Goal: Task Accomplishment & Management: Manage account settings

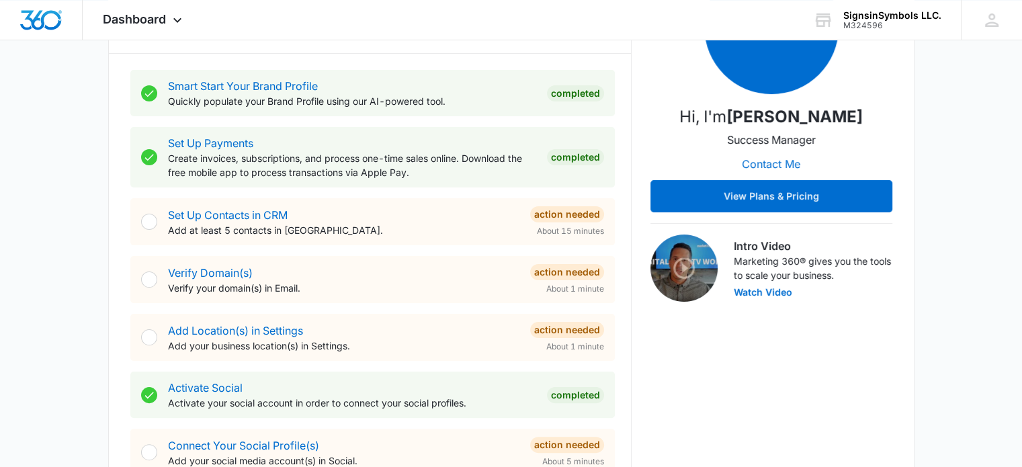
scroll to position [243, 0]
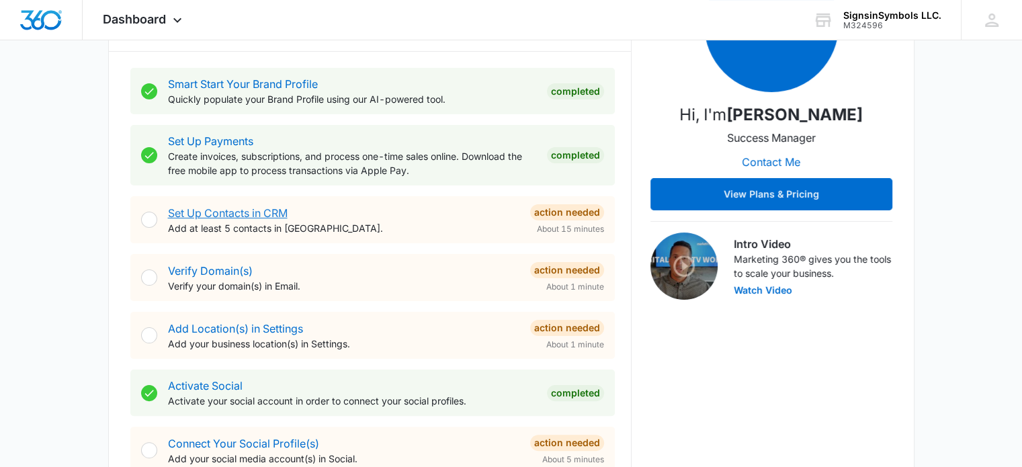
click at [240, 215] on link "Set Up Contacts in CRM" at bounding box center [228, 212] width 120 height 13
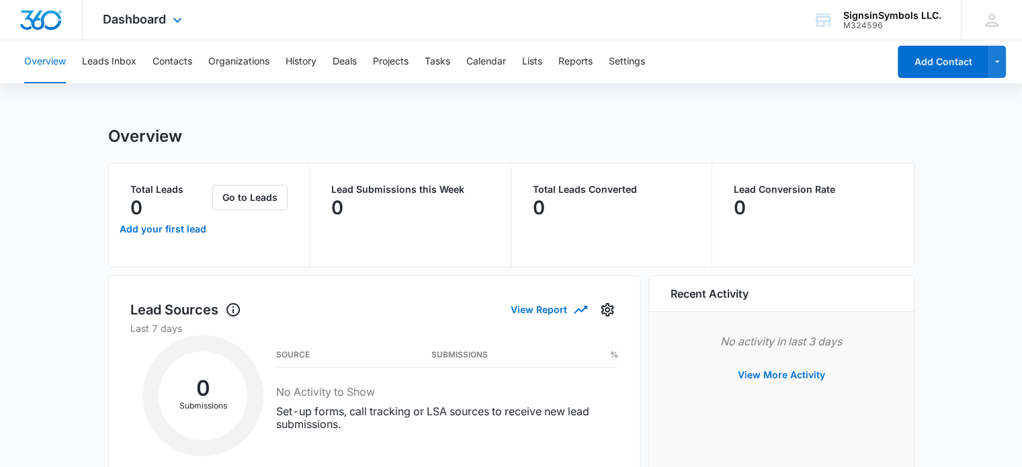
scroll to position [243, 0]
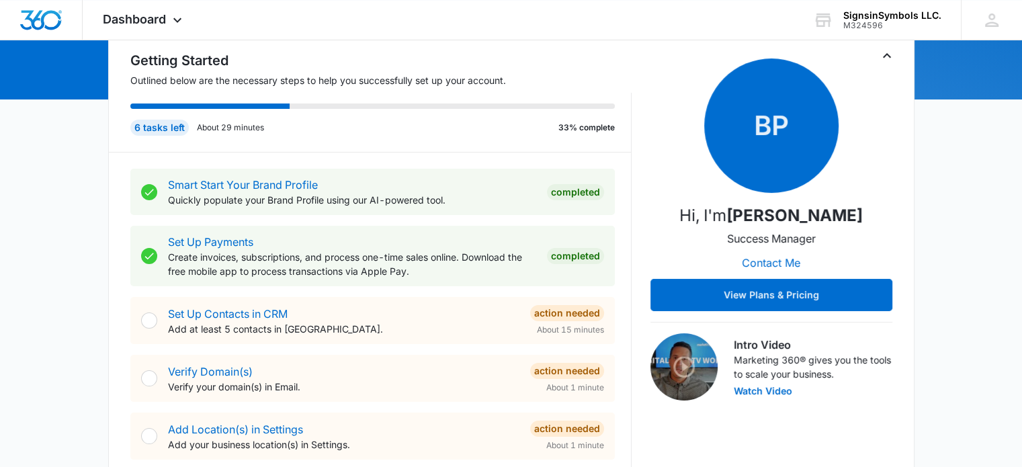
scroll to position [164, 0]
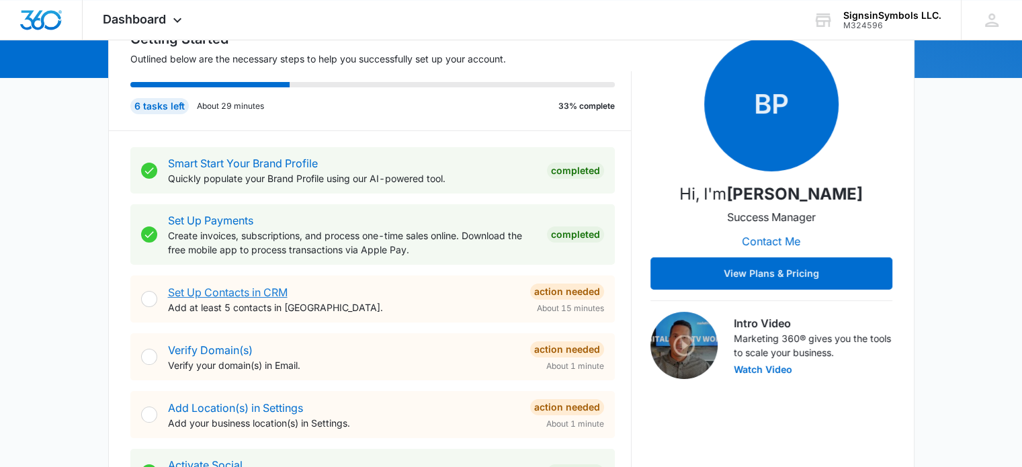
click at [251, 291] on link "Set Up Contacts in CRM" at bounding box center [228, 292] width 120 height 13
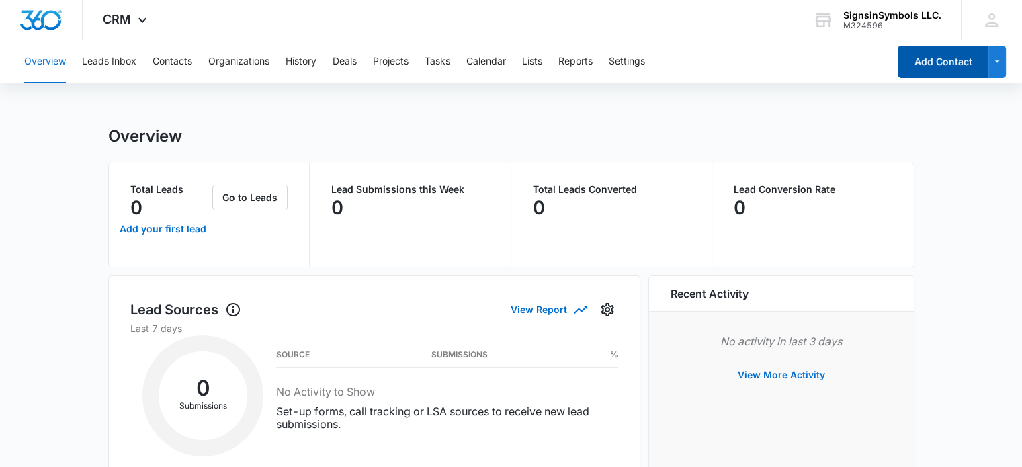
click at [922, 60] on button "Add Contact" at bounding box center [943, 62] width 91 height 32
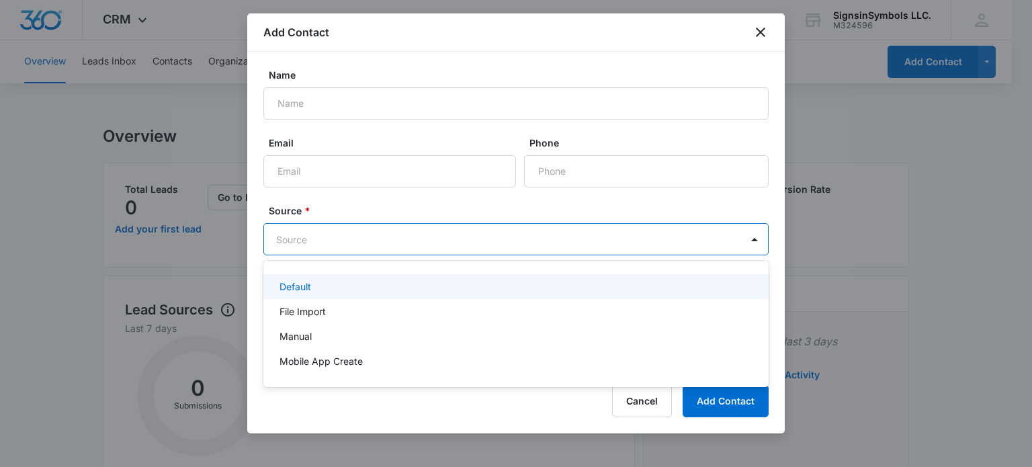
click at [755, 34] on div at bounding box center [516, 233] width 1032 height 467
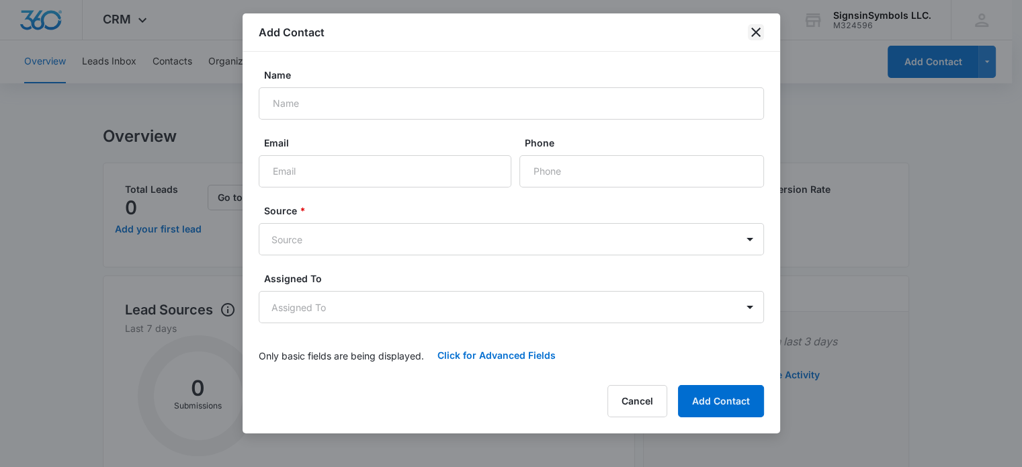
click at [752, 32] on icon "close" at bounding box center [756, 32] width 16 height 16
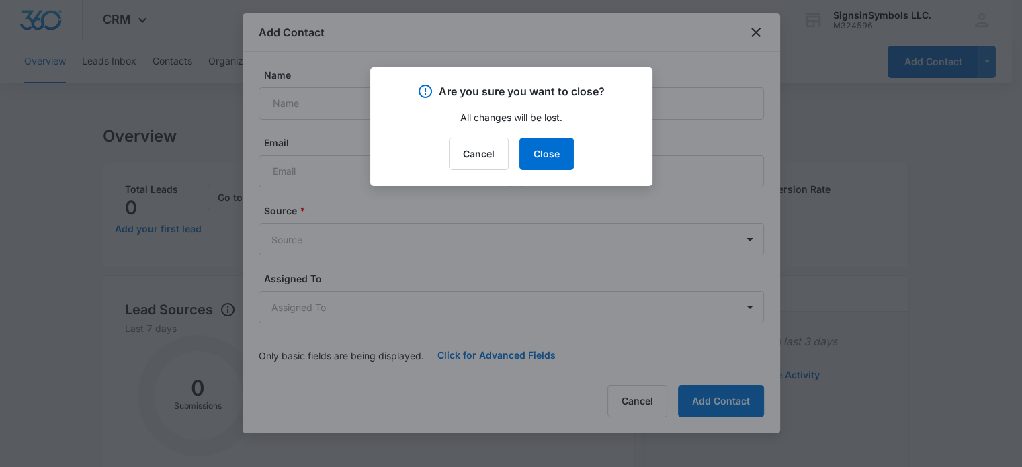
click at [583, 163] on div "Cancel Close" at bounding box center [511, 154] width 250 height 32
click at [540, 155] on button "Close" at bounding box center [546, 154] width 54 height 32
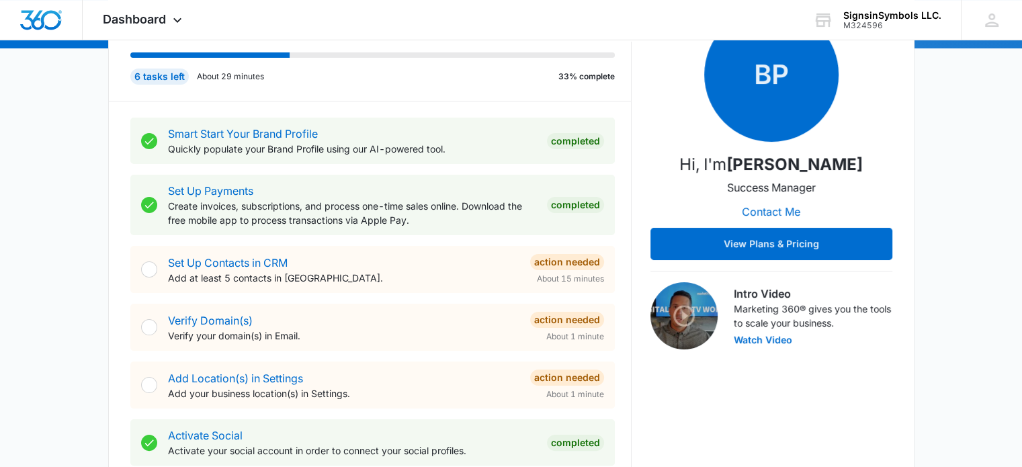
scroll to position [195, 0]
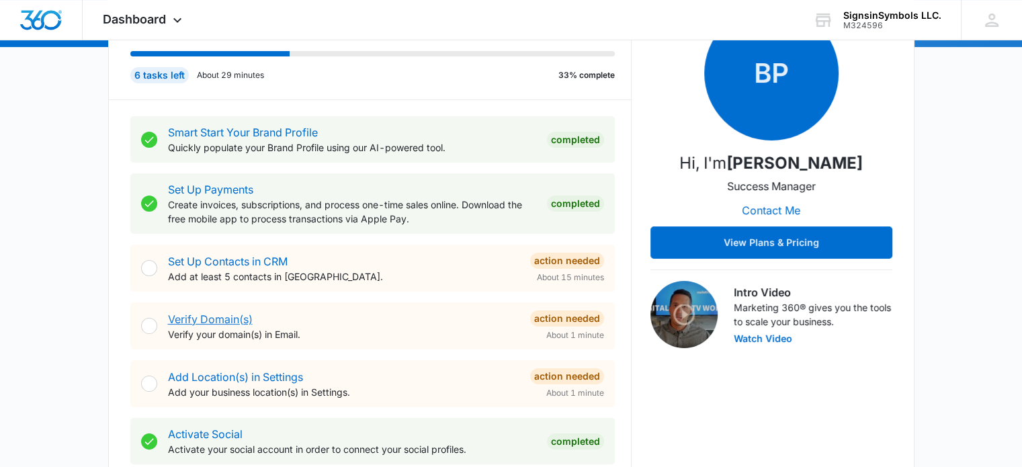
click at [228, 318] on link "Verify Domain(s)" at bounding box center [210, 318] width 85 height 13
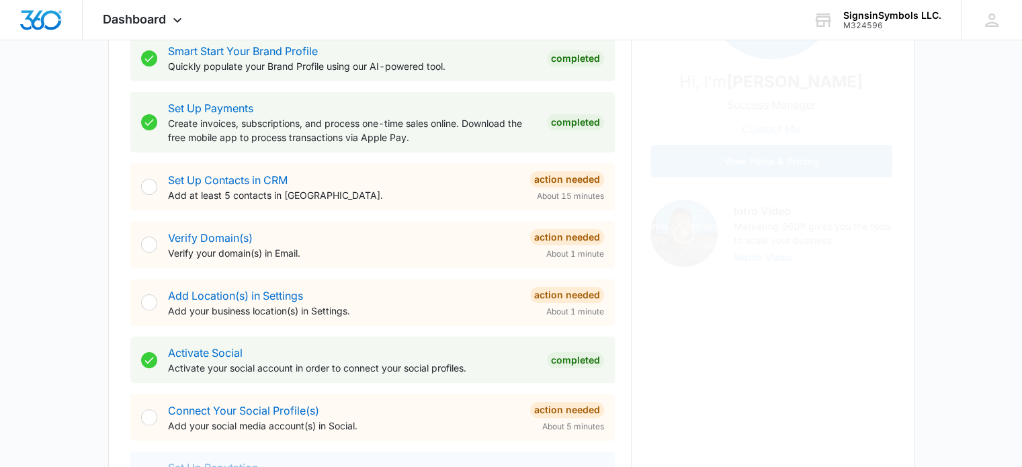
scroll to position [277, 0]
click at [265, 295] on link "Add Location(s) in Settings" at bounding box center [235, 294] width 135 height 13
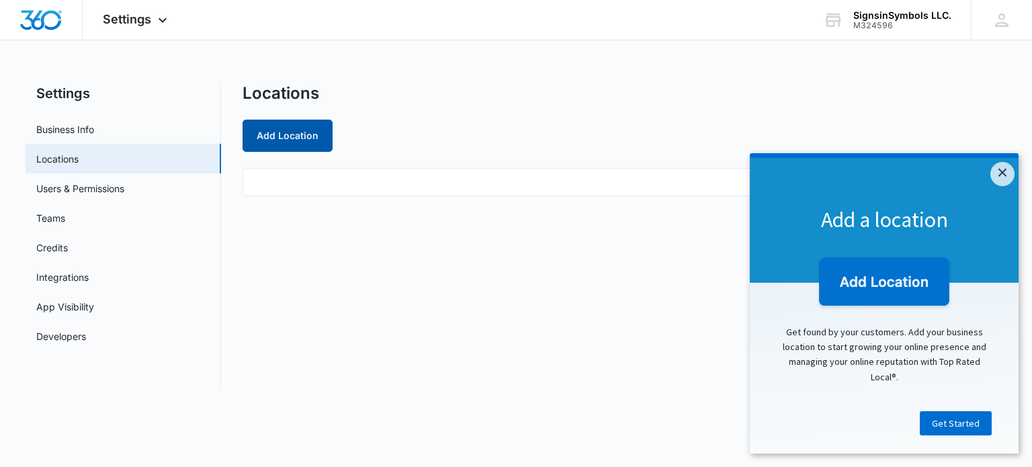
click at [298, 138] on button "Add Location" at bounding box center [288, 136] width 90 height 32
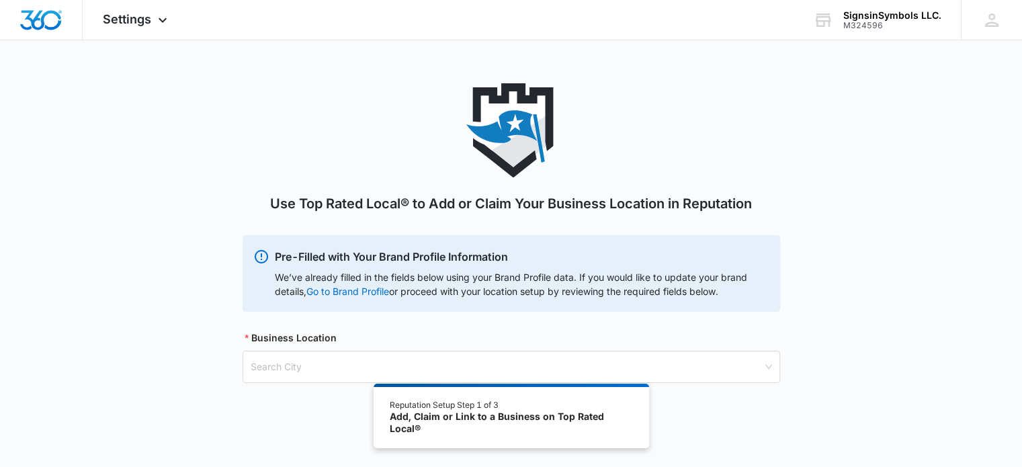
scroll to position [74, 0]
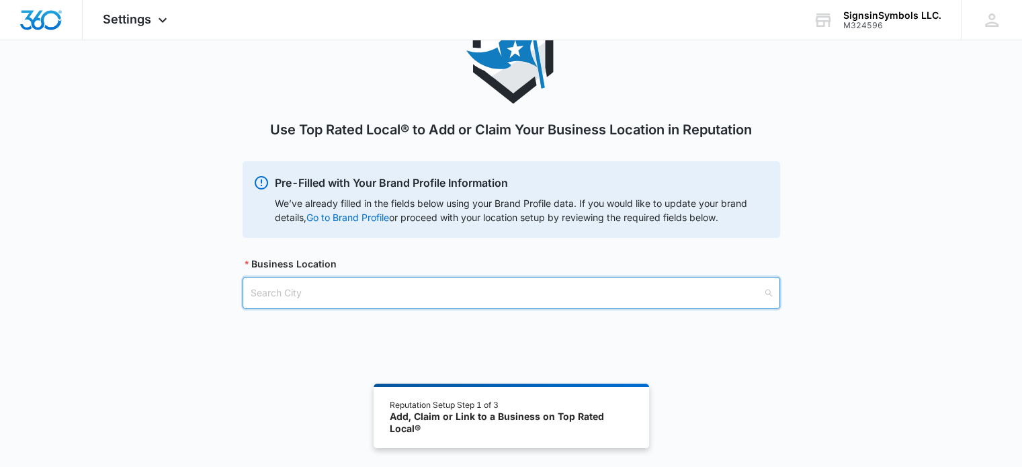
click at [296, 292] on input "search" at bounding box center [507, 292] width 512 height 31
click at [259, 295] on input "OFALLON" at bounding box center [507, 292] width 512 height 31
type input "O'FALLON"
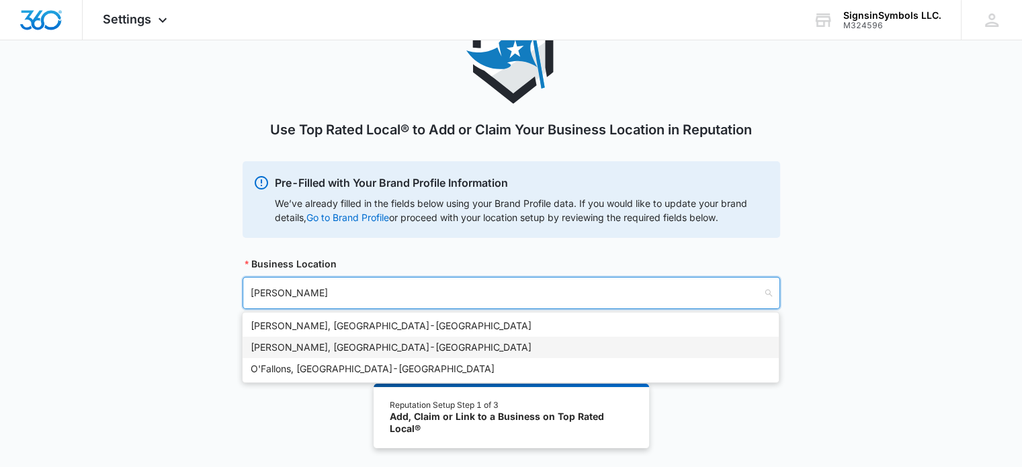
click at [269, 342] on div "O'Fallon, IL - USA" at bounding box center [511, 347] width 520 height 15
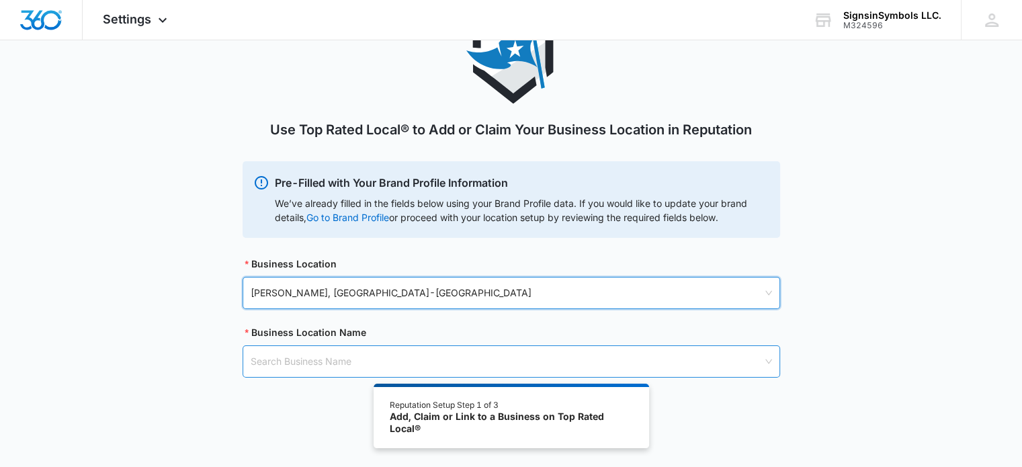
click at [318, 357] on input "search" at bounding box center [507, 361] width 512 height 31
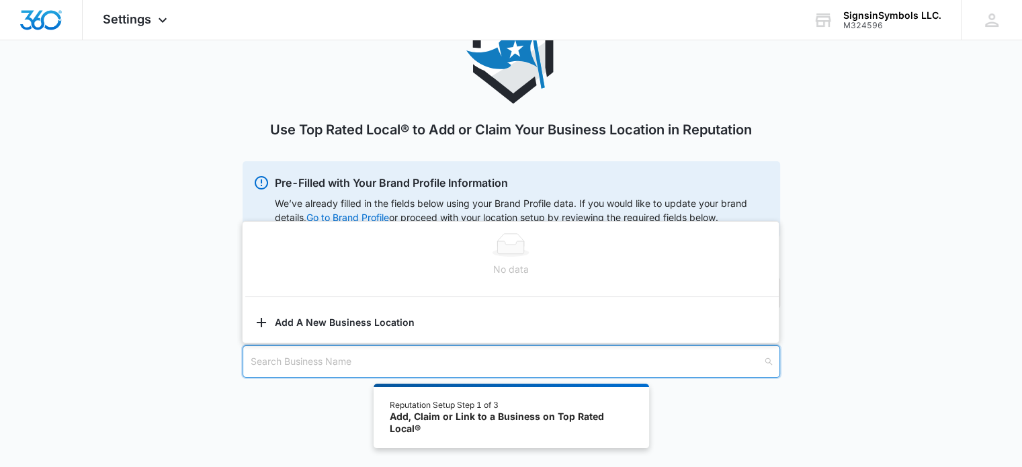
click at [281, 357] on input "search" at bounding box center [507, 361] width 512 height 31
click at [215, 363] on div "Use Top Rated Local® to Add or Claim Your Business Location in Reputation Pre-F…" at bounding box center [511, 209] width 1022 height 400
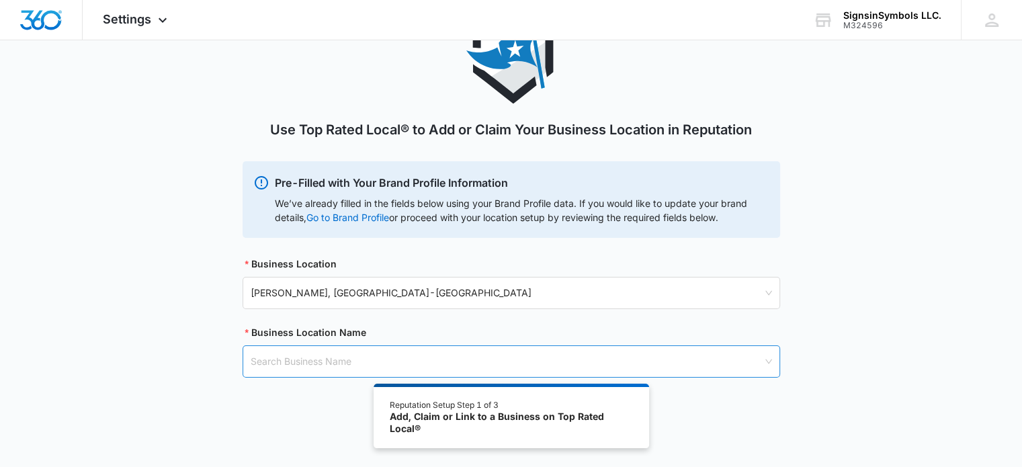
click at [259, 364] on input "search" at bounding box center [507, 361] width 512 height 31
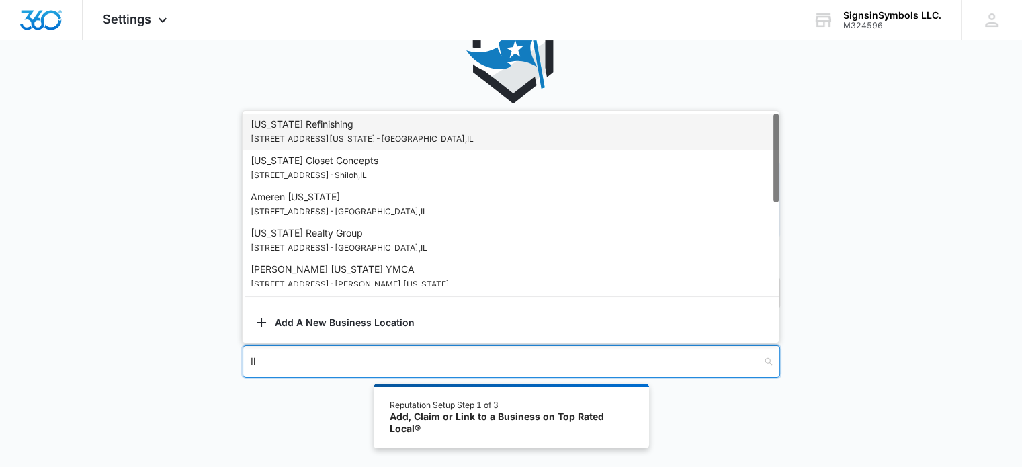
type input "I"
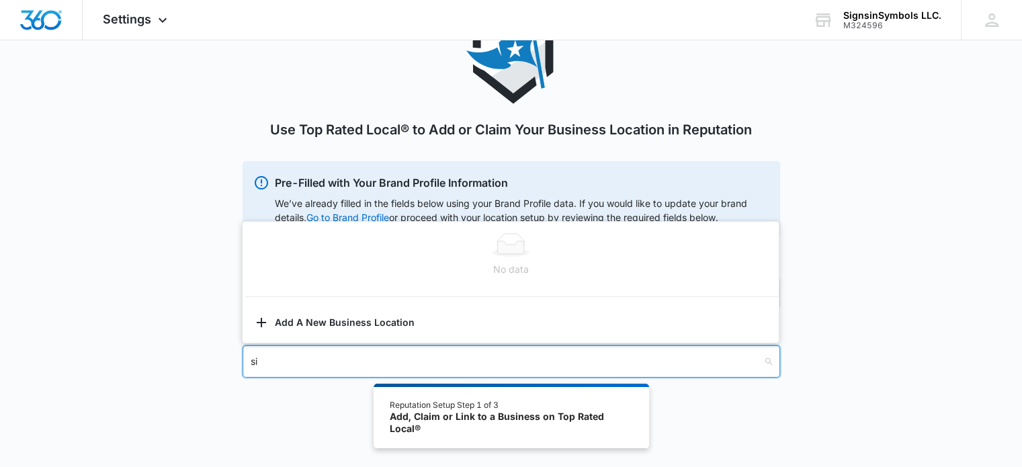
type input "s"
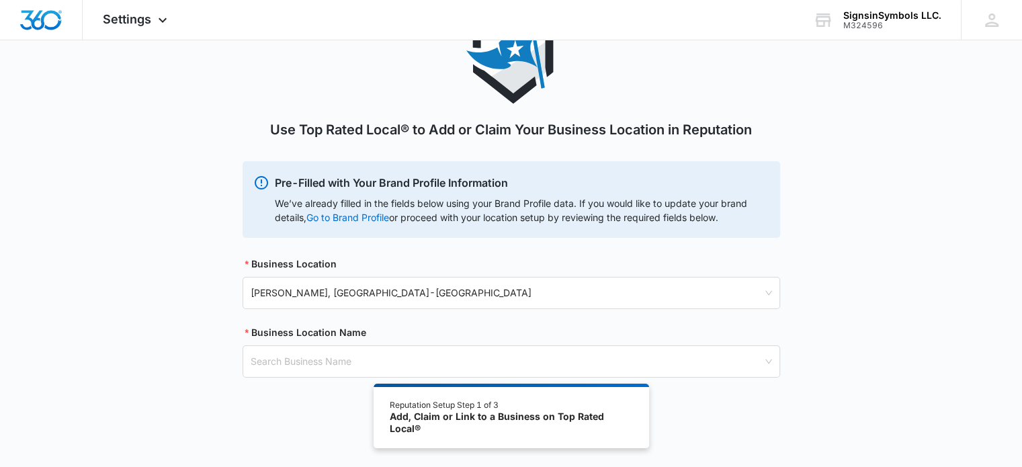
click at [228, 341] on div "Use Top Rated Local® to Add or Claim Your Business Location in Reputation Pre-F…" at bounding box center [511, 209] width 1022 height 400
click at [481, 302] on span "O'Fallon, IL - USA" at bounding box center [511, 292] width 521 height 23
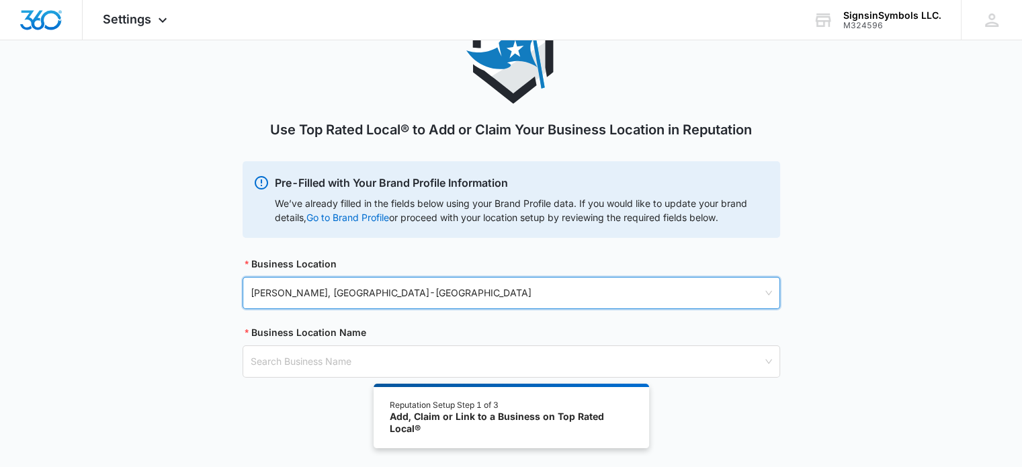
click at [308, 293] on span "O'Fallon, IL - USA" at bounding box center [511, 292] width 521 height 23
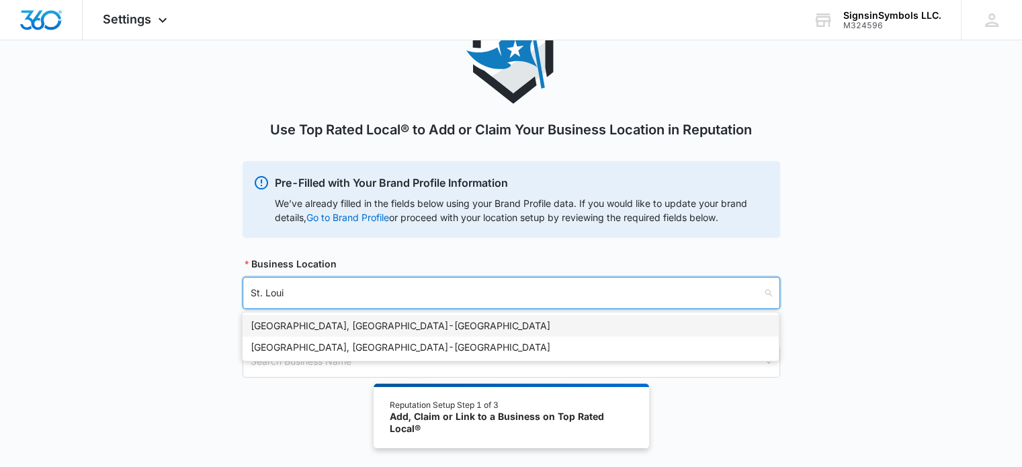
type input "St. Louis"
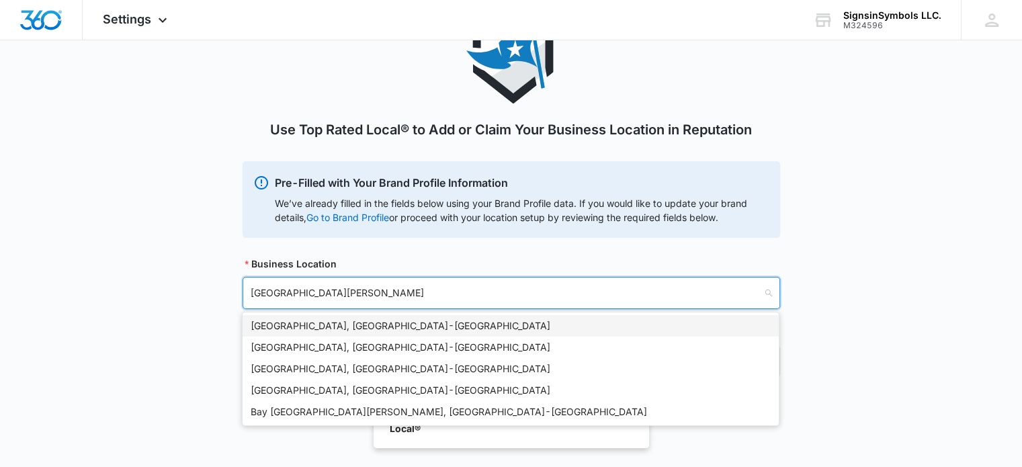
click at [298, 327] on div "St. Louis, MO - USA" at bounding box center [511, 325] width 520 height 15
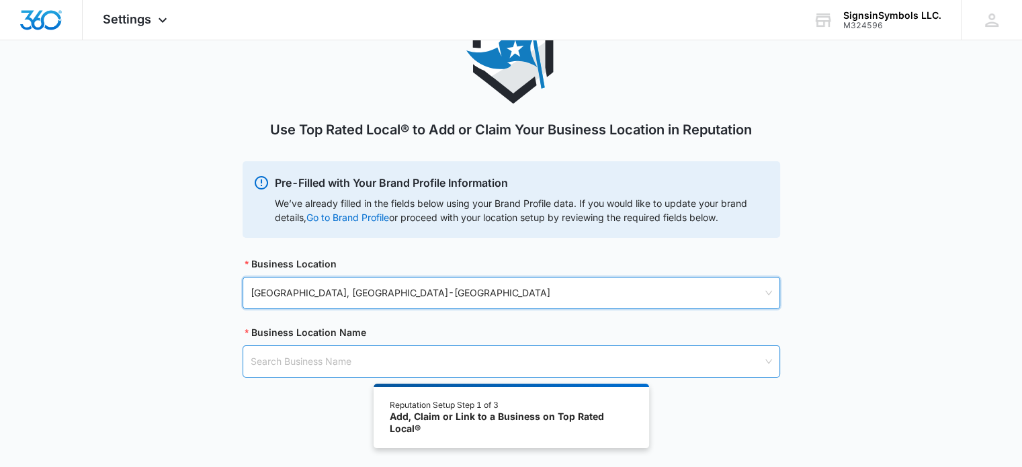
click at [276, 354] on input "search" at bounding box center [507, 361] width 512 height 31
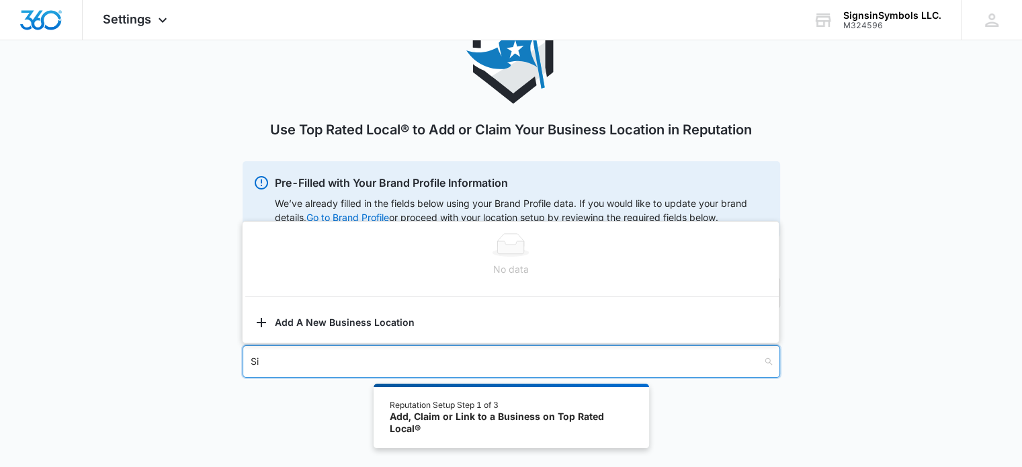
type input "S"
click at [193, 345] on div "Use Top Rated Local® to Add or Claim Your Business Location in Reputation Pre-F…" at bounding box center [511, 209] width 1022 height 400
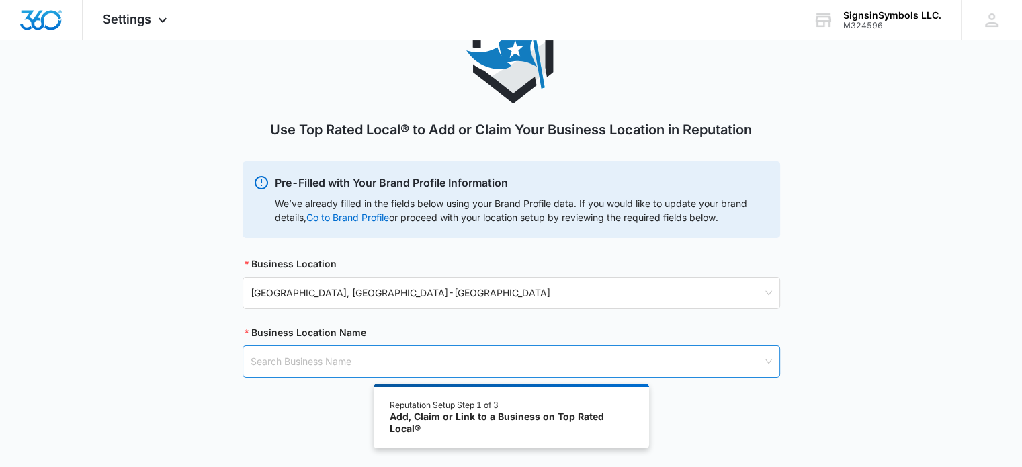
click at [276, 359] on input "search" at bounding box center [507, 361] width 512 height 31
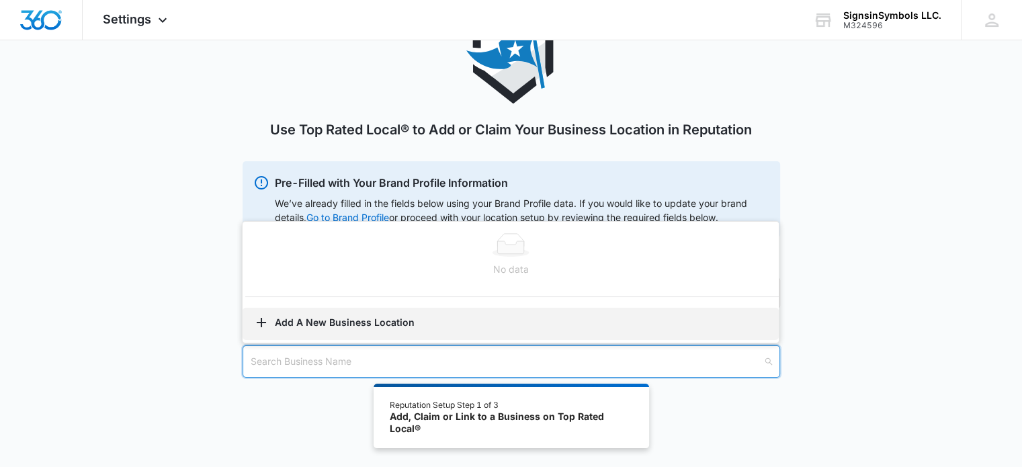
click at [274, 333] on button "Add A New Business Location" at bounding box center [511, 324] width 536 height 32
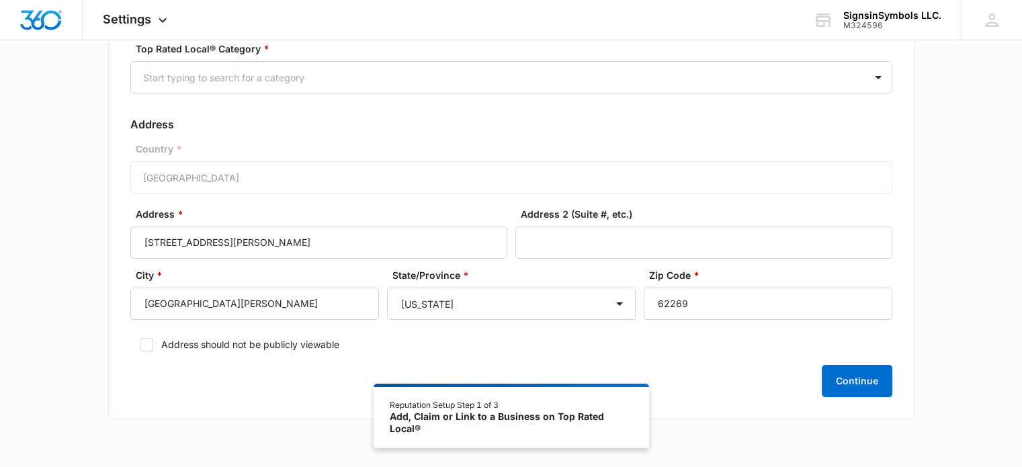
scroll to position [189, 0]
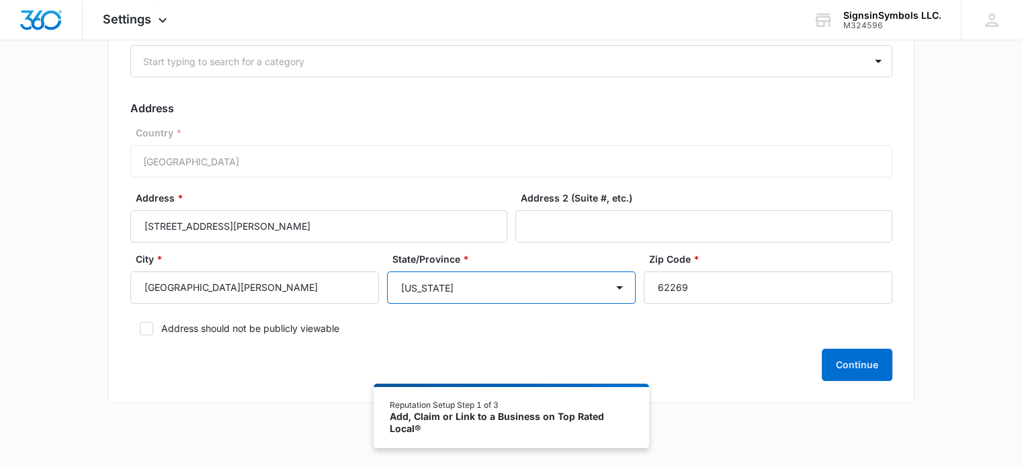
click at [602, 289] on select "Alabama Alaska Arizona Arkansas California Colorado Connecticut Delaware Distri…" at bounding box center [511, 287] width 249 height 32
select select "Illinois"
click at [387, 271] on select "Alabama Alaska Arizona Arkansas California Colorado Connecticut Delaware Distri…" at bounding box center [511, 287] width 249 height 32
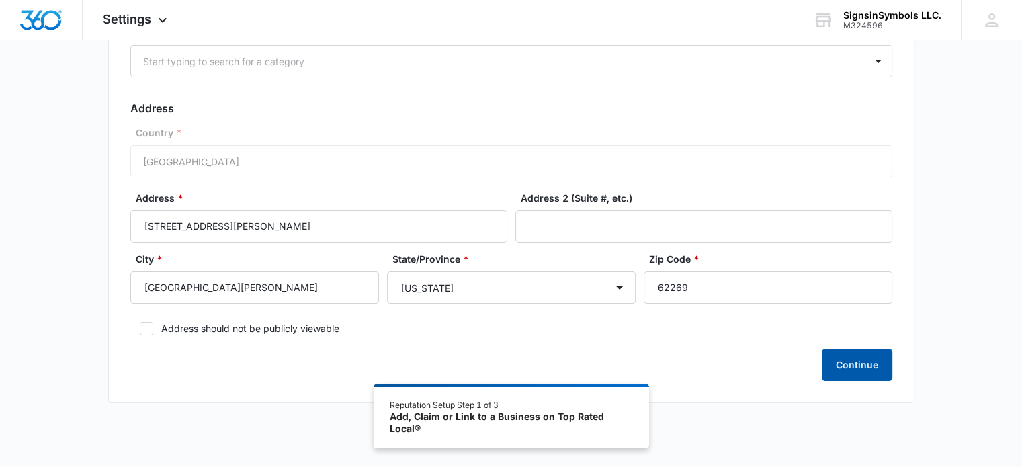
click at [842, 367] on button "Continue" at bounding box center [857, 365] width 71 height 32
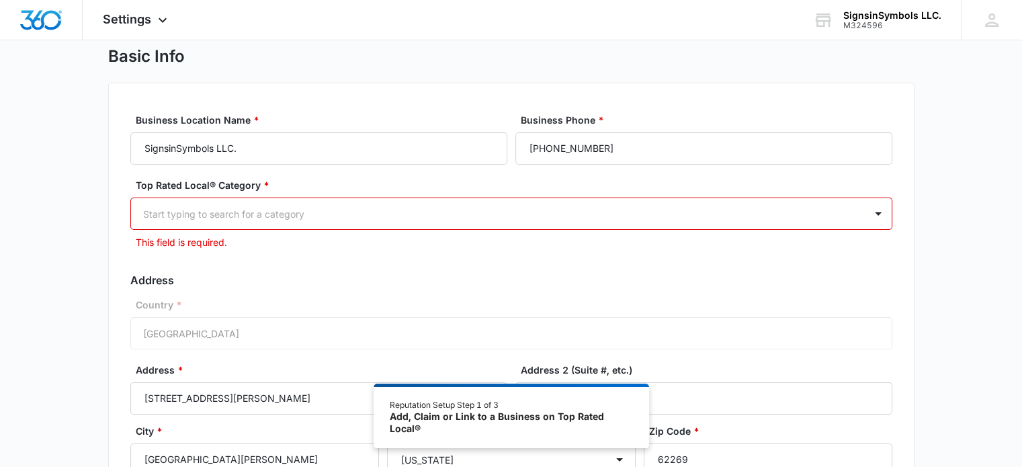
scroll to position [36, 0]
click at [446, 212] on div at bounding box center [495, 214] width 704 height 17
type input "Printing"
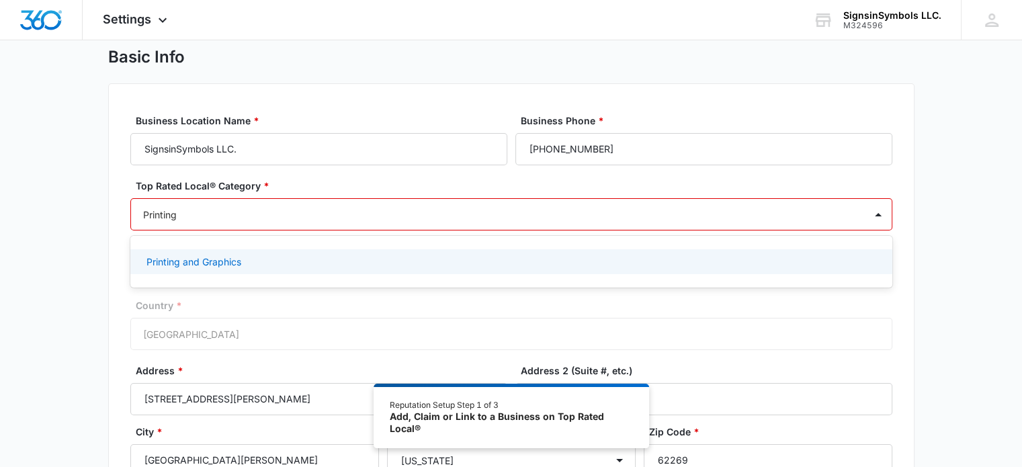
click at [202, 262] on p "Printing and Graphics" at bounding box center [193, 262] width 95 height 14
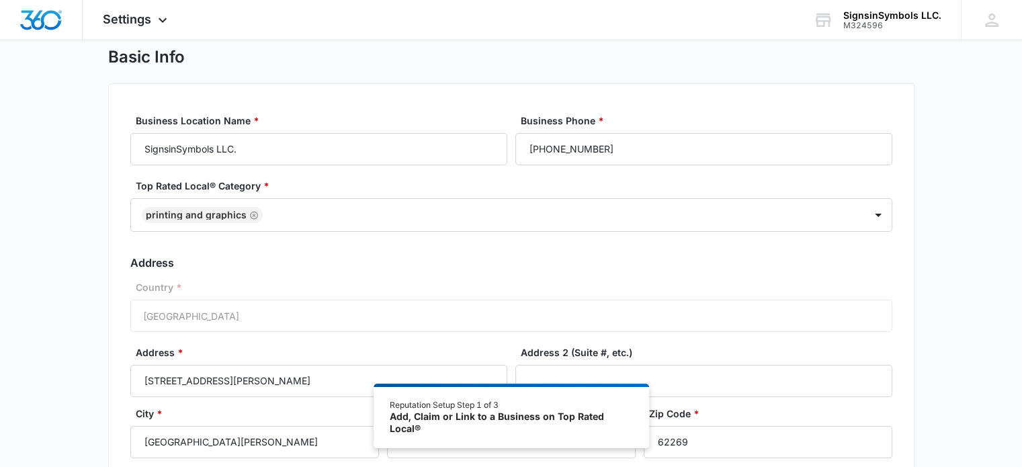
click at [94, 292] on div "Basic Info Business Location Name * SignsinSymbols LLC. Business Phone * (314) …" at bounding box center [511, 310] width 1022 height 527
click at [282, 214] on div at bounding box center [557, 215] width 580 height 17
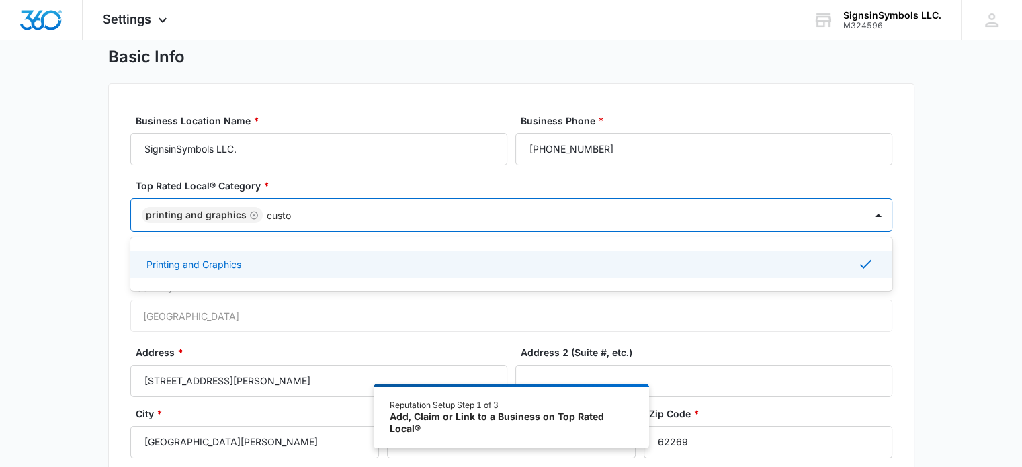
type input "custom"
click at [277, 256] on p "Printing and Graphics > Custom Products" at bounding box center [237, 263] width 182 height 14
click at [249, 212] on icon "Remove Printing and Graphics" at bounding box center [253, 215] width 9 height 10
click at [91, 290] on div "Basic Info Business Location Name * SignsinSymbols LLC. Business Phone * (314) …" at bounding box center [511, 310] width 1022 height 527
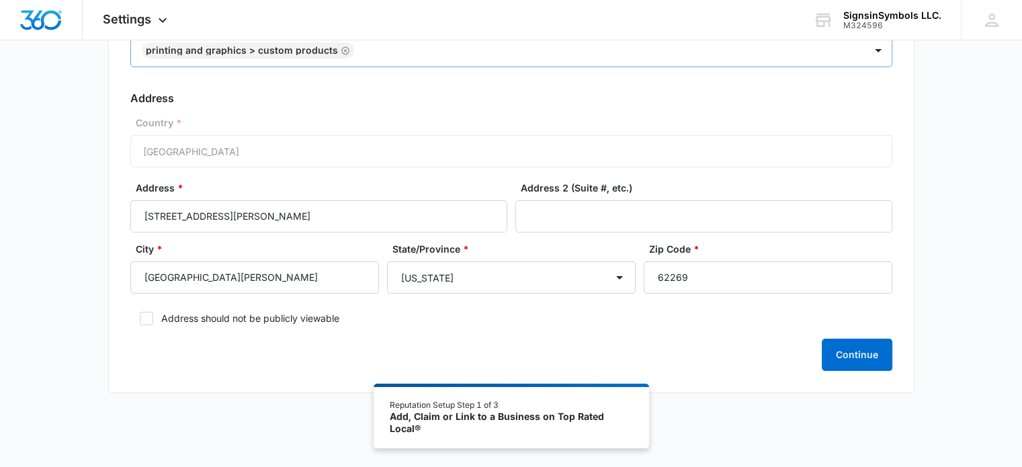
scroll to position [212, 0]
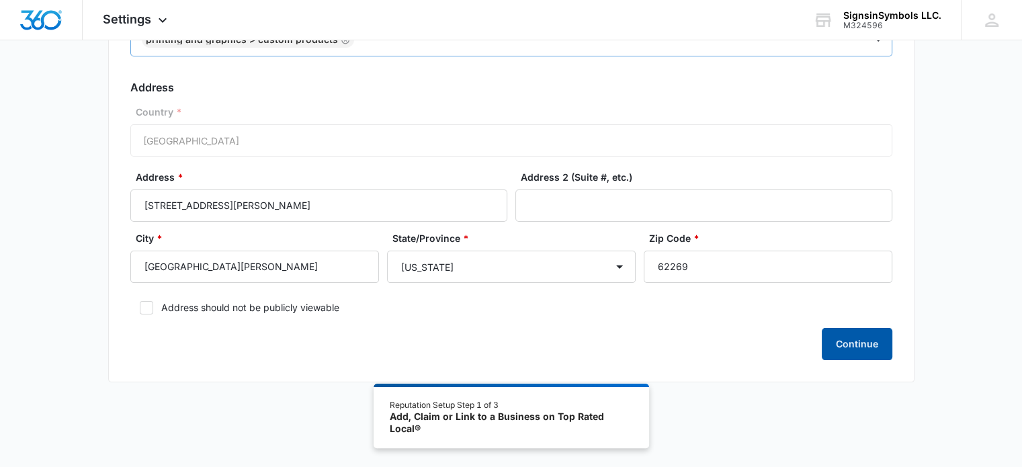
click at [854, 341] on button "Continue" at bounding box center [857, 344] width 71 height 32
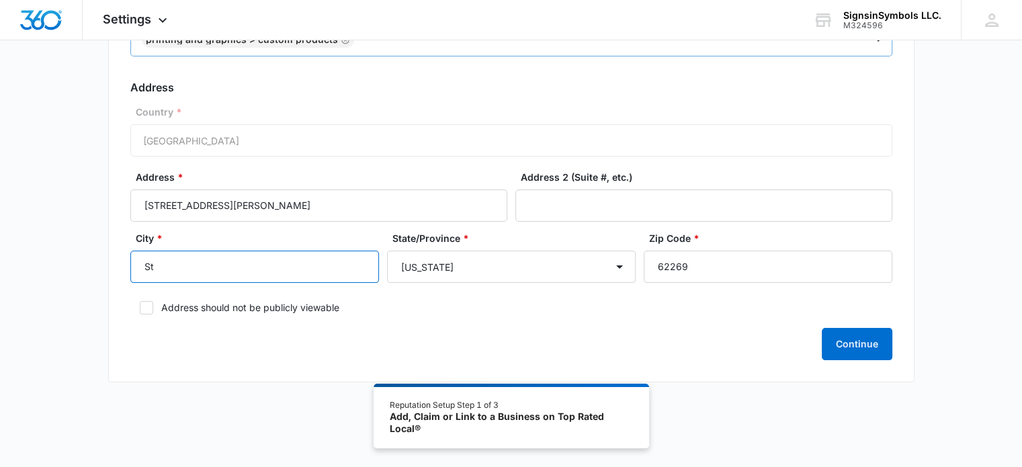
type input "S"
type input "Ofallon"
type input "Suite 377"
click at [367, 332] on div "Continue" at bounding box center [511, 344] width 762 height 32
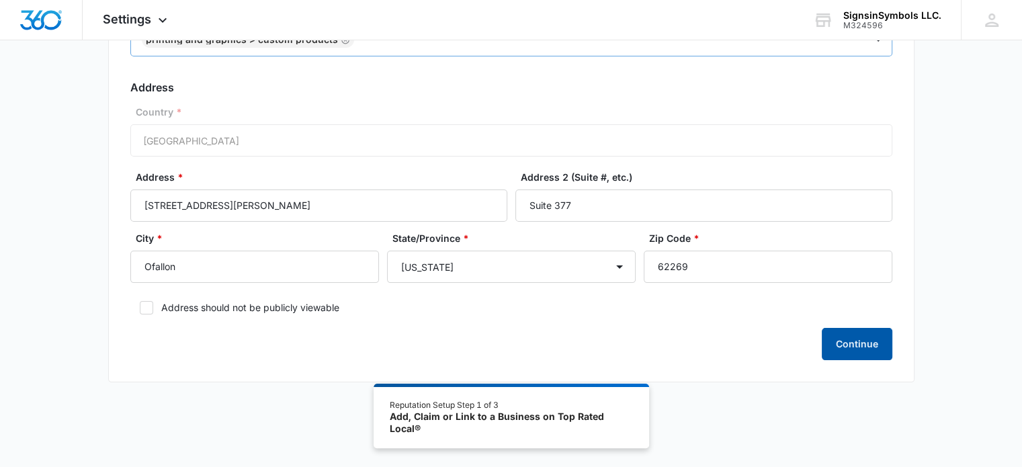
click at [838, 346] on button "Continue" at bounding box center [857, 344] width 71 height 32
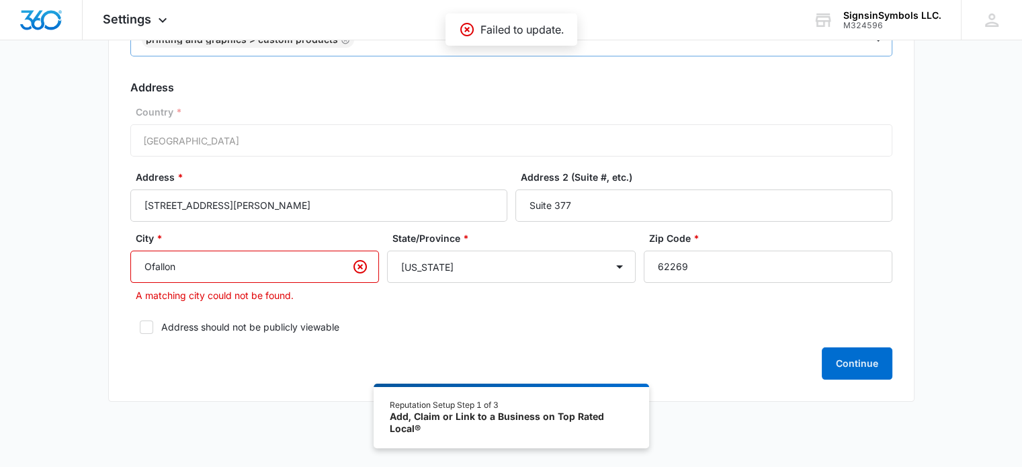
click at [150, 265] on input "Ofallon" at bounding box center [254, 267] width 249 height 32
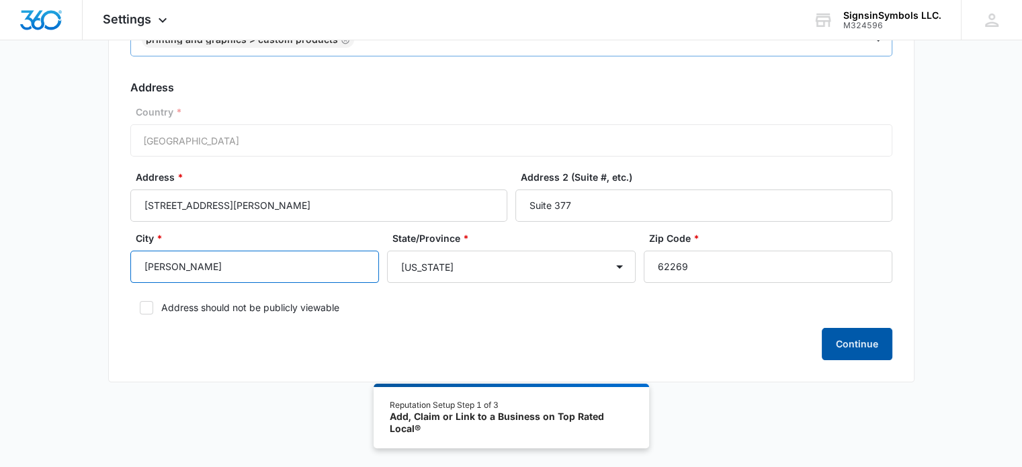
type input "O'fallon"
click at [834, 339] on button "Continue" at bounding box center [857, 344] width 71 height 32
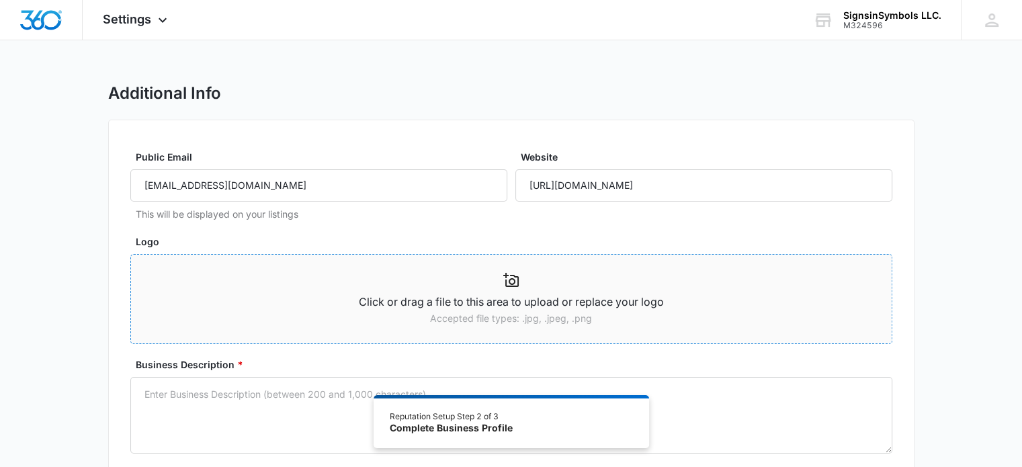
click at [521, 294] on p "Click or drag a file to this area to upload or replace your logo" at bounding box center [511, 302] width 760 height 17
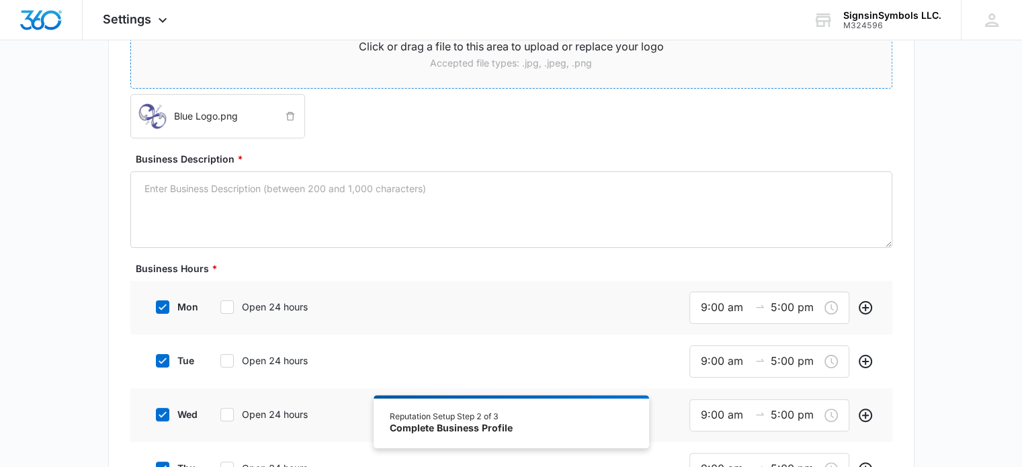
scroll to position [263, 0]
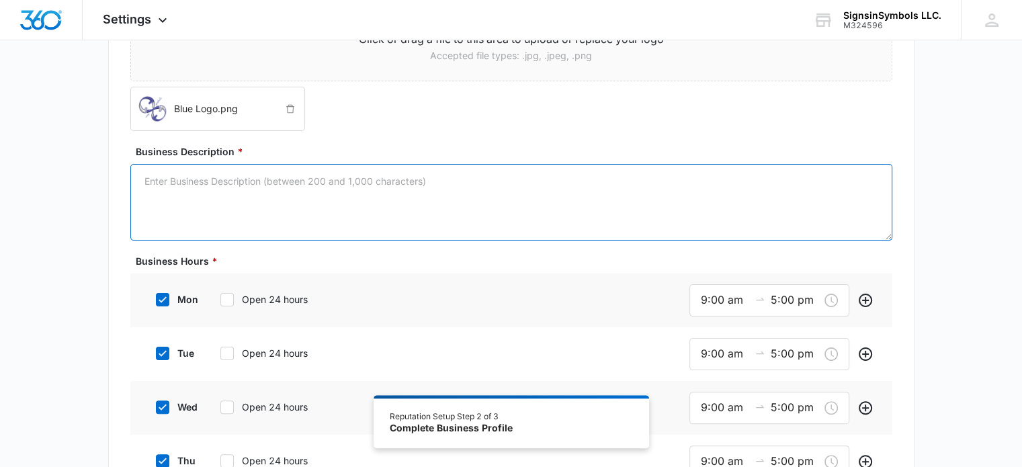
click at [154, 177] on textarea "Business Description *" at bounding box center [511, 202] width 762 height 77
paste textarea "Welcome to **Signsinsymbols** – your local source for high-quality **custom hea…"
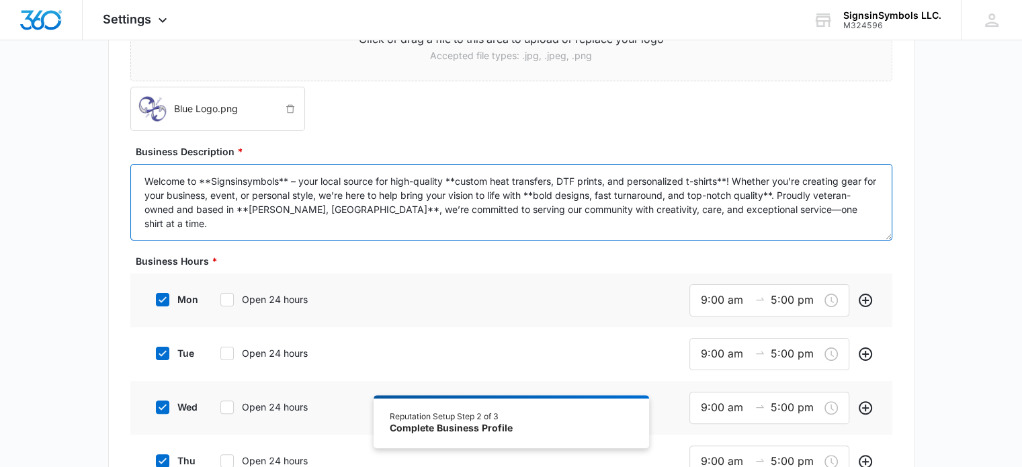
click at [291, 179] on textarea "Welcome to **Signsinsymbols** – your local source for high-quality **custom hea…" at bounding box center [511, 202] width 762 height 77
click at [210, 177] on textarea "Welcome to **Signsinsymbols – your local source for high-quality **custom heat …" at bounding box center [511, 202] width 762 height 77
click at [437, 179] on textarea "Welcome to Signsinsymbols – your local source for high-quality **custom heat tr…" at bounding box center [511, 202] width 762 height 77
click at [703, 183] on textarea "Welcome to Signsinsymbols – your local source for high-quality custom heat tran…" at bounding box center [511, 202] width 762 height 77
click at [516, 193] on textarea "Welcome to Signsinsymbols – your local source for high-quality custom heat tran…" at bounding box center [511, 202] width 762 height 77
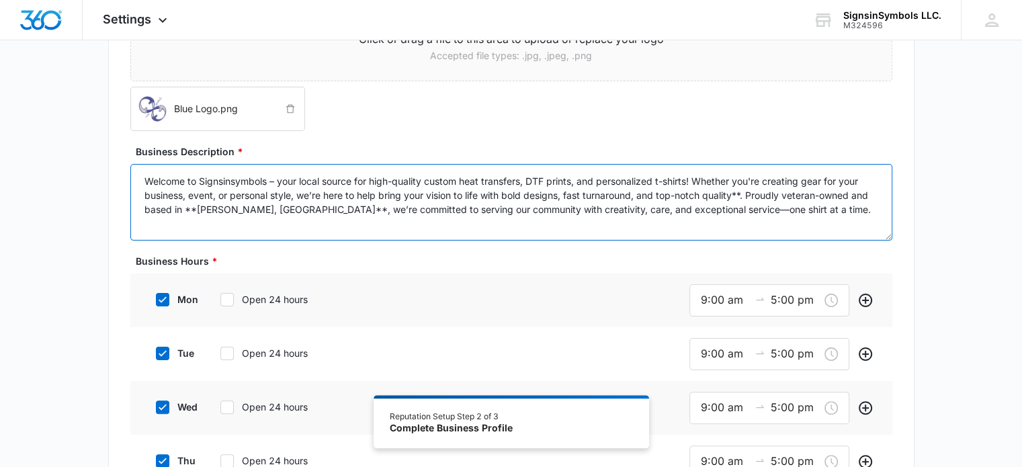
click at [744, 194] on textarea "Welcome to Signsinsymbols – your local source for high-quality custom heat tran…" at bounding box center [511, 202] width 762 height 77
click at [255, 207] on textarea "Welcome to Signsinsymbols – your local source for high-quality custom heat tran…" at bounding box center [511, 202] width 762 height 77
click at [198, 207] on textarea "Welcome to Signsinsymbols – your local source for high-quality custom heat tran…" at bounding box center [511, 202] width 762 height 77
type textarea "Welcome to Signsinsymbols – your local source for high-quality custom heat tran…"
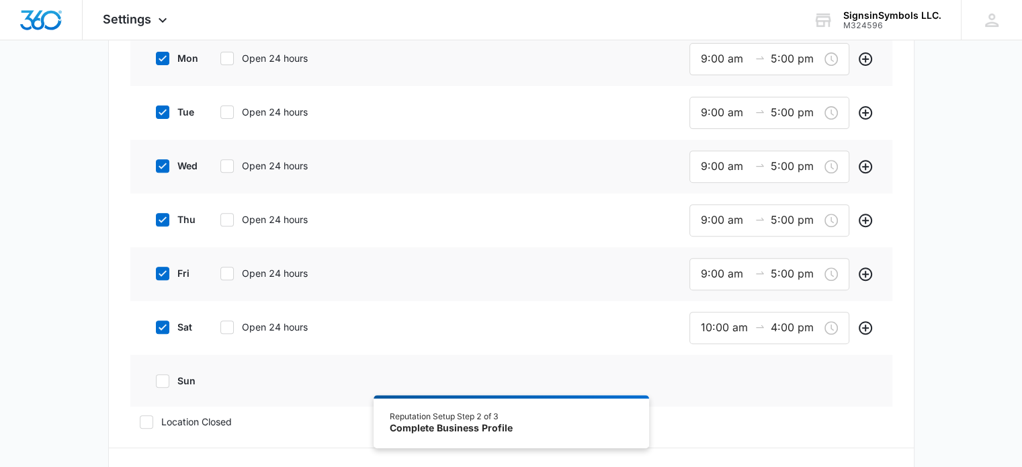
scroll to position [507, 0]
click at [161, 330] on div "sat Open 24 hours" at bounding box center [247, 324] width 203 height 30
click at [161, 322] on icon at bounding box center [163, 324] width 12 height 12
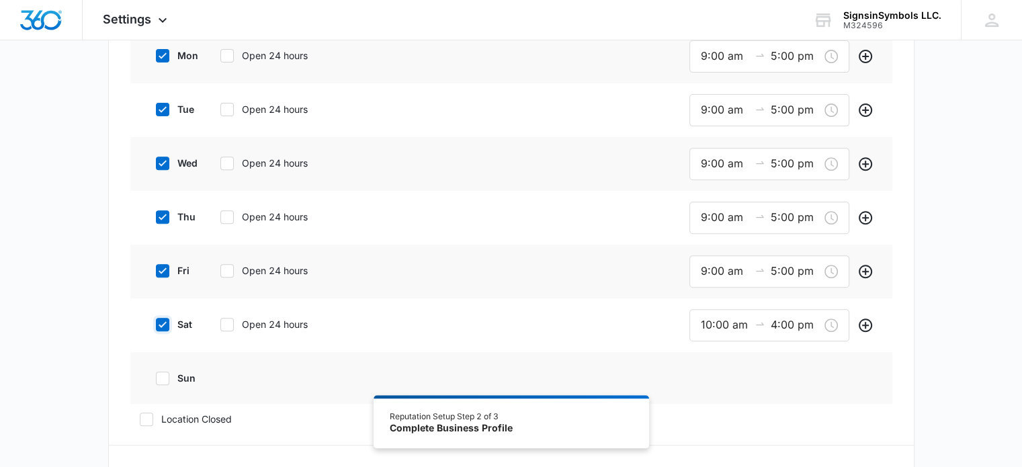
click at [156, 322] on input "sat" at bounding box center [150, 324] width 9 height 9
checkbox input "false"
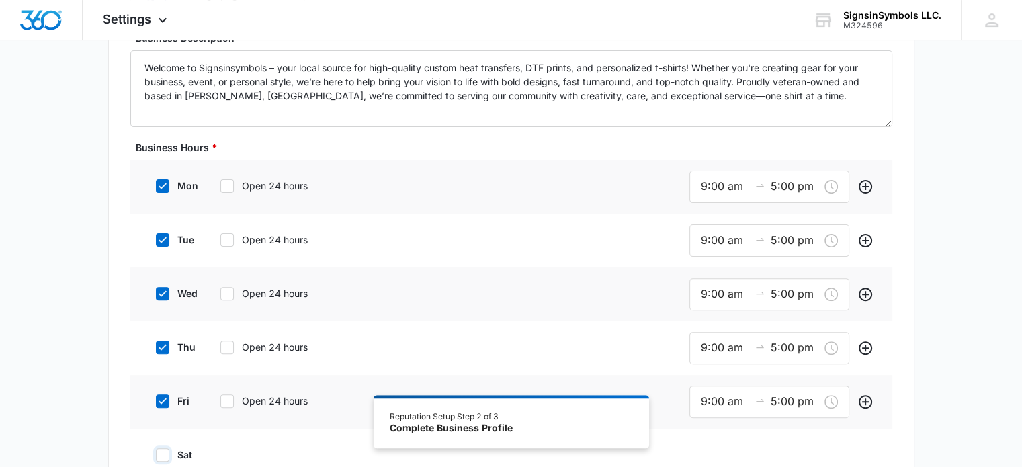
scroll to position [374, 0]
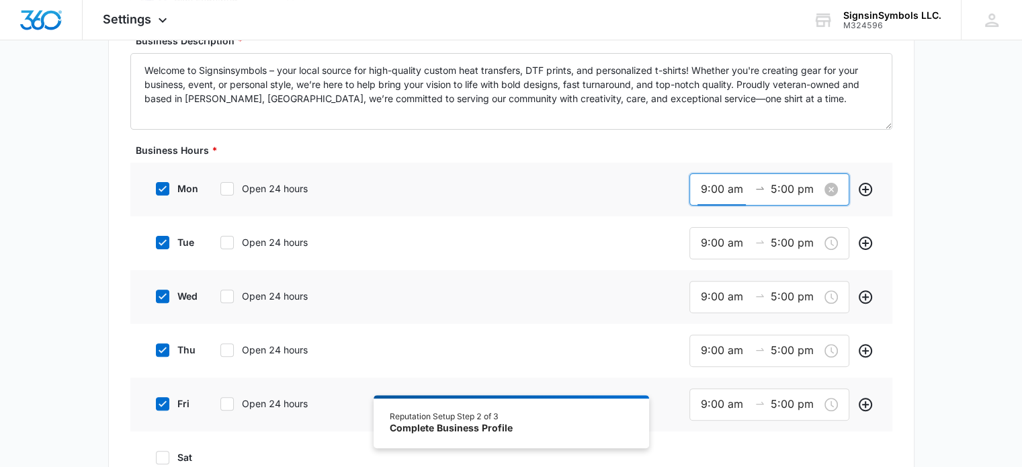
click at [707, 187] on input "9:00 am" at bounding box center [725, 189] width 48 height 17
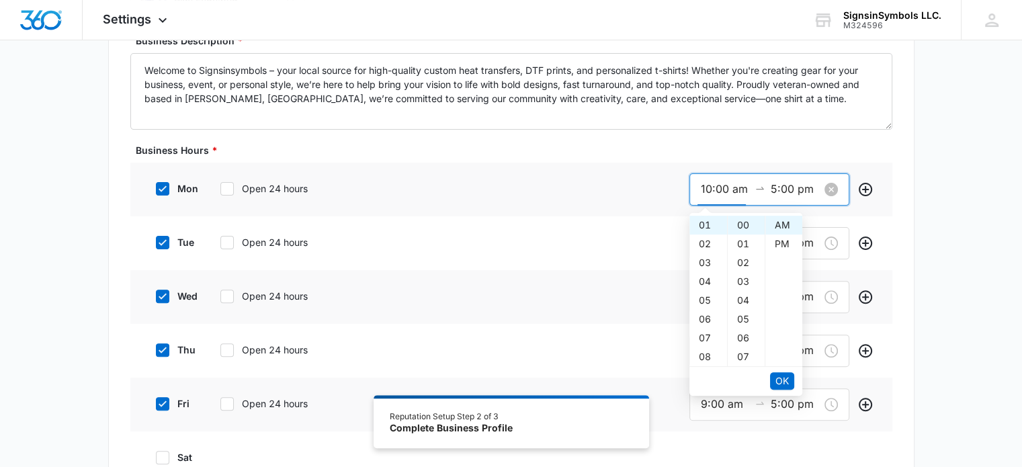
scroll to position [188, 0]
type input "10:00 am"
click at [774, 191] on input "5:00 pm" at bounding box center [795, 189] width 48 height 17
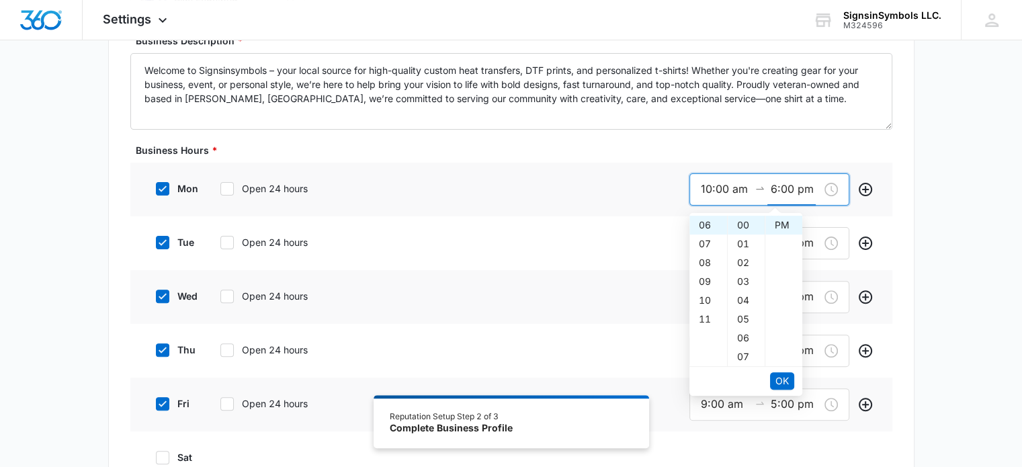
type input "6:00 pm"
type input "9:00 am"
type input "5:00 pm"
click at [680, 226] on div "tue Open 24 hours 9:00 am 5:00 pm" at bounding box center [511, 243] width 762 height 54
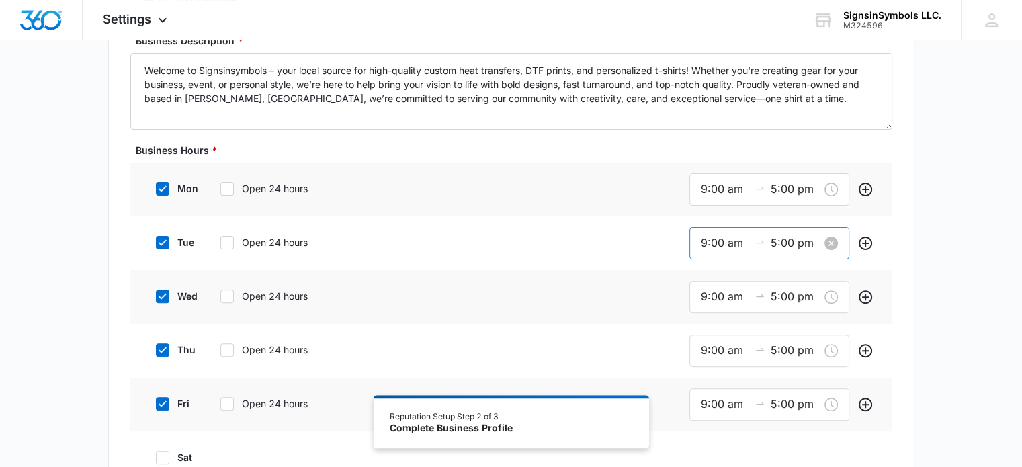
click at [707, 244] on input "9:00 am" at bounding box center [725, 242] width 48 height 17
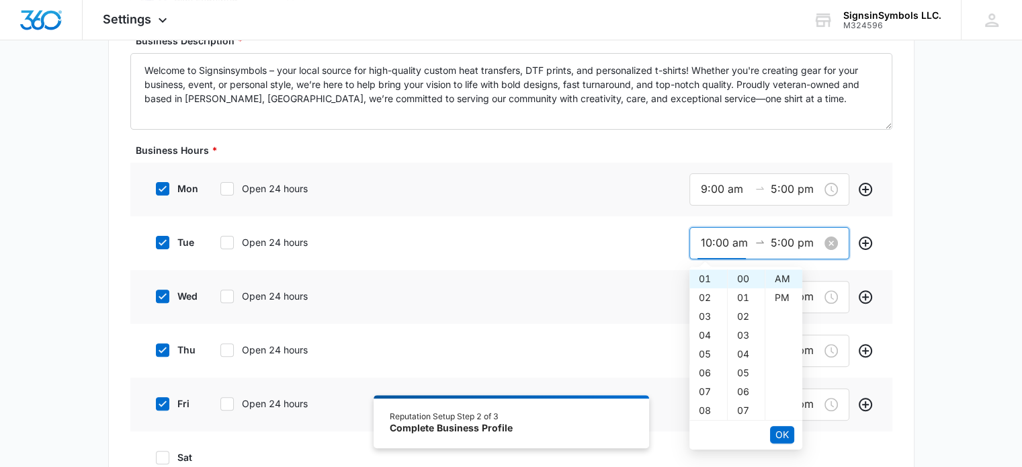
scroll to position [188, 0]
type input "10:00 am"
click at [777, 240] on input "5:00 pm" at bounding box center [795, 242] width 48 height 17
type input "6:00 pm"
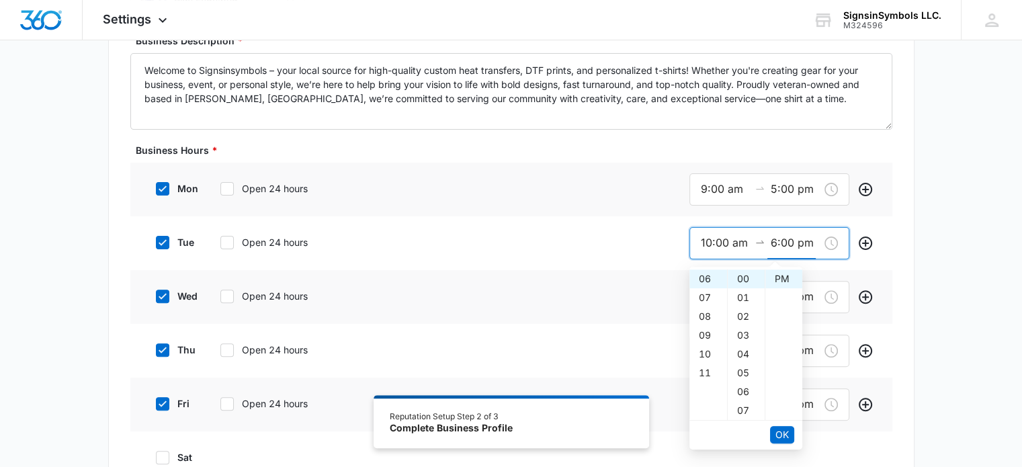
type input "9:00 am"
type input "5:00 pm"
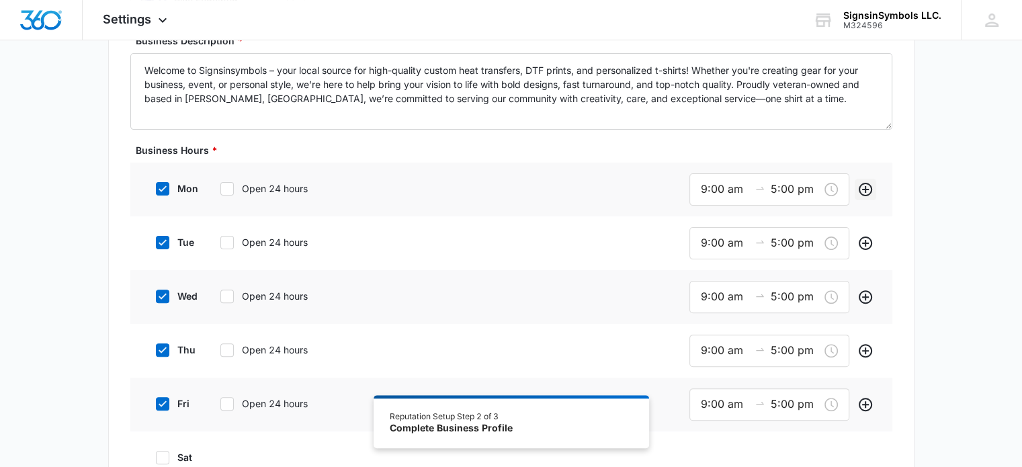
click at [863, 191] on icon "Add" at bounding box center [865, 189] width 16 height 16
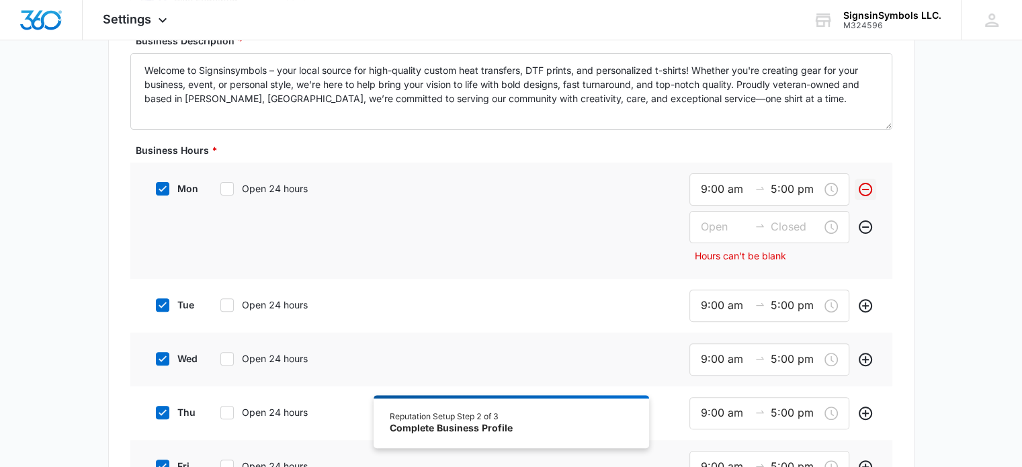
click at [863, 191] on icon "Remove" at bounding box center [865, 189] width 16 height 16
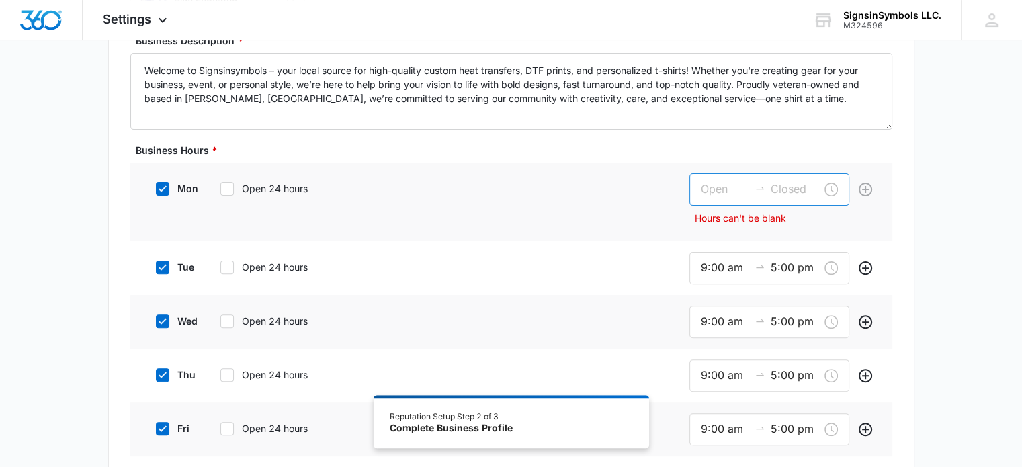
click at [728, 179] on div at bounding box center [769, 189] width 160 height 32
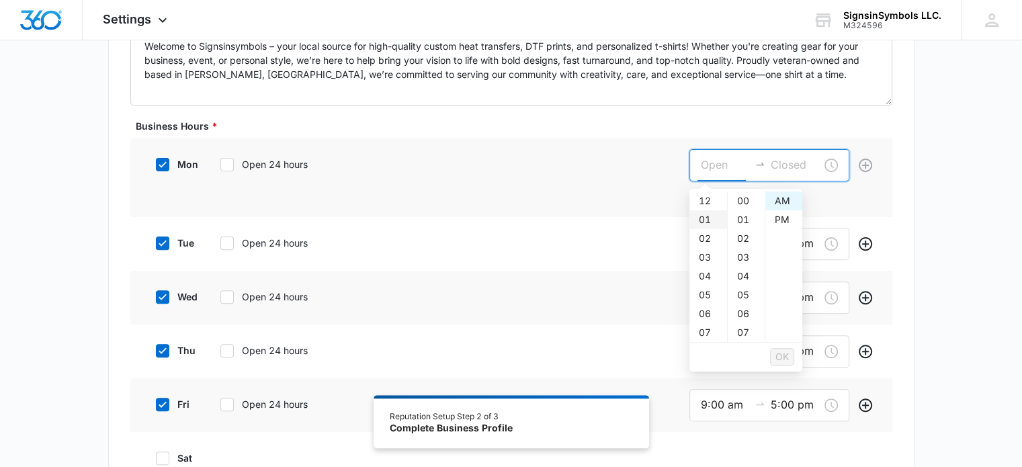
scroll to position [400, 0]
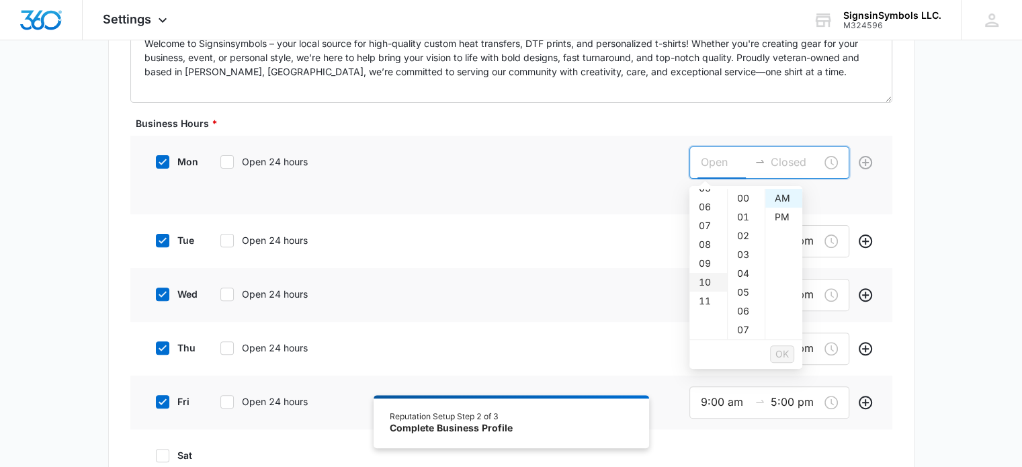
click at [707, 279] on div "10" at bounding box center [708, 282] width 38 height 19
type input "10:00 am"
click at [807, 161] on input at bounding box center [795, 162] width 48 height 17
click at [712, 216] on div "06" at bounding box center [708, 216] width 38 height 19
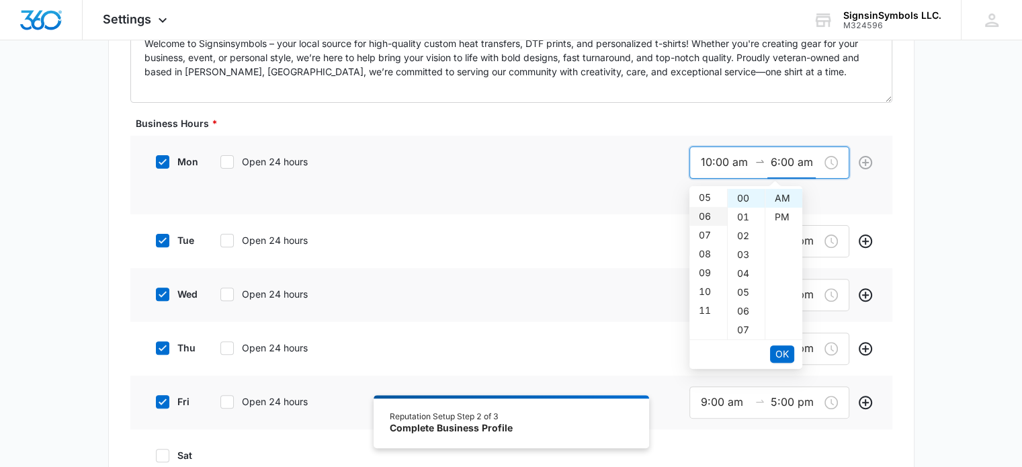
scroll to position [113, 0]
click at [774, 218] on div "PM" at bounding box center [783, 217] width 37 height 19
type input "6:00 pm"
click at [779, 349] on span "OK" at bounding box center [781, 354] width 13 height 15
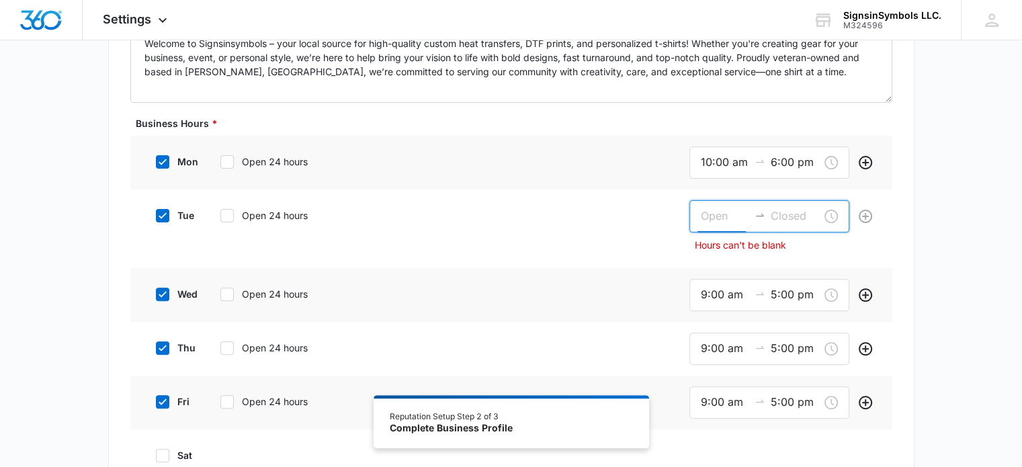
click at [736, 222] on input at bounding box center [725, 216] width 48 height 17
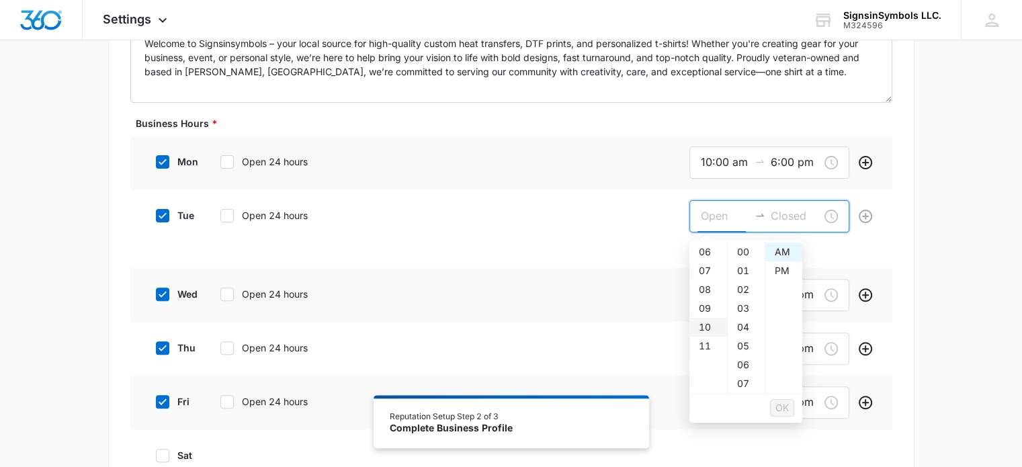
click at [710, 322] on div "10" at bounding box center [708, 327] width 38 height 19
type input "10:00 am"
click at [791, 208] on div at bounding box center [795, 216] width 48 height 17
click at [790, 212] on input at bounding box center [795, 216] width 48 height 17
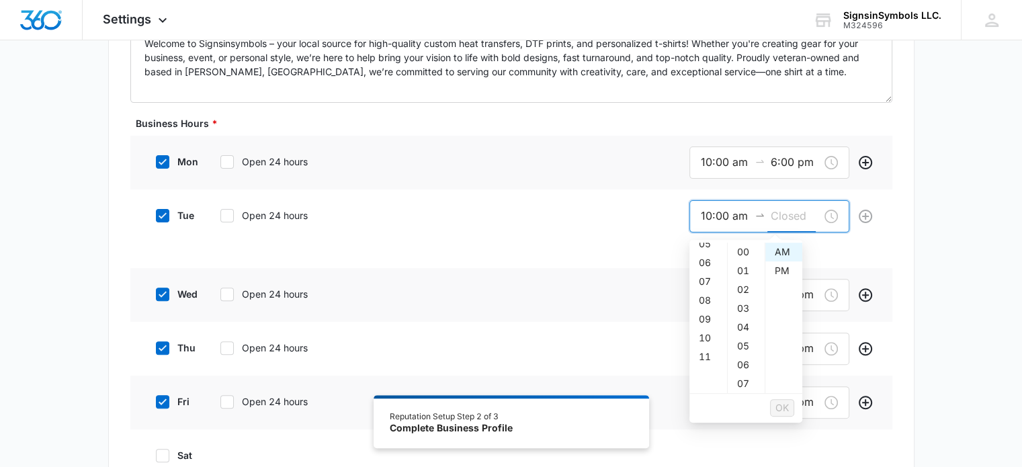
scroll to position [101, 0]
click at [712, 259] on div "06" at bounding box center [708, 263] width 38 height 19
click at [773, 271] on div "PM" at bounding box center [783, 270] width 37 height 19
type input "6:00 pm"
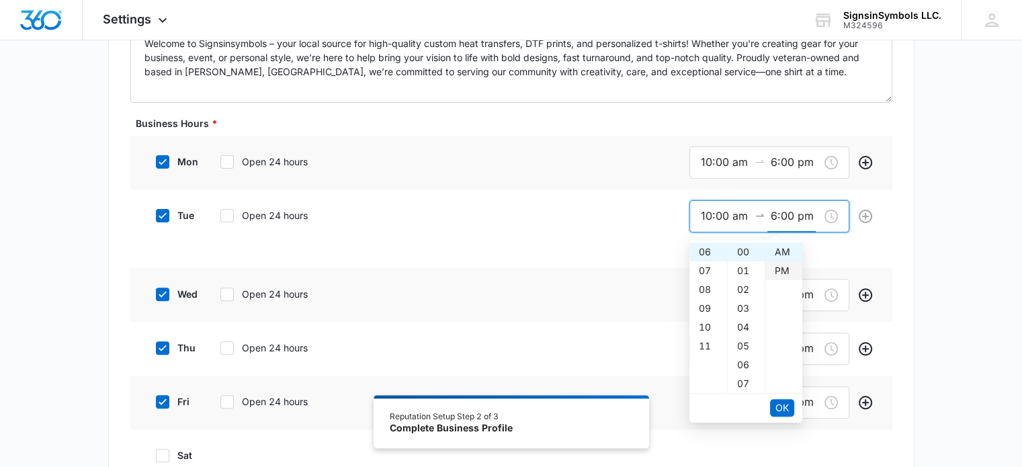
scroll to position [19, 0]
click at [780, 406] on span "OK" at bounding box center [781, 407] width 13 height 15
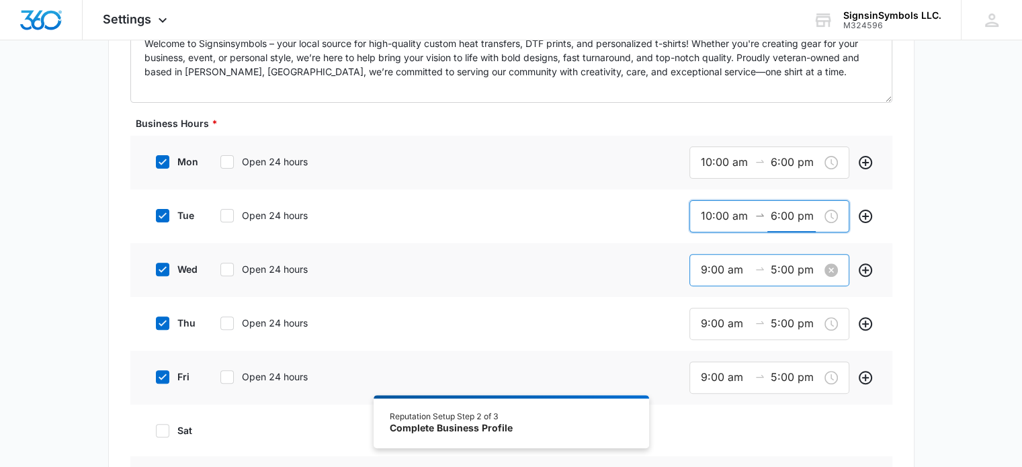
click at [724, 274] on input "9:00 am" at bounding box center [725, 269] width 48 height 17
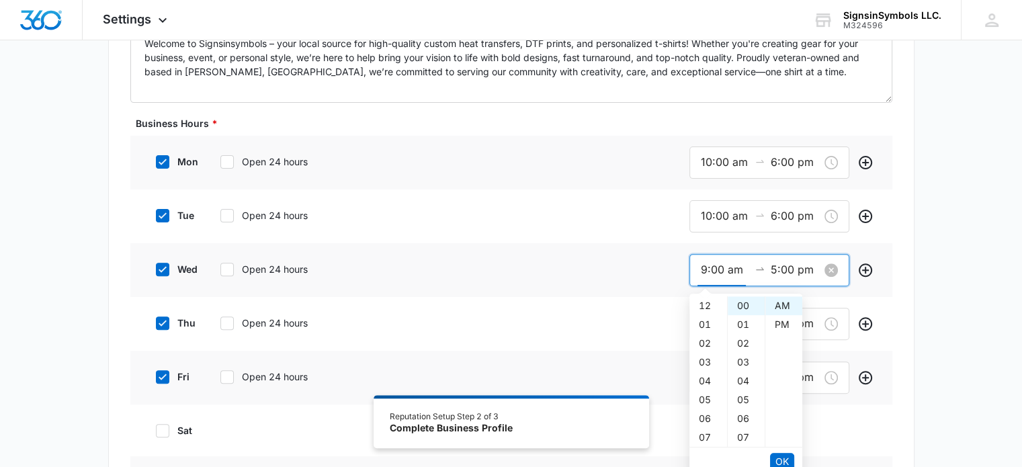
scroll to position [169, 0]
click at [710, 273] on input "9:00 am" at bounding box center [725, 269] width 48 height 17
click at [706, 273] on input "9:00 am" at bounding box center [725, 269] width 48 height 17
type input "10:00 am"
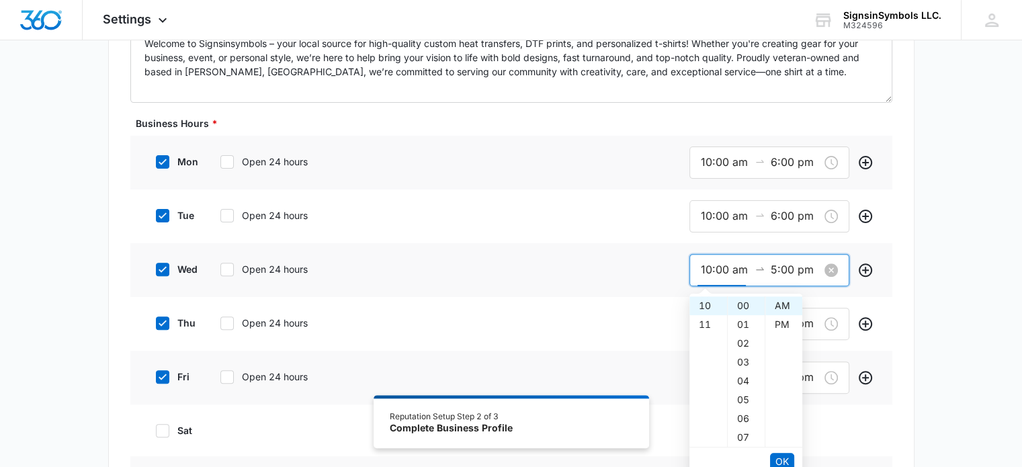
click at [775, 271] on input "5:00 pm" at bounding box center [795, 269] width 48 height 17
type input "6:00 pm"
type input "9:00 am"
type input "5:00 pm"
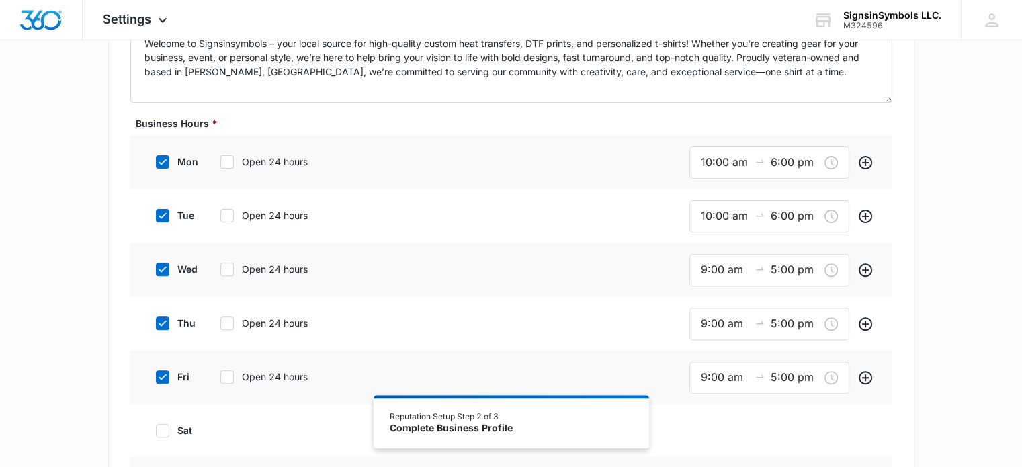
click at [865, 297] on div "thu Open 24 hours 9:00 am 5:00 pm" at bounding box center [511, 324] width 762 height 54
click at [709, 271] on input "9:00 am" at bounding box center [725, 269] width 48 height 17
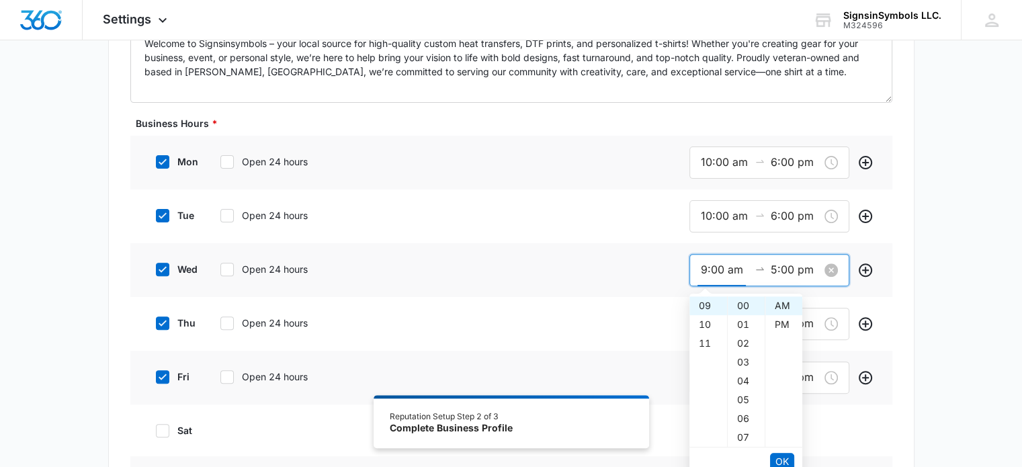
click at [708, 271] on input "9:00 am" at bounding box center [725, 269] width 48 height 17
type input "10:00 am"
click at [775, 271] on input "5:00 pm" at bounding box center [795, 269] width 48 height 17
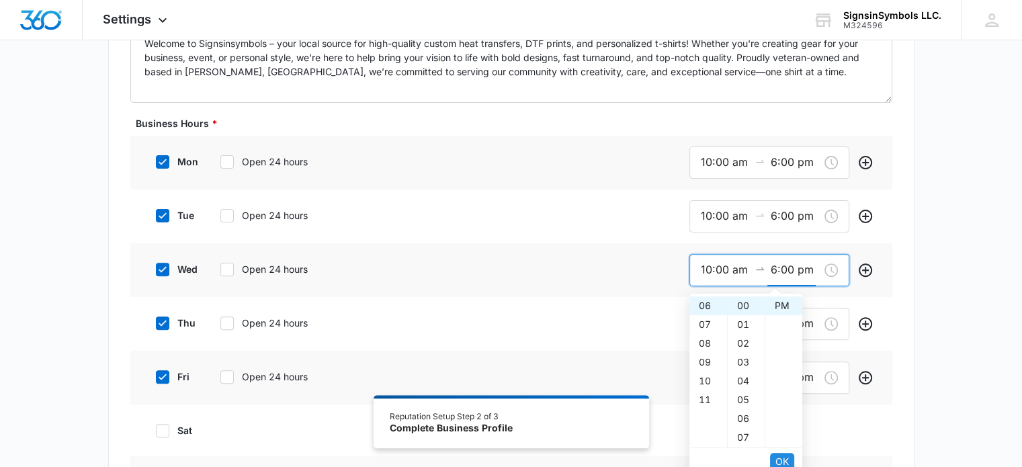
click at [781, 458] on span "OK" at bounding box center [781, 461] width 13 height 15
type input "6:00 pm"
click at [706, 322] on input "9:00 am" at bounding box center [725, 323] width 48 height 17
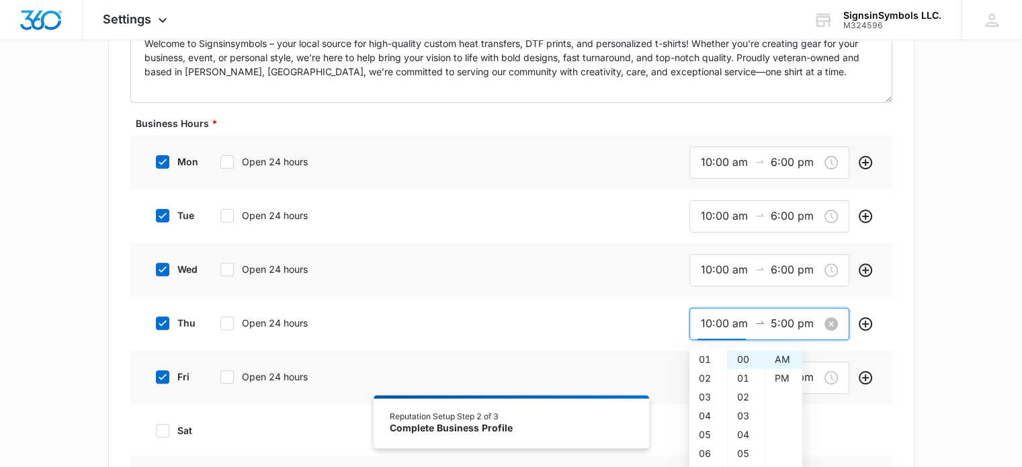
scroll to position [188, 0]
type input "10:00 am"
click at [775, 322] on input "5:00 pm" at bounding box center [795, 323] width 48 height 17
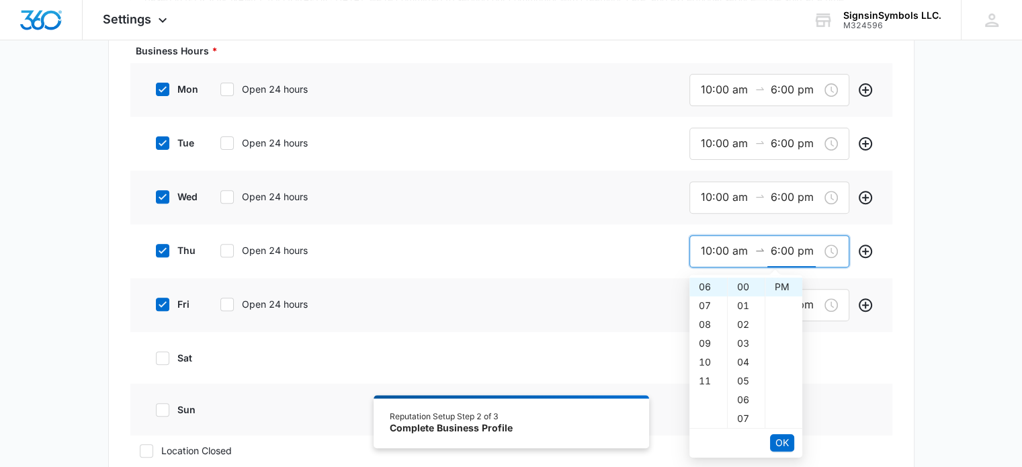
scroll to position [509, 0]
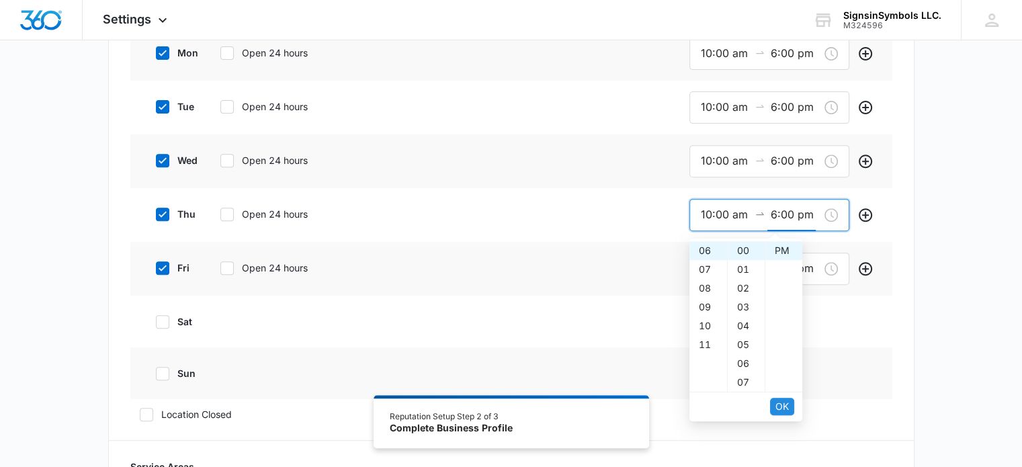
click at [779, 410] on span "OK" at bounding box center [781, 406] width 13 height 15
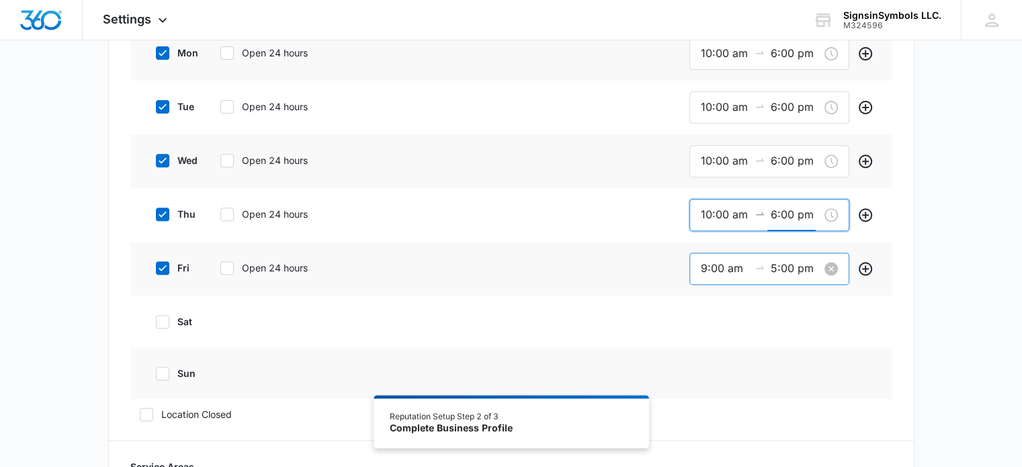
type input "6:00 pm"
click at [705, 265] on input "9:00 am" at bounding box center [725, 268] width 48 height 17
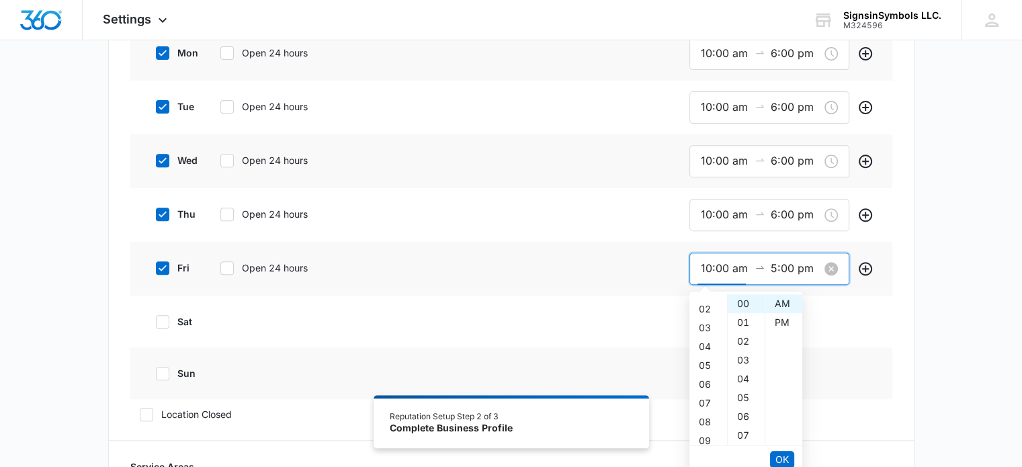
scroll to position [188, 0]
type input "10:00 am"
click at [775, 269] on input "5:00 pm" at bounding box center [795, 268] width 48 height 17
type input "6:00 pm"
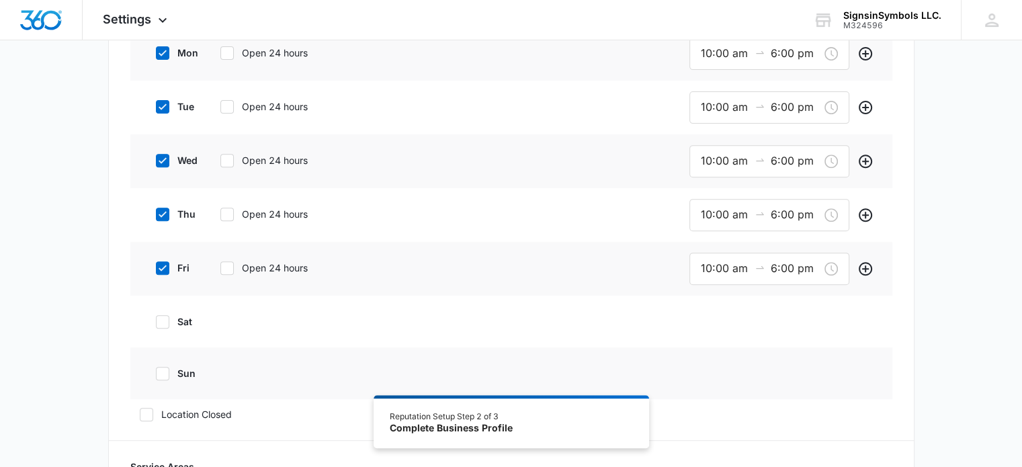
type input "9:00 am"
type input "5:00 pm"
click at [833, 308] on body "Settings Apps Reputation Websites Forms CRM Email Social Shop Payments POS Cont…" at bounding box center [511, 378] width 1022 height 1774
click at [706, 265] on input "9:00 am" at bounding box center [725, 268] width 48 height 17
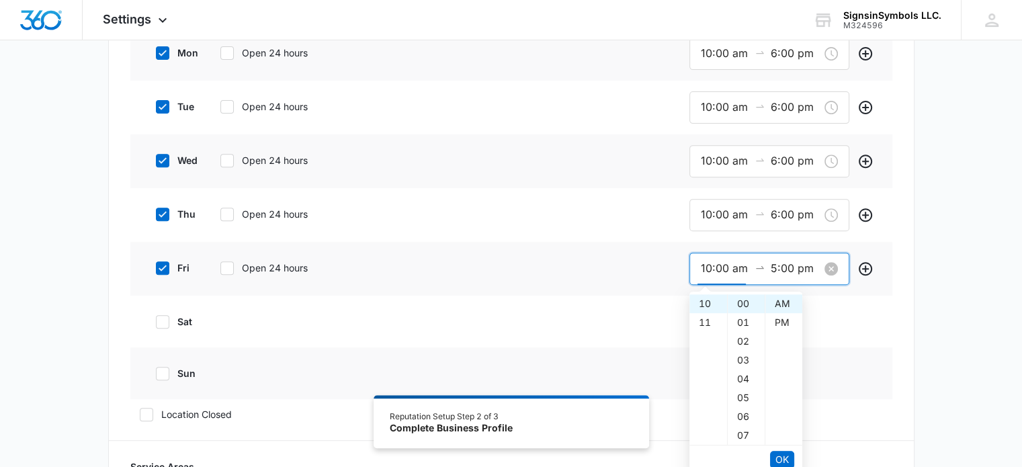
type input "10:00 am"
click at [775, 266] on input "5:00 pm" at bounding box center [795, 268] width 48 height 17
click at [784, 452] on span "OK" at bounding box center [781, 459] width 13 height 15
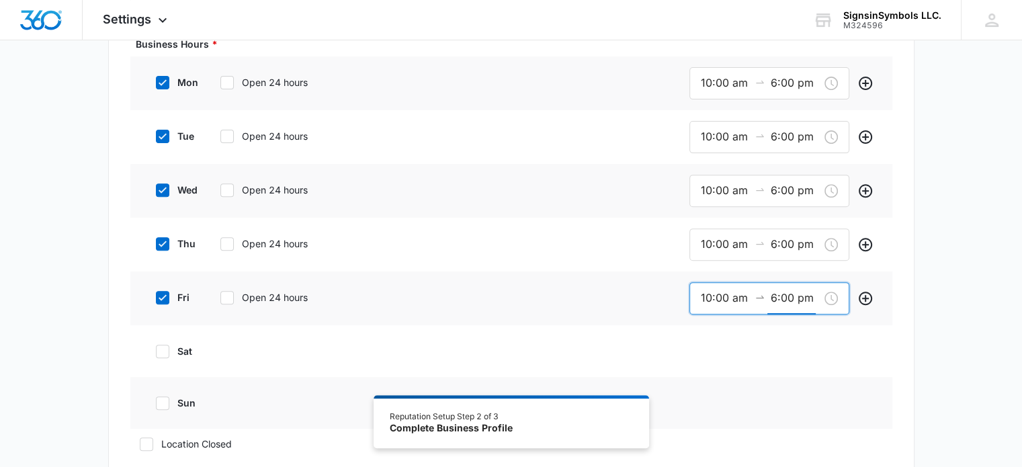
type input "6:00 pm"
click at [865, 343] on div "sat" at bounding box center [511, 351] width 762 height 52
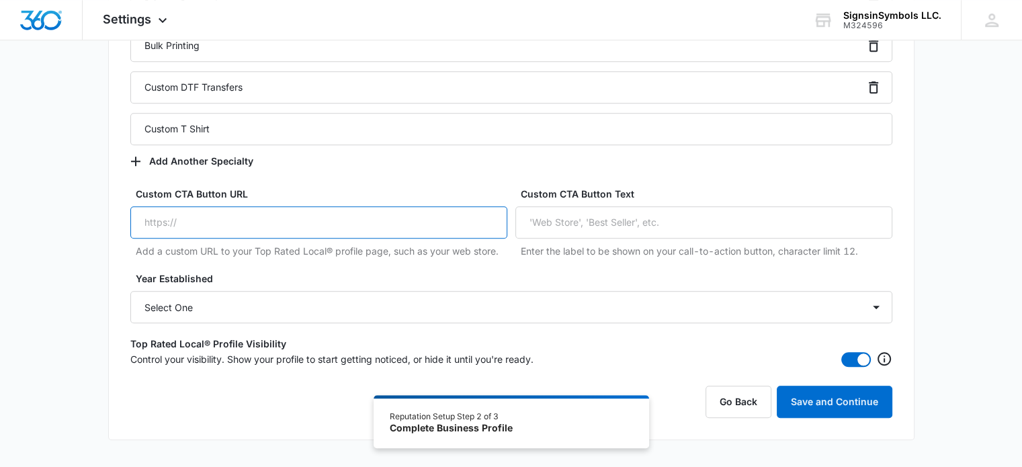
click at [170, 220] on input "Custom CTA Button URL" at bounding box center [318, 222] width 377 height 32
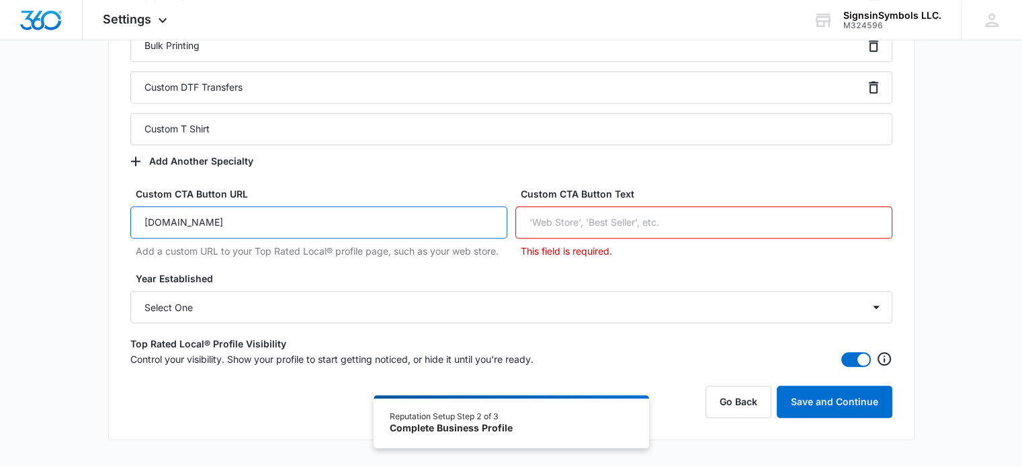
type input "www.signsinsymbols.com"
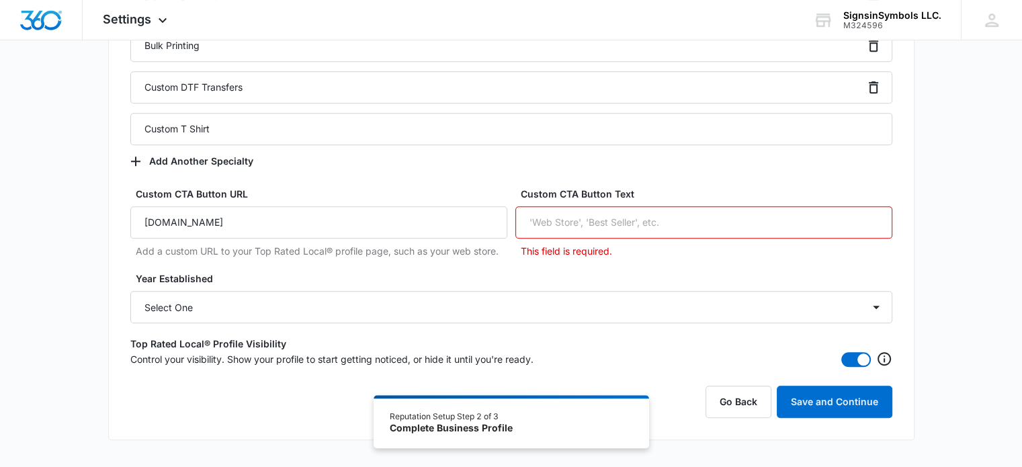
click at [559, 228] on input "Custom CTA Button Text" at bounding box center [703, 222] width 377 height 32
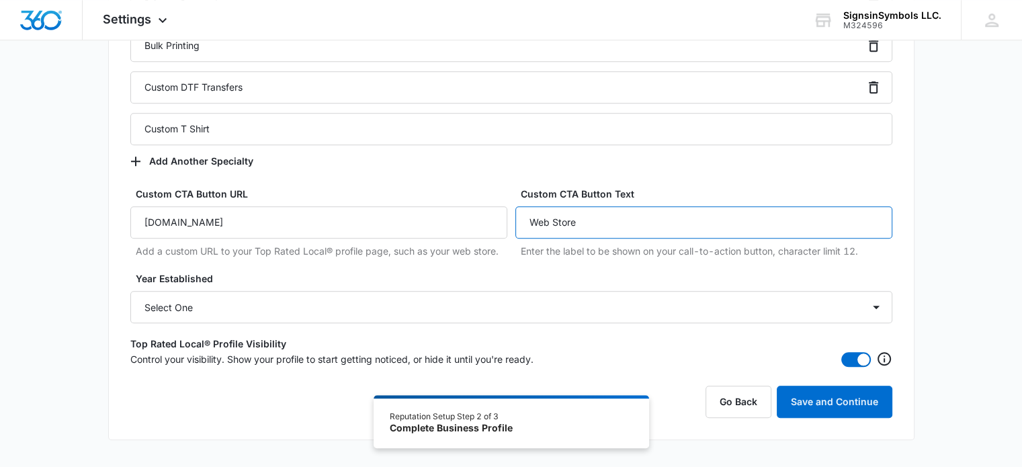
type input "Web Store"
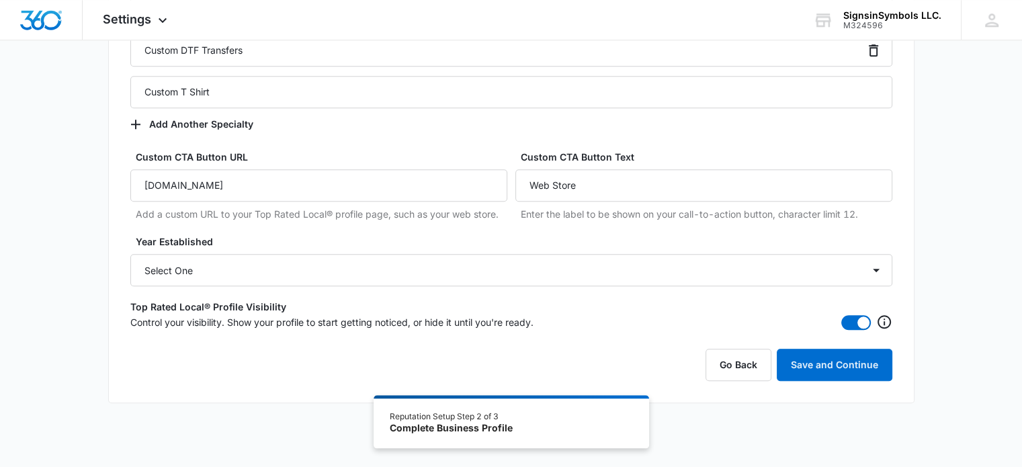
scroll to position [1306, 0]
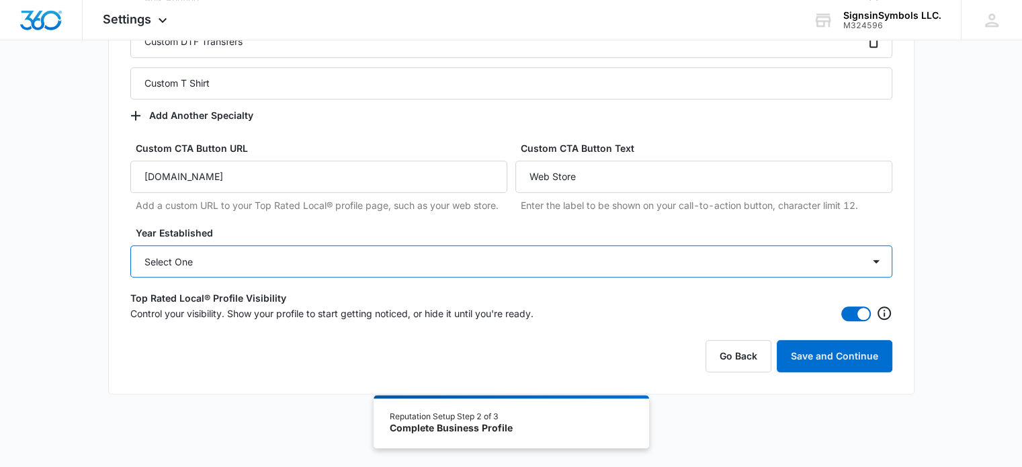
click at [239, 261] on select "Select One 2025 2024 2023 2022 2021 2020 2019 2018 2017 2016 2015 2014 2013 201…" at bounding box center [511, 261] width 762 height 32
select select "2017"
click at [130, 245] on select "Select One 2025 2024 2023 2022 2021 2020 2019 2018 2017 2016 2015 2014 2013 201…" at bounding box center [511, 261] width 762 height 32
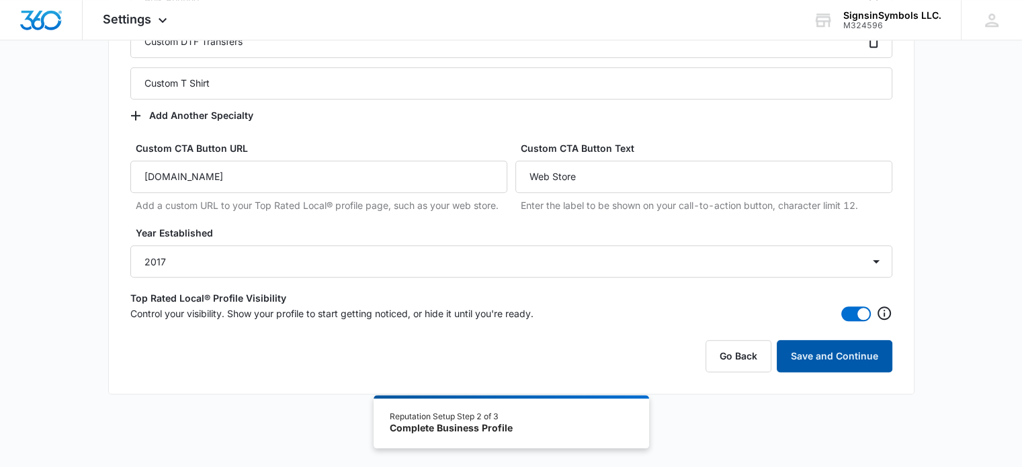
click at [824, 366] on button "Save and Continue" at bounding box center [835, 356] width 116 height 32
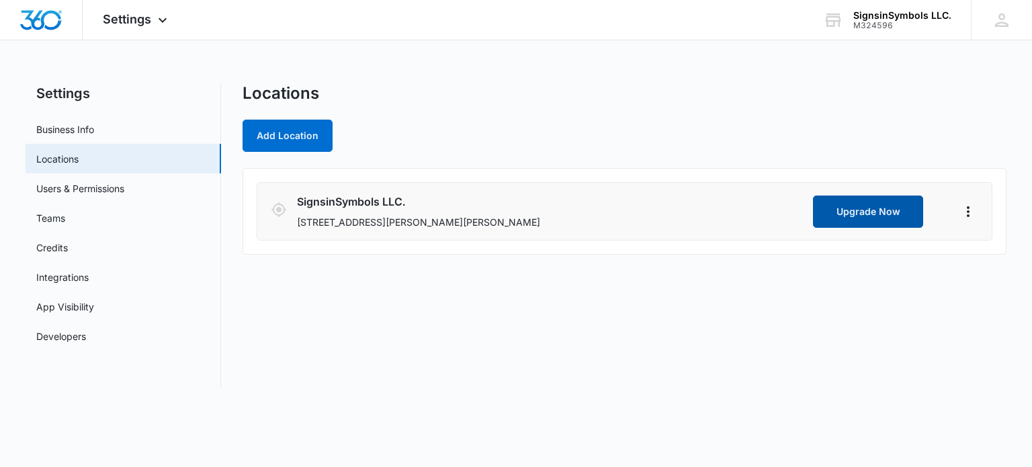
click at [830, 218] on button "Upgrade Now" at bounding box center [868, 211] width 110 height 32
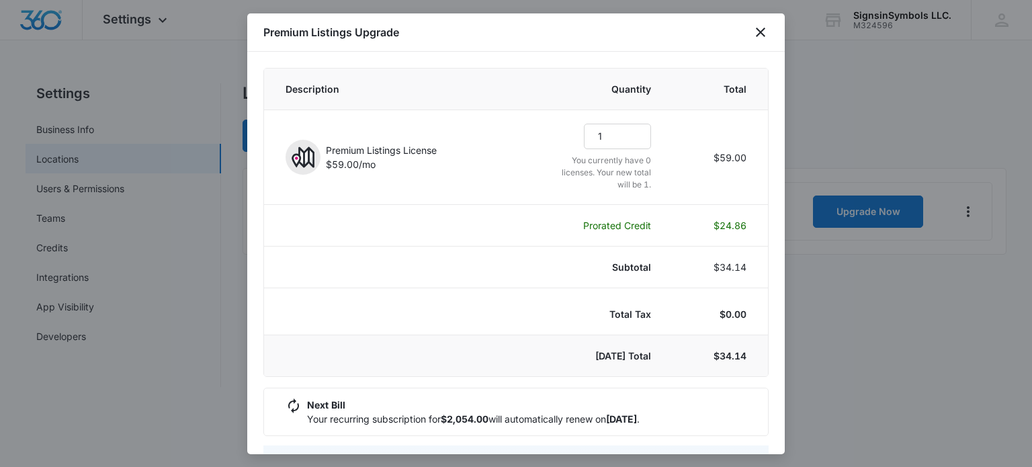
select select "pm_1RrPr7A4n8RTgNjUqpZ4zBEV"
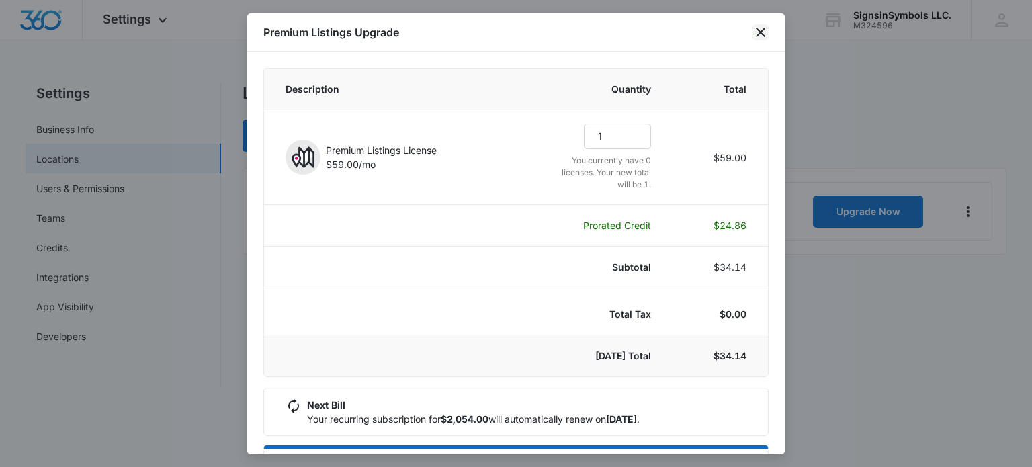
click at [758, 32] on icon "close" at bounding box center [760, 32] width 16 height 16
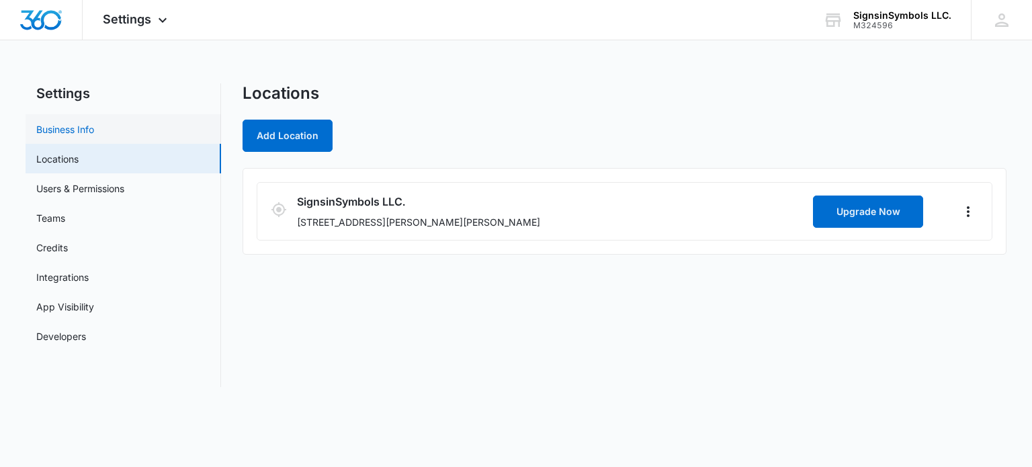
click at [73, 130] on link "Business Info" at bounding box center [65, 129] width 58 height 14
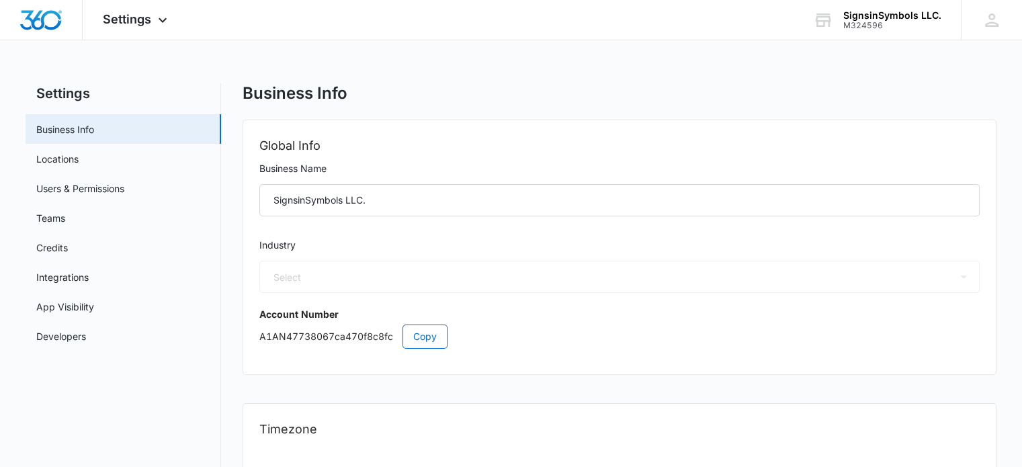
select select "45"
select select "US"
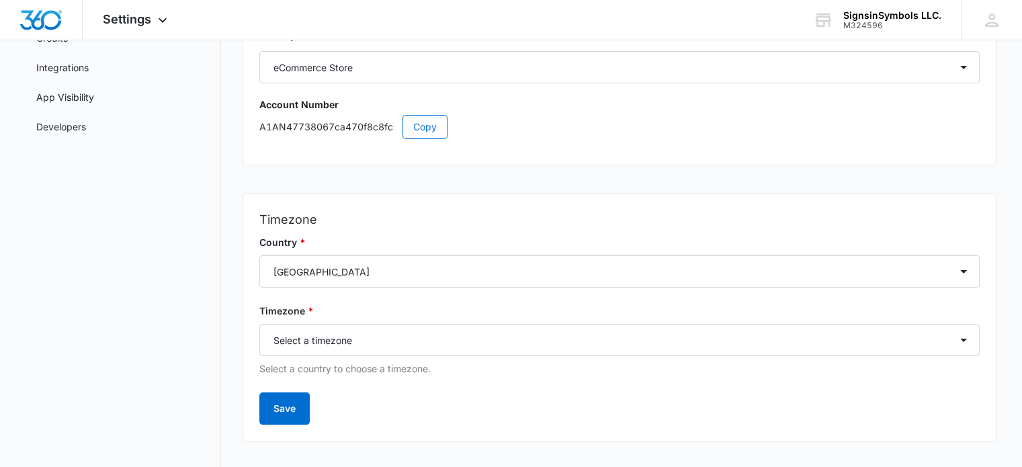
scroll to position [228, 0]
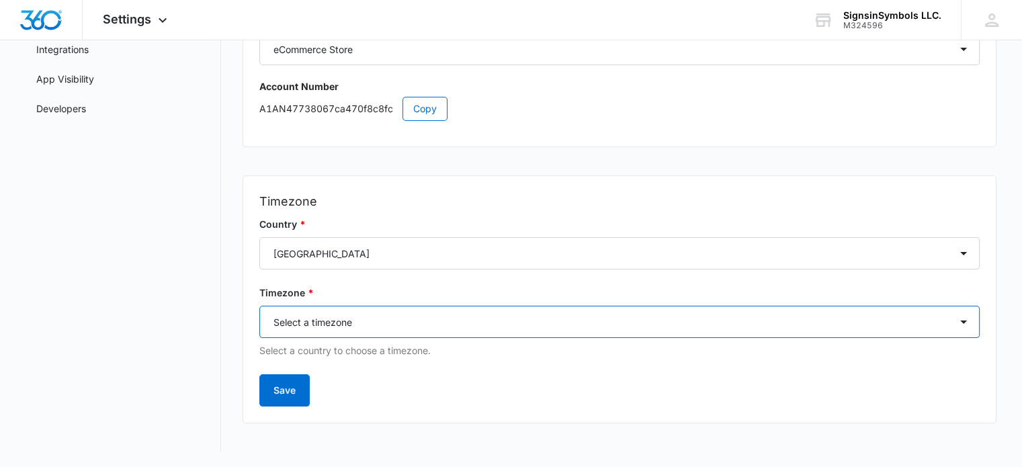
click at [591, 319] on select "Select a timezone Select a timezone America/Adak America/Anchorage America/Bois…" at bounding box center [619, 322] width 720 height 32
select select "America/Chicago"
click at [259, 306] on select "Select a timezone Select a timezone America/Adak America/Anchorage America/Bois…" at bounding box center [619, 322] width 720 height 32
click at [591, 333] on select "Select a timezone Select a timezone America/Adak America/Anchorage America/Bois…" at bounding box center [619, 322] width 720 height 32
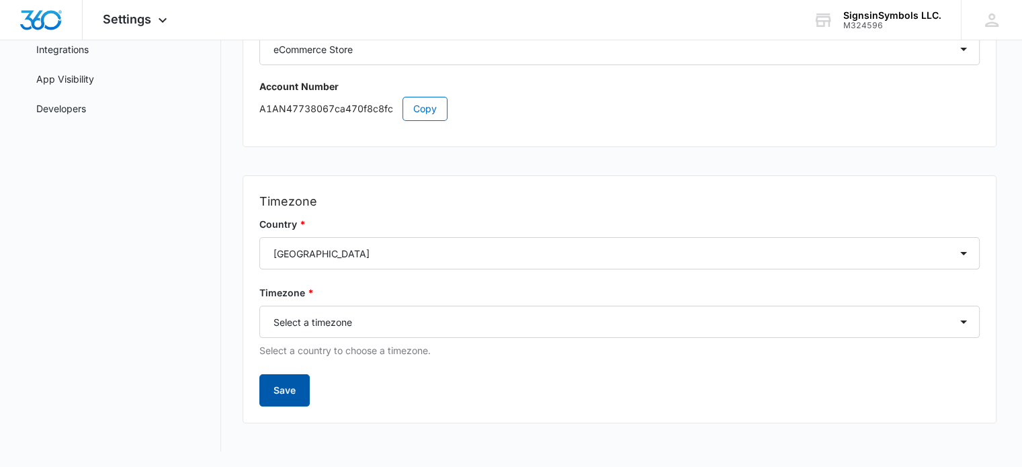
click at [287, 386] on button "Save" at bounding box center [284, 390] width 50 height 32
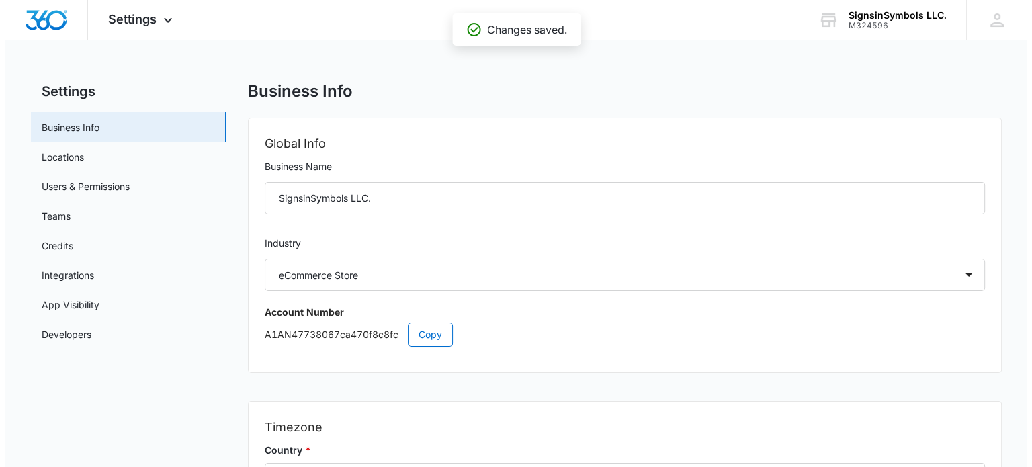
scroll to position [0, 0]
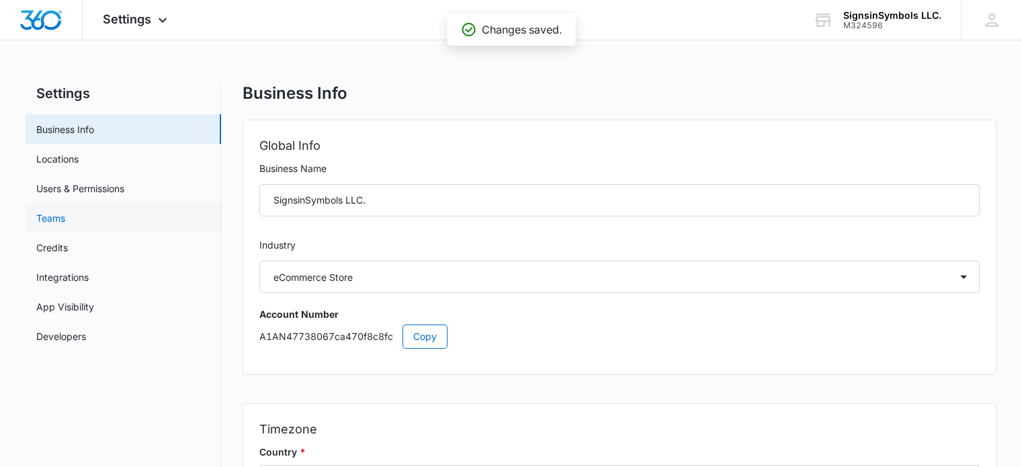
click at [57, 217] on link "Teams" at bounding box center [50, 218] width 29 height 14
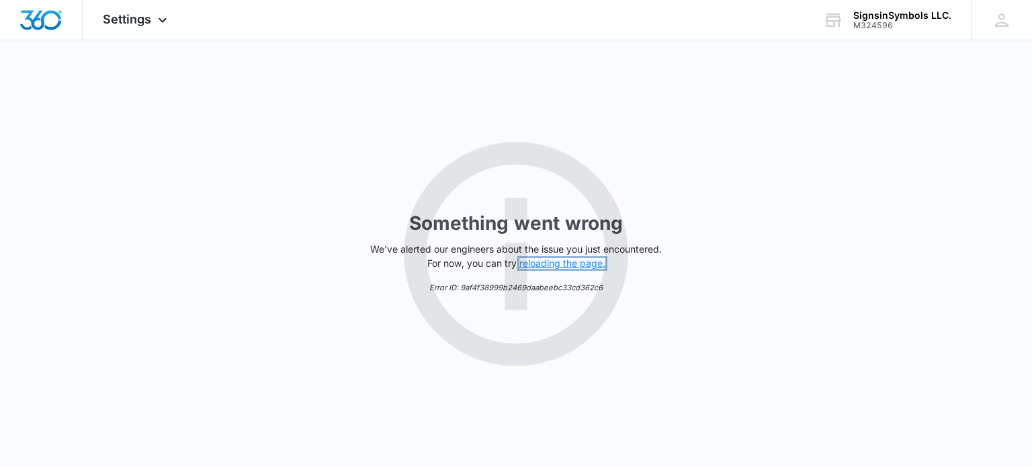
click at [550, 264] on button "reloading the page." at bounding box center [562, 263] width 86 height 11
click at [148, 22] on span "Settings" at bounding box center [127, 19] width 48 height 14
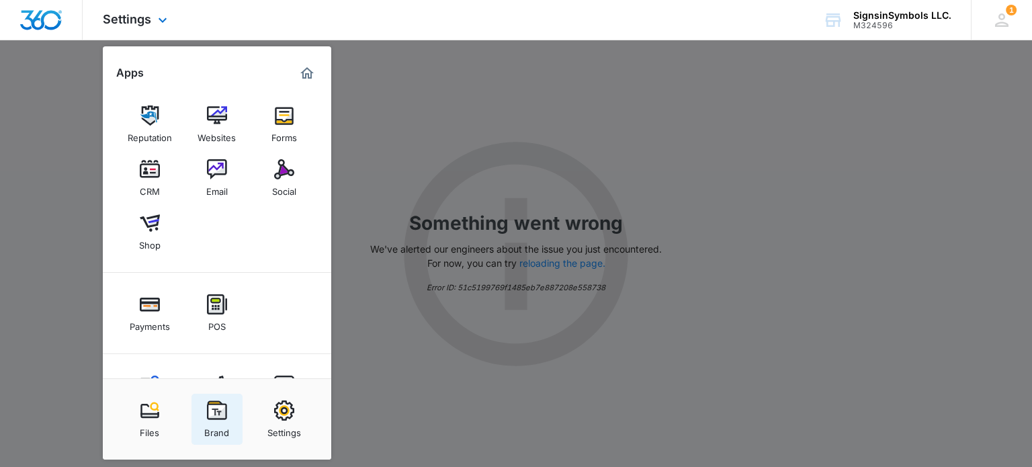
click at [217, 405] on img at bounding box center [217, 410] width 20 height 20
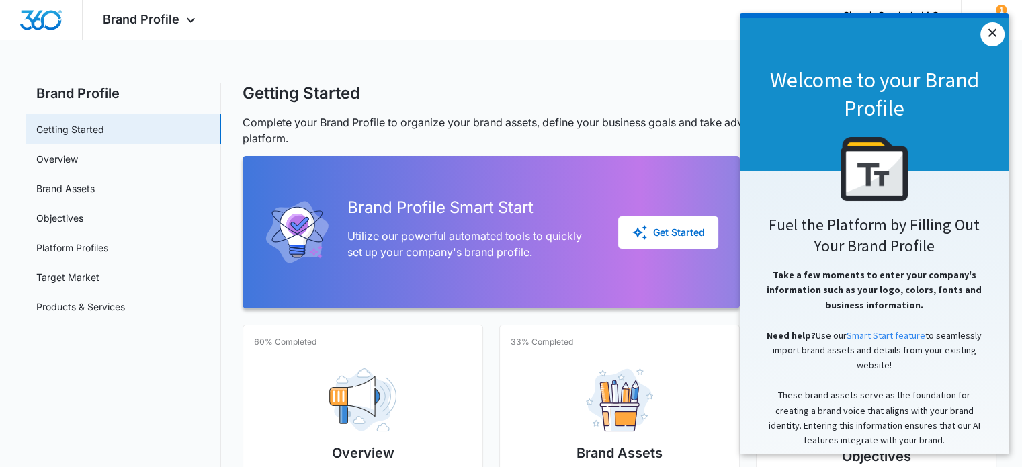
click at [988, 32] on link "×" at bounding box center [992, 34] width 24 height 24
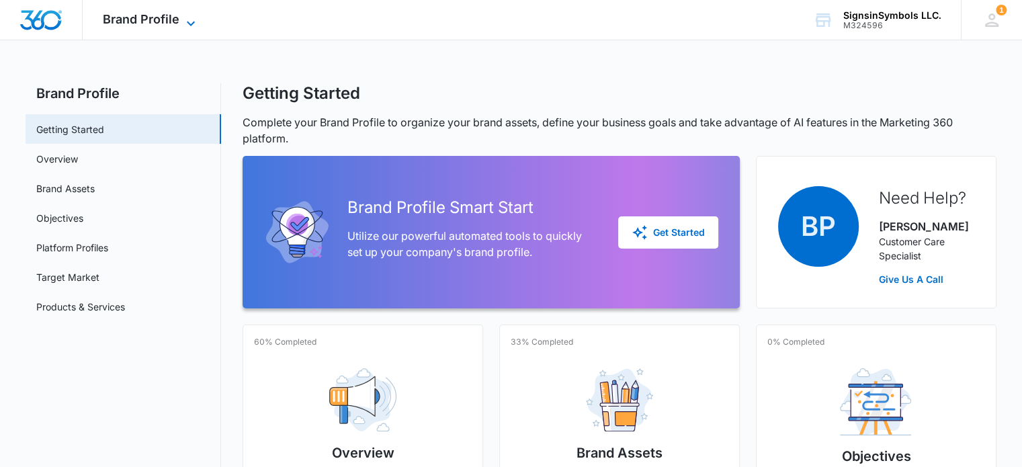
click at [127, 22] on span "Brand Profile" at bounding box center [141, 19] width 77 height 14
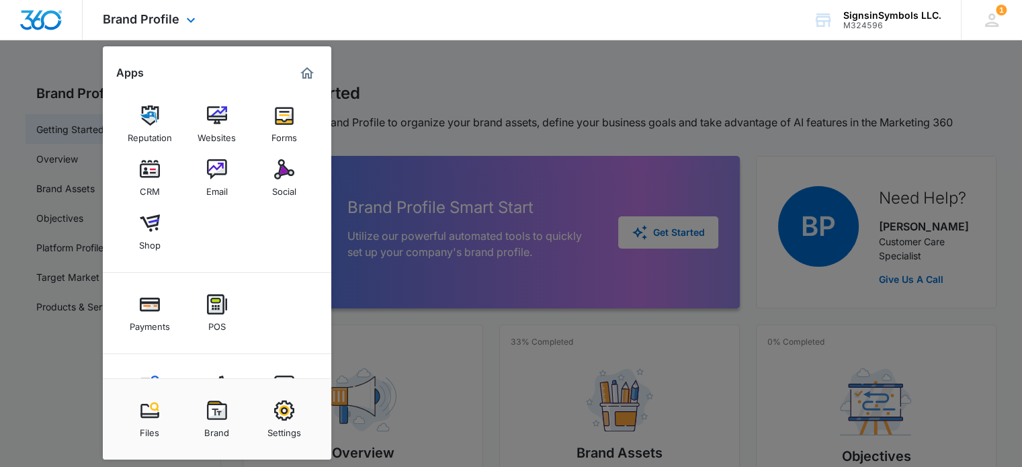
click at [307, 74] on img "Marketing 360® Dashboard" at bounding box center [307, 73] width 16 height 16
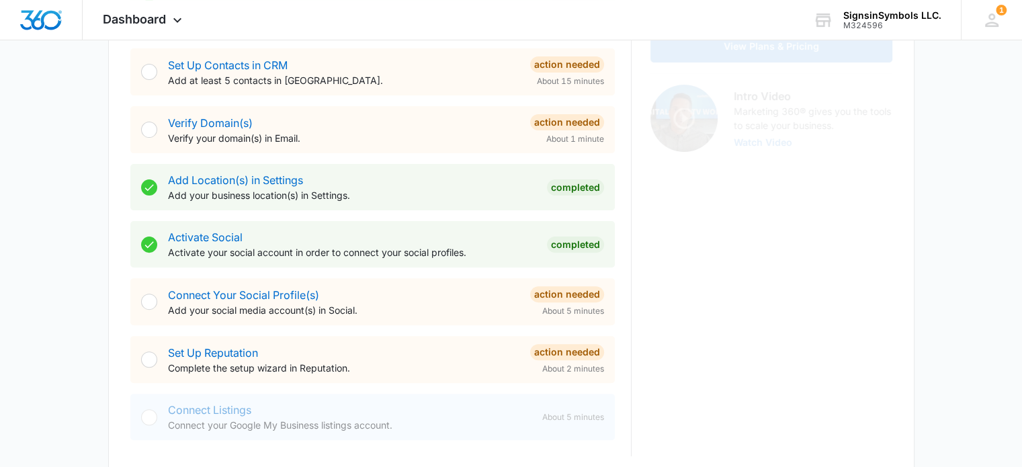
scroll to position [391, 0]
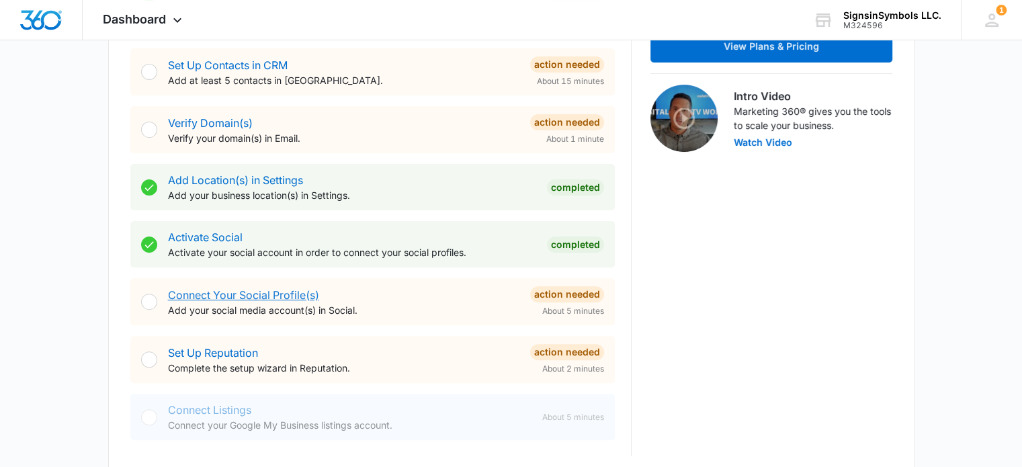
click at [228, 295] on link "Connect Your Social Profile(s)" at bounding box center [243, 294] width 151 height 13
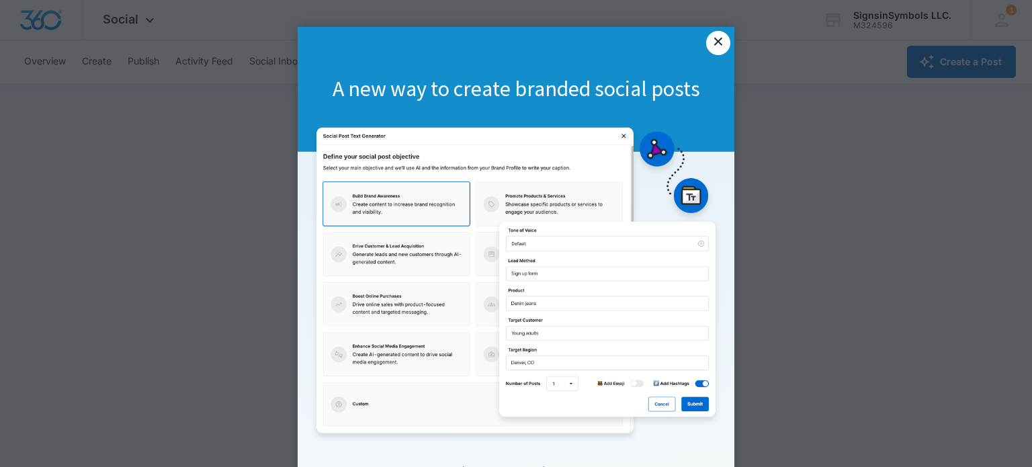
click at [712, 42] on link "×" at bounding box center [718, 43] width 24 height 24
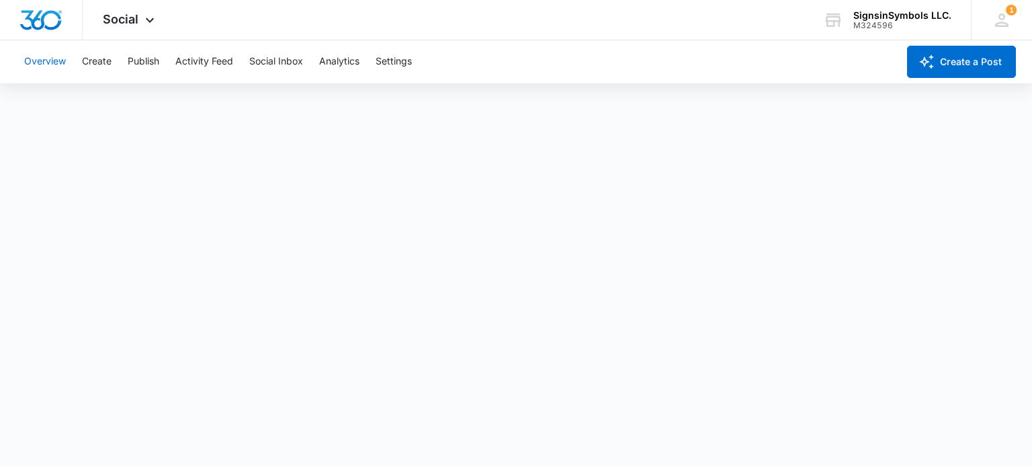
click at [66, 62] on button "Overview" at bounding box center [45, 61] width 42 height 43
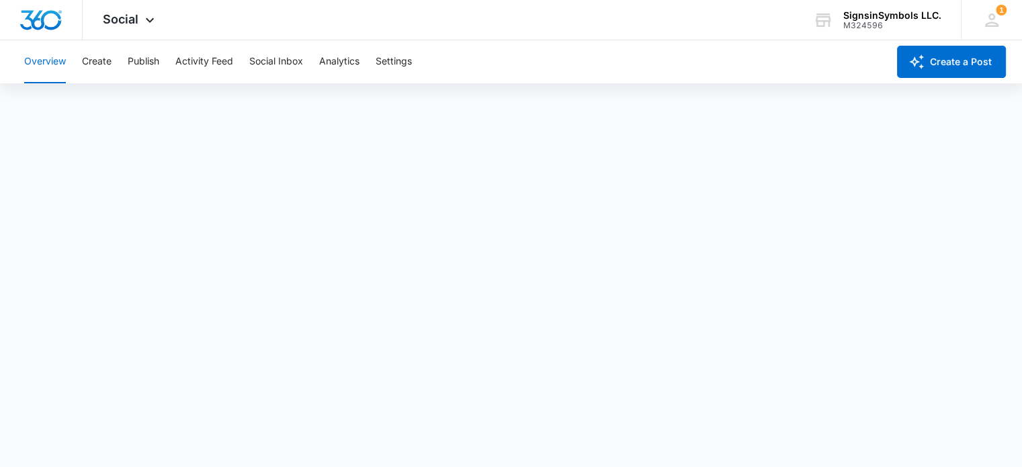
click at [59, 66] on button "Overview" at bounding box center [45, 61] width 42 height 43
click at [143, 18] on icon at bounding box center [150, 23] width 16 height 16
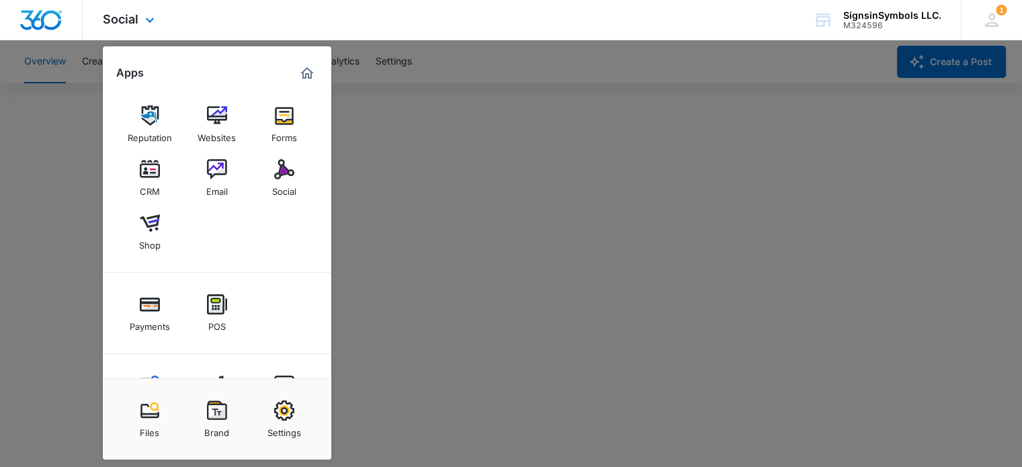
click at [306, 73] on img "Marketing 360® Dashboard" at bounding box center [307, 73] width 16 height 16
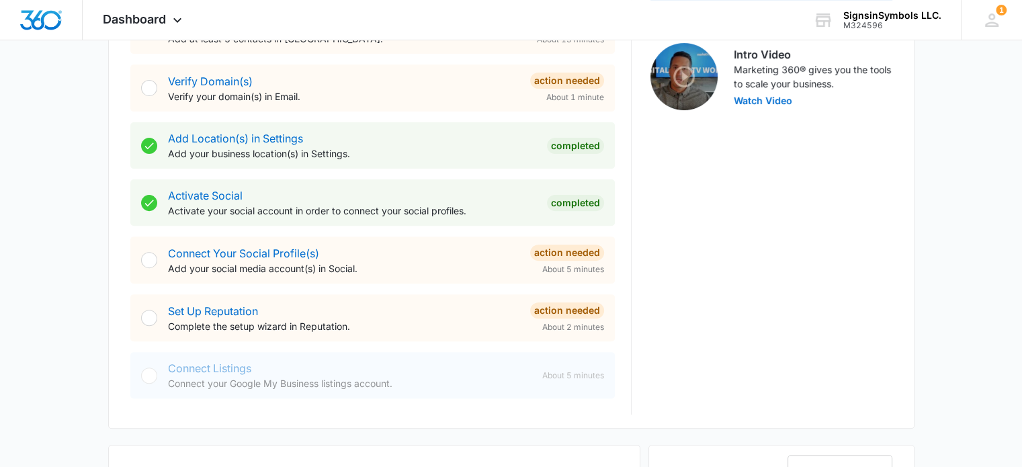
scroll to position [437, 0]
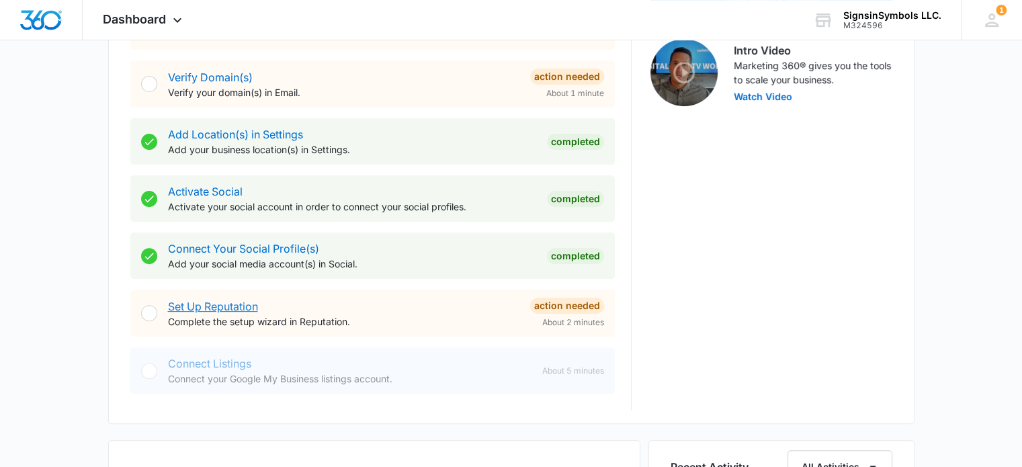
click at [238, 306] on link "Set Up Reputation" at bounding box center [213, 306] width 90 height 13
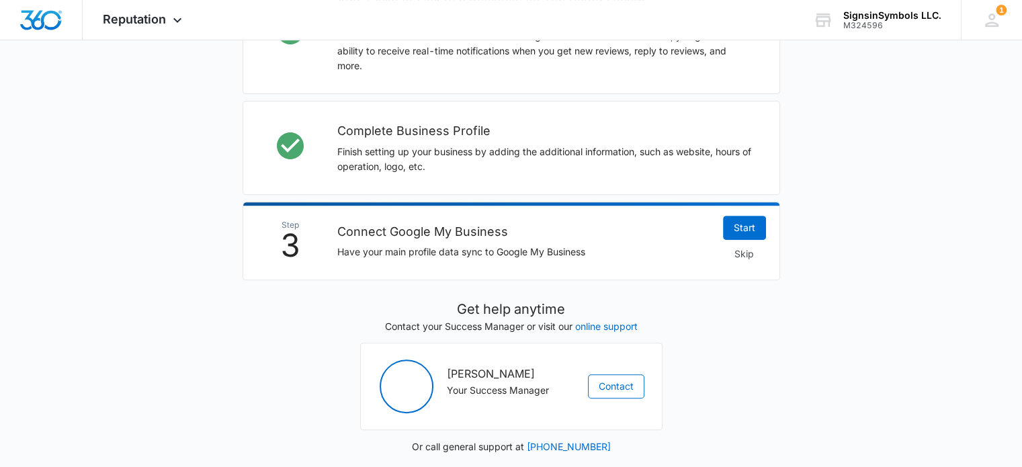
scroll to position [477, 0]
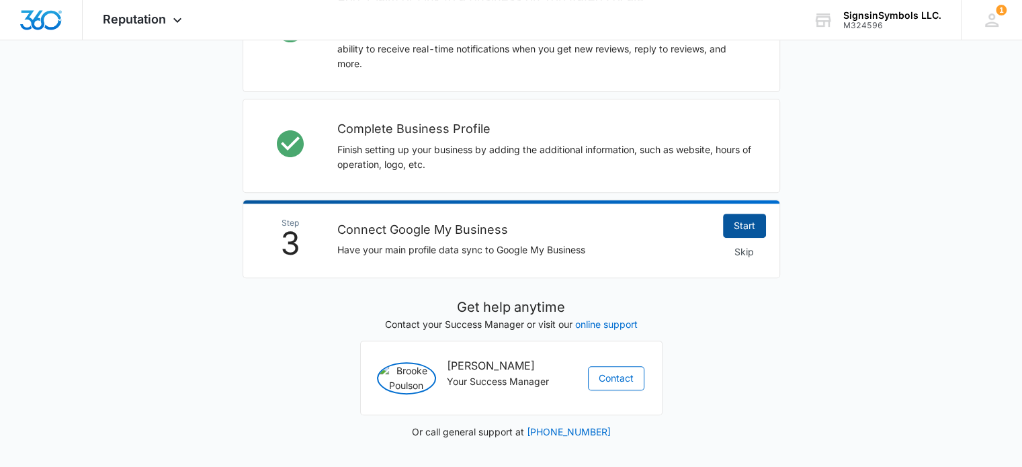
click at [732, 229] on link "Start" at bounding box center [744, 226] width 43 height 24
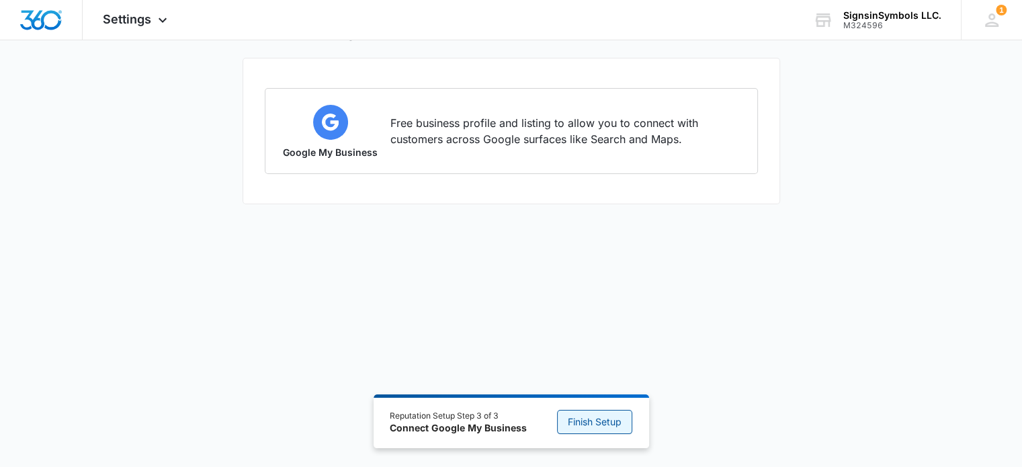
scroll to position [62, 0]
click at [586, 427] on span "Finish Setup" at bounding box center [595, 421] width 54 height 15
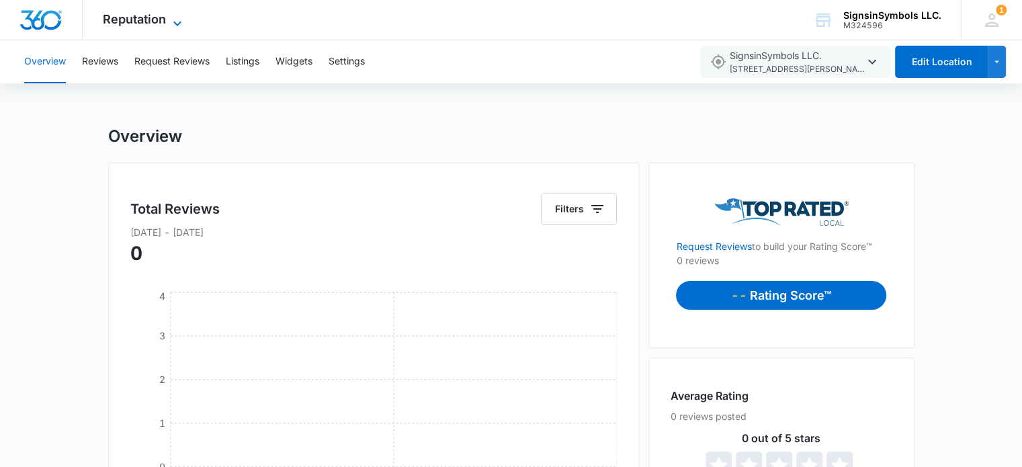
click at [155, 15] on span "Reputation" at bounding box center [134, 19] width 63 height 14
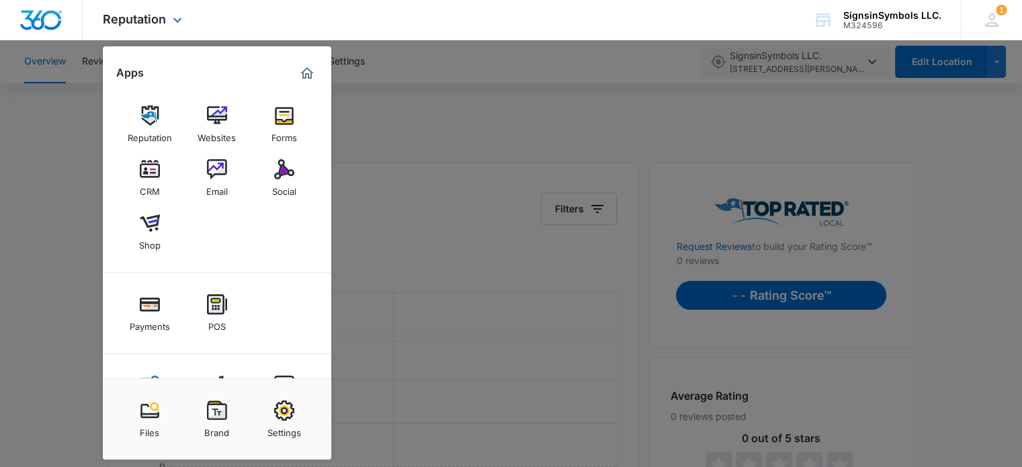
click at [306, 72] on img "Marketing 360® Dashboard" at bounding box center [307, 73] width 16 height 16
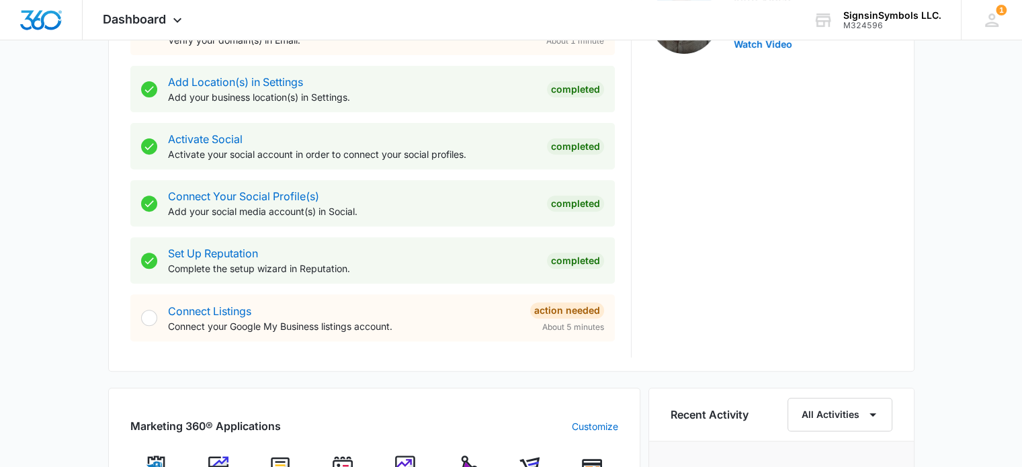
scroll to position [489, 0]
click at [237, 312] on link "Connect Listings" at bounding box center [209, 310] width 83 height 13
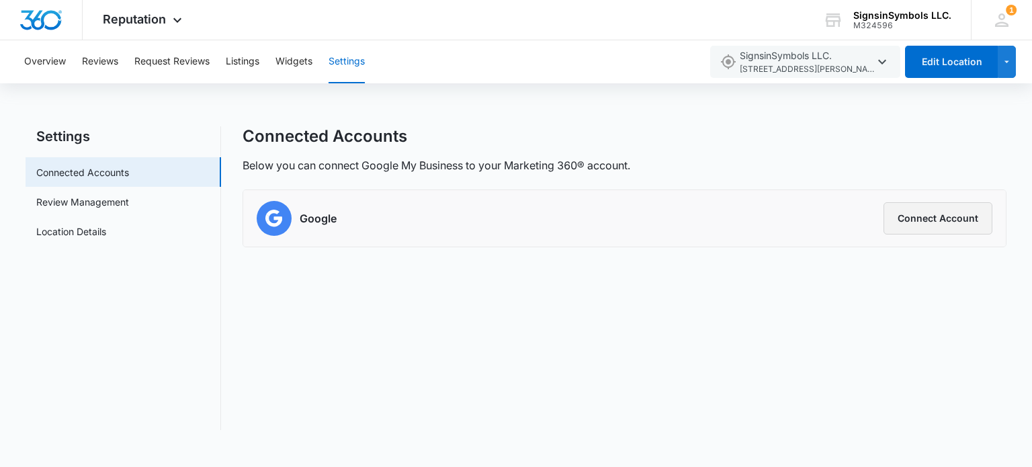
click at [949, 228] on button "Connect Account" at bounding box center [937, 218] width 109 height 32
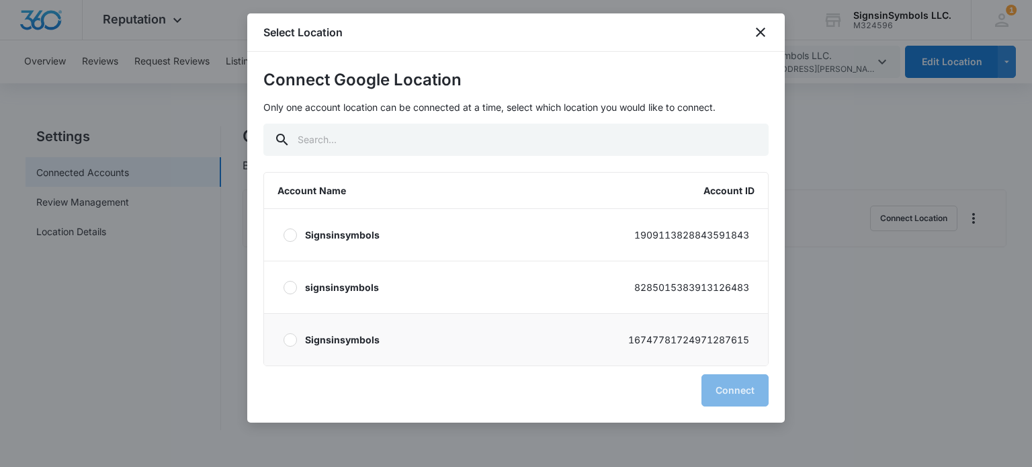
click at [288, 341] on div at bounding box center [289, 339] width 13 height 13
click at [283, 340] on input "Signsinsymbols 16747781724971287615" at bounding box center [283, 339] width 1 height 1
radio input "true"
click at [287, 300] on label "signsinsymbols 8285015383913126483" at bounding box center [516, 287] width 504 height 52
click at [283, 288] on input "signsinsymbols 8285015383913126483" at bounding box center [283, 287] width 1 height 1
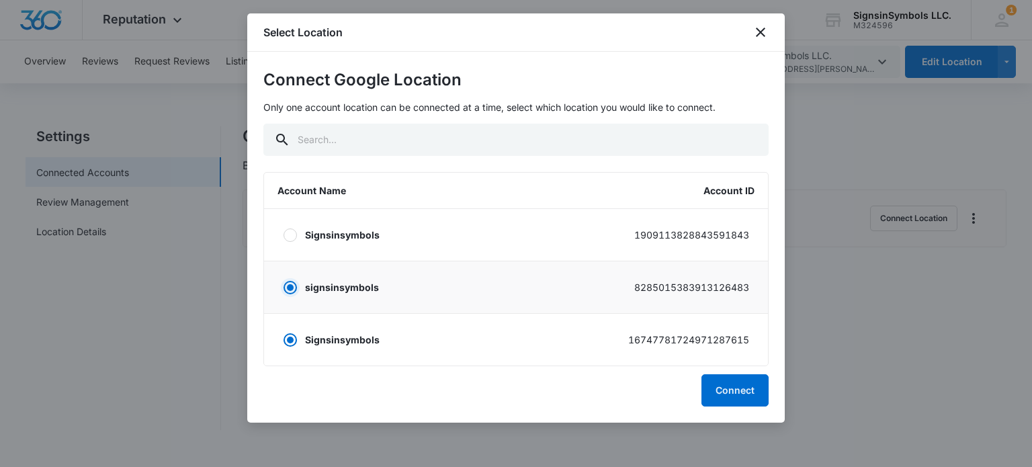
radio input "true"
radio input "false"
click at [288, 333] on div at bounding box center [289, 339] width 13 height 13
click at [283, 339] on input "Signsinsymbols 16747781724971287615" at bounding box center [283, 339] width 1 height 1
radio input "false"
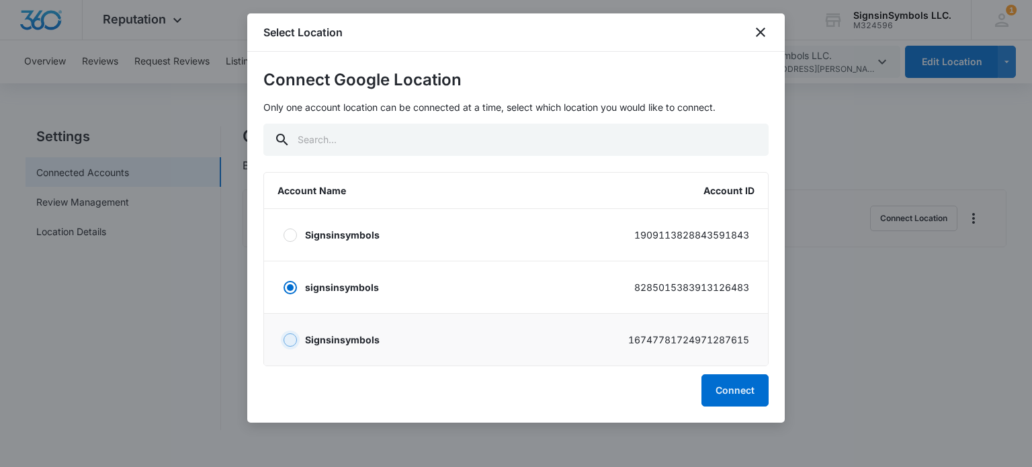
radio input "true"
click at [707, 383] on button "Connect" at bounding box center [734, 390] width 67 height 32
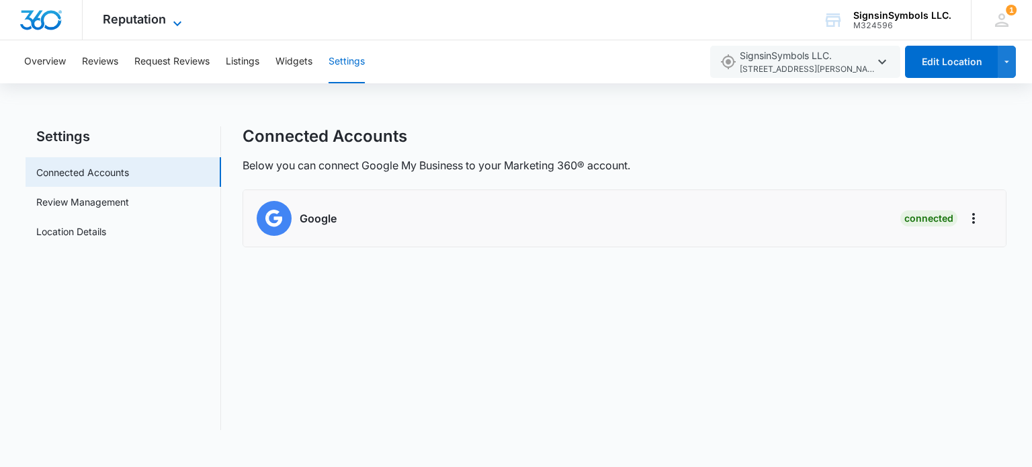
click at [163, 24] on span "Reputation" at bounding box center [134, 19] width 63 height 14
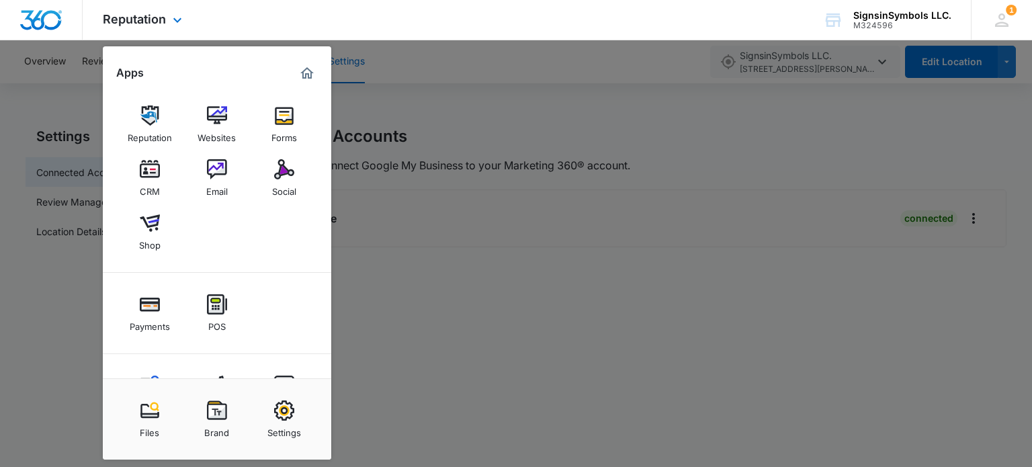
click at [304, 75] on img "Marketing 360® Dashboard" at bounding box center [307, 73] width 16 height 16
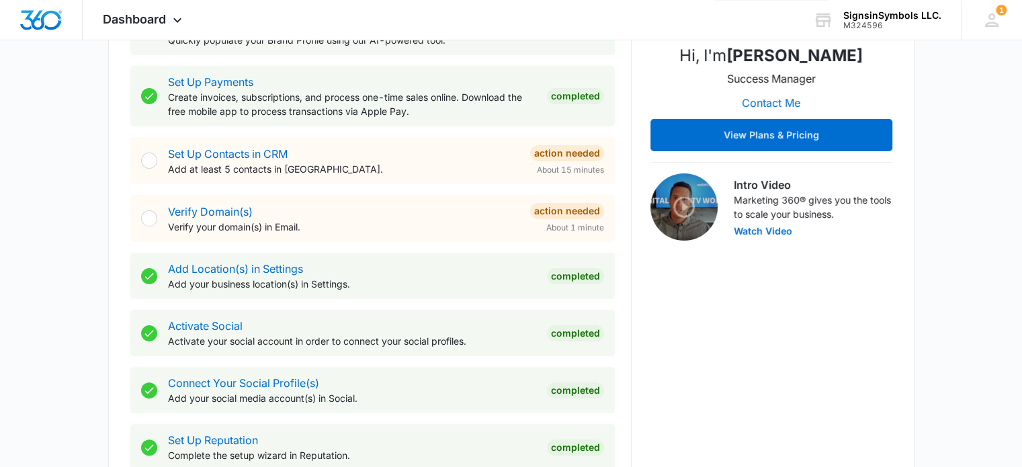
scroll to position [284, 0]
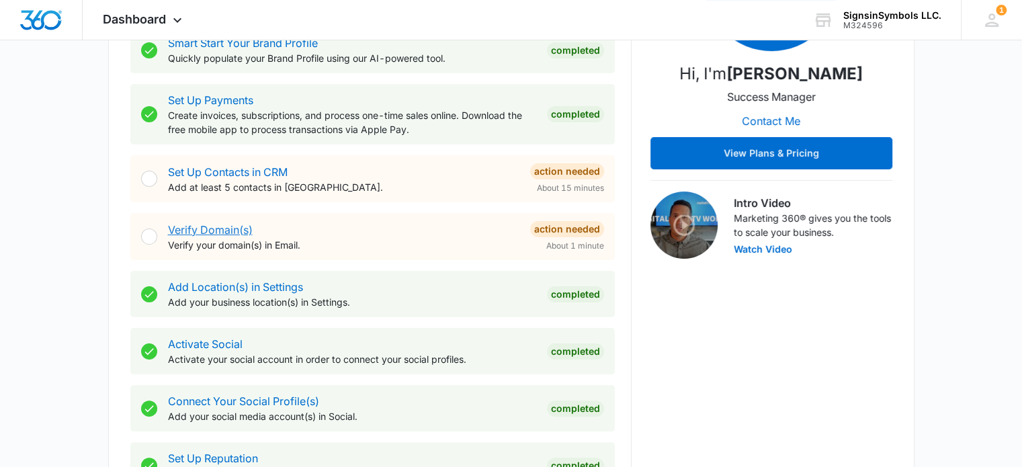
click at [211, 226] on link "Verify Domain(s)" at bounding box center [210, 229] width 85 height 13
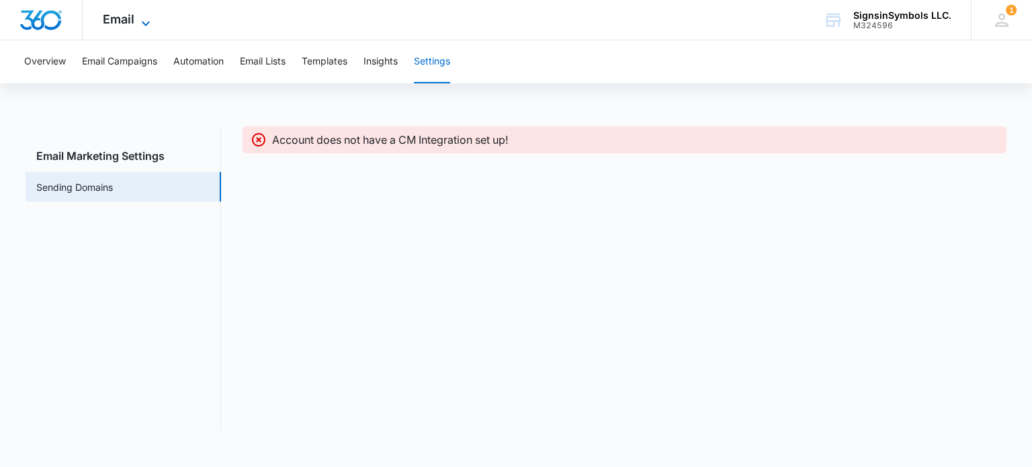
click at [138, 21] on icon at bounding box center [146, 23] width 16 height 16
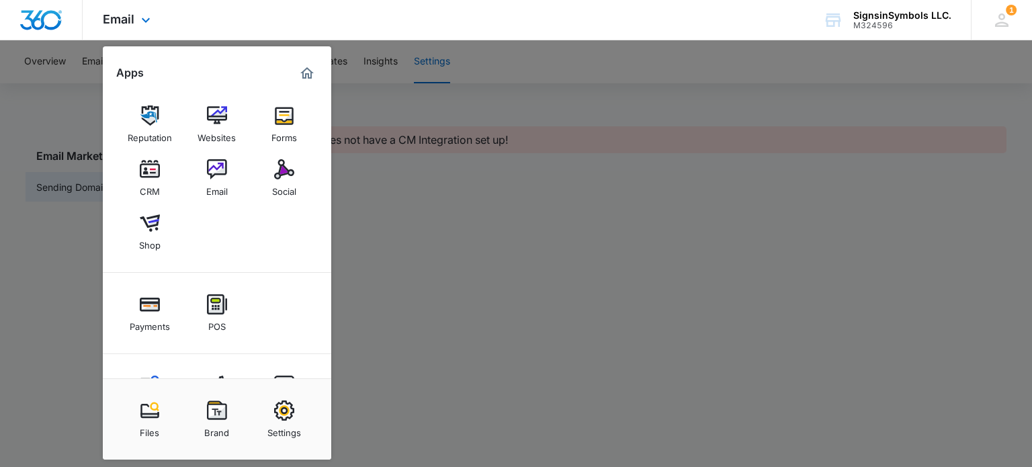
click at [305, 71] on img "Marketing 360® Dashboard" at bounding box center [307, 73] width 16 height 16
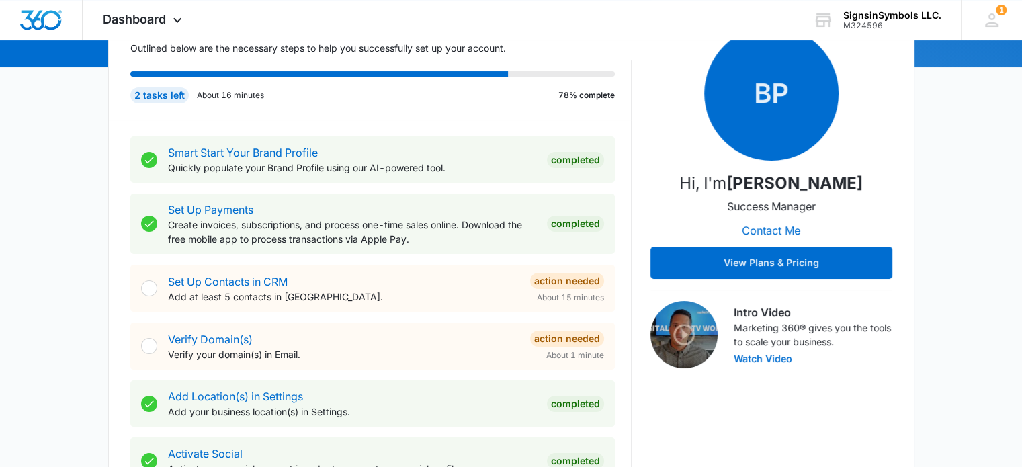
scroll to position [176, 0]
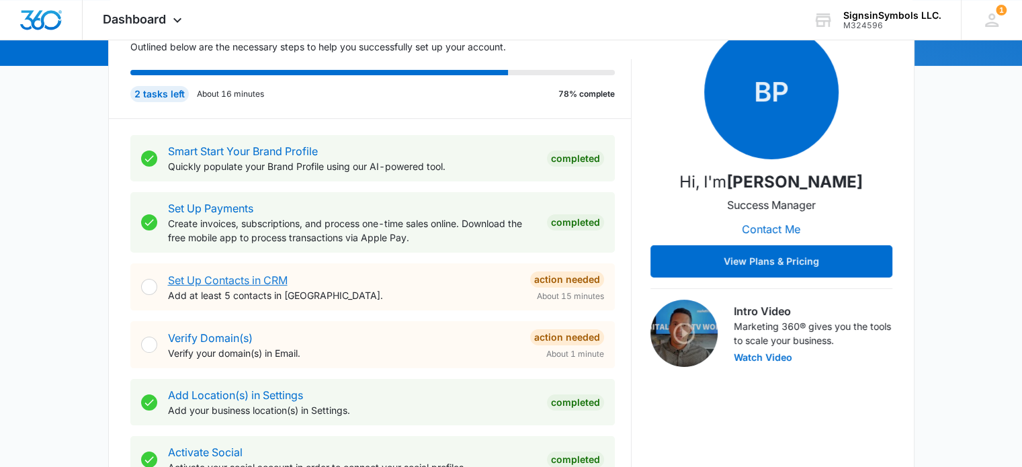
click at [210, 284] on link "Set Up Contacts in CRM" at bounding box center [228, 279] width 120 height 13
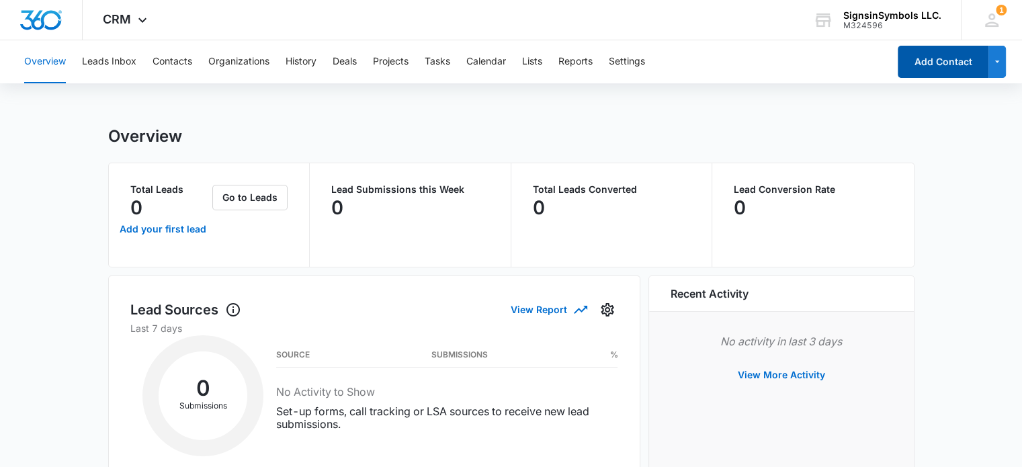
click at [924, 67] on button "Add Contact" at bounding box center [943, 62] width 91 height 32
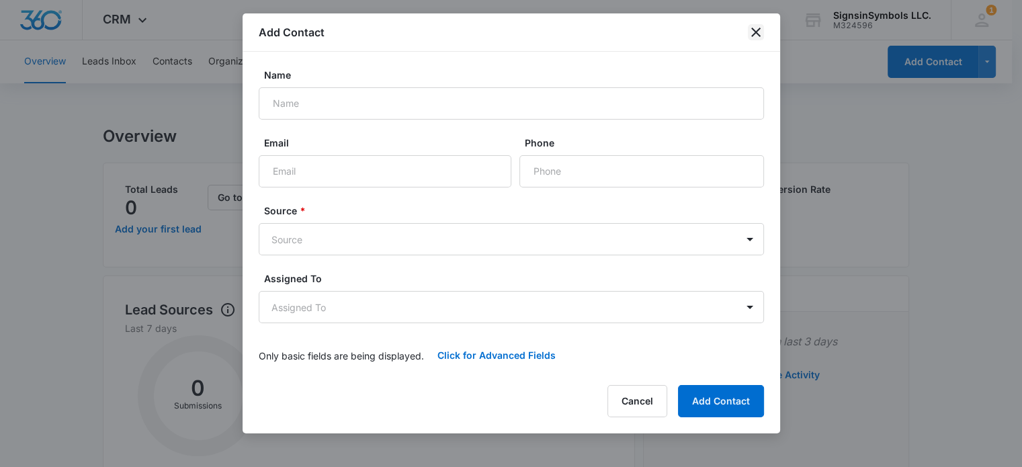
click at [758, 37] on icon "close" at bounding box center [756, 32] width 16 height 16
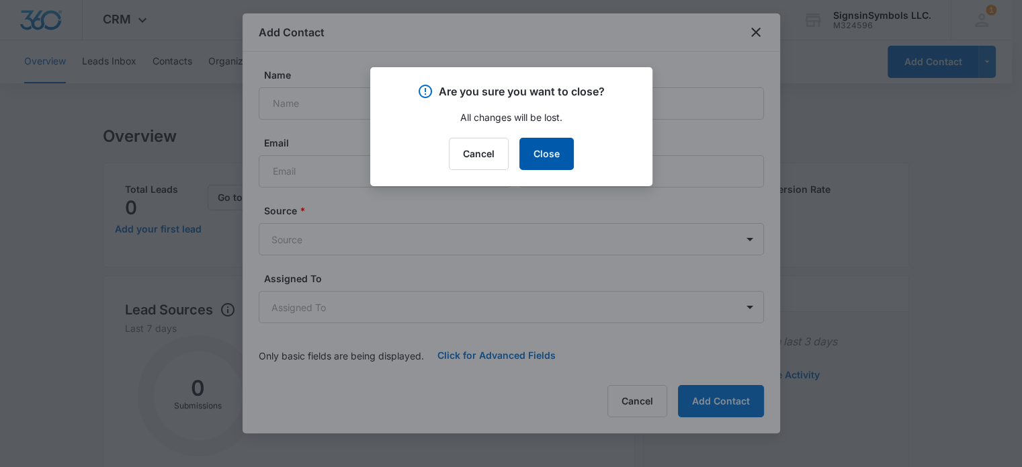
click at [559, 150] on button "Close" at bounding box center [546, 154] width 54 height 32
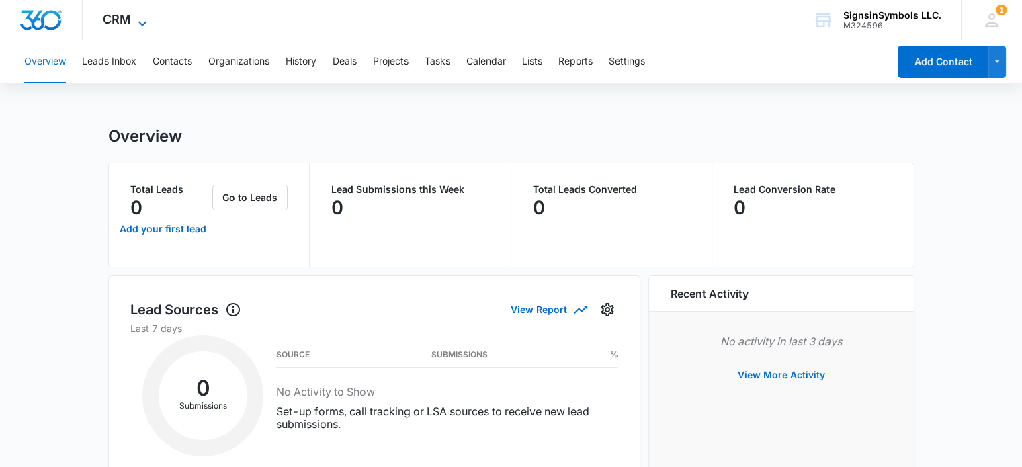
click at [116, 26] on span "CRM" at bounding box center [117, 19] width 28 height 14
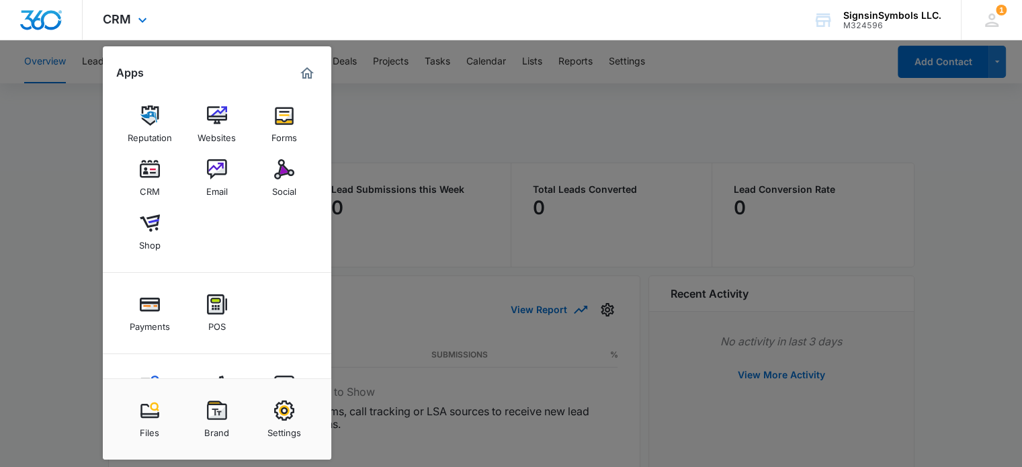
click at [307, 73] on img "Marketing 360® Dashboard" at bounding box center [307, 73] width 16 height 16
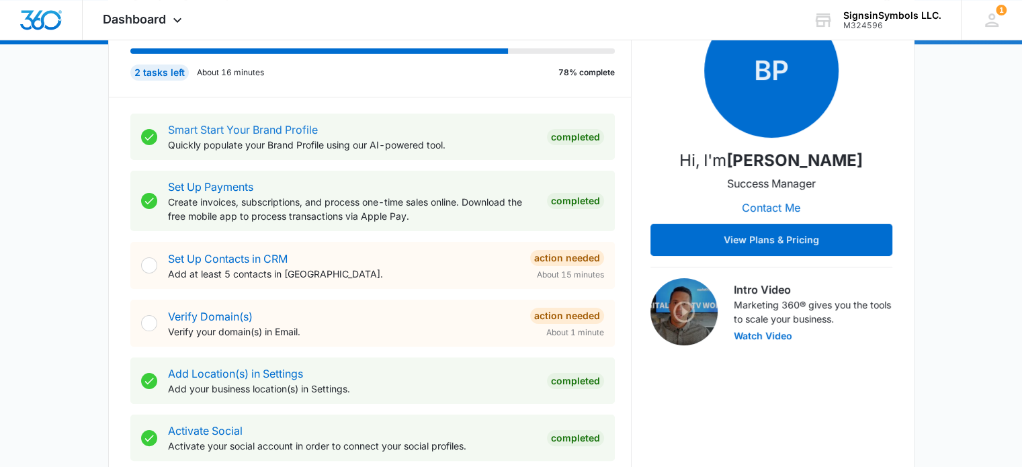
scroll to position [198, 0]
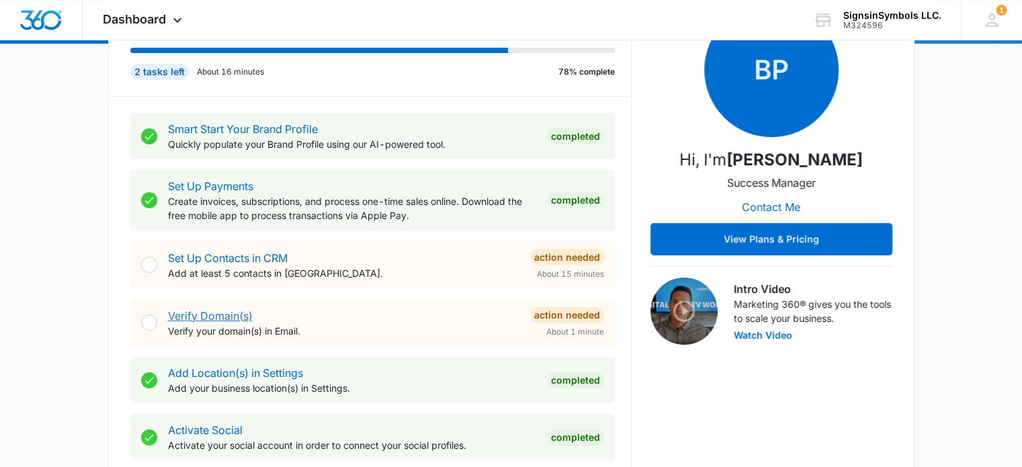
click at [224, 315] on link "Verify Domain(s)" at bounding box center [210, 315] width 85 height 13
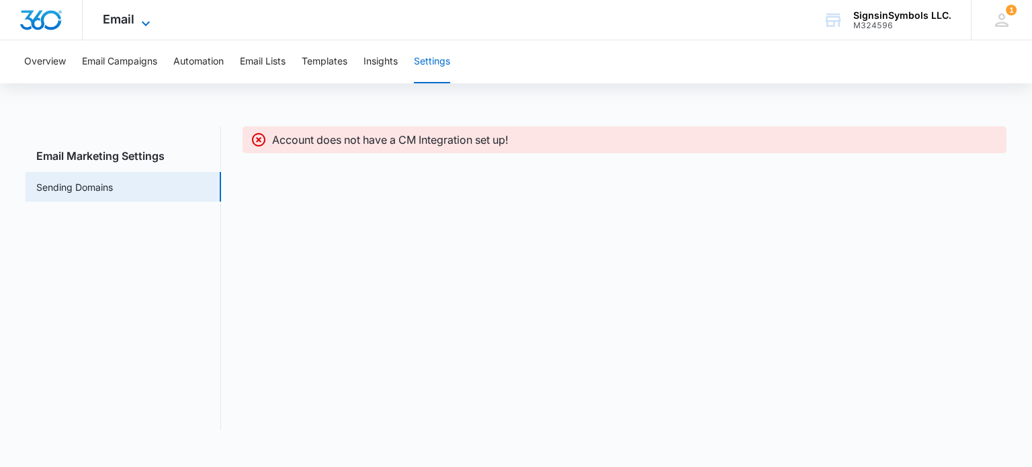
click at [138, 18] on icon at bounding box center [146, 23] width 16 height 16
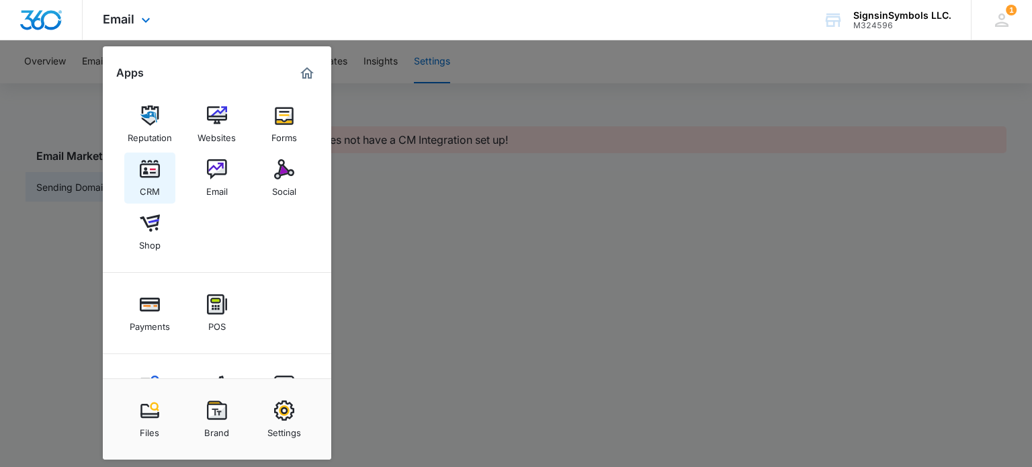
click at [159, 185] on div "CRM" at bounding box center [150, 187] width 20 height 17
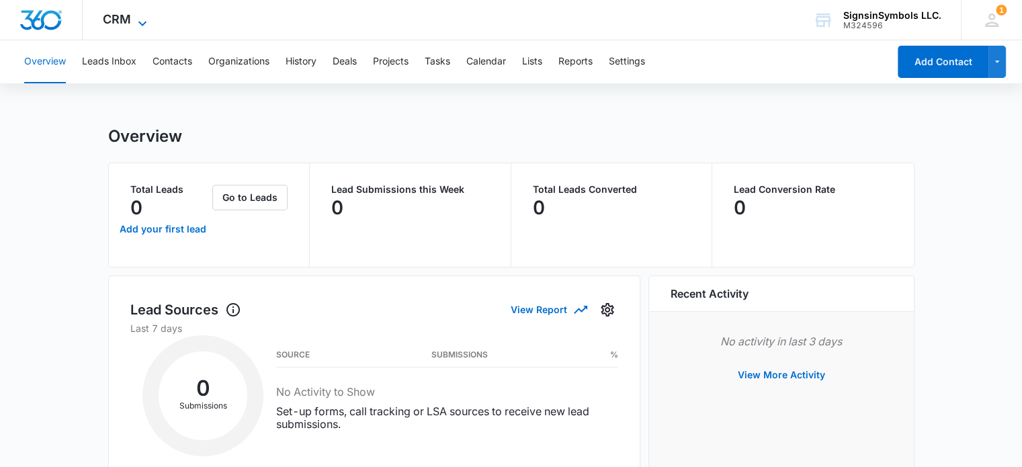
click at [124, 19] on span "CRM" at bounding box center [117, 19] width 28 height 14
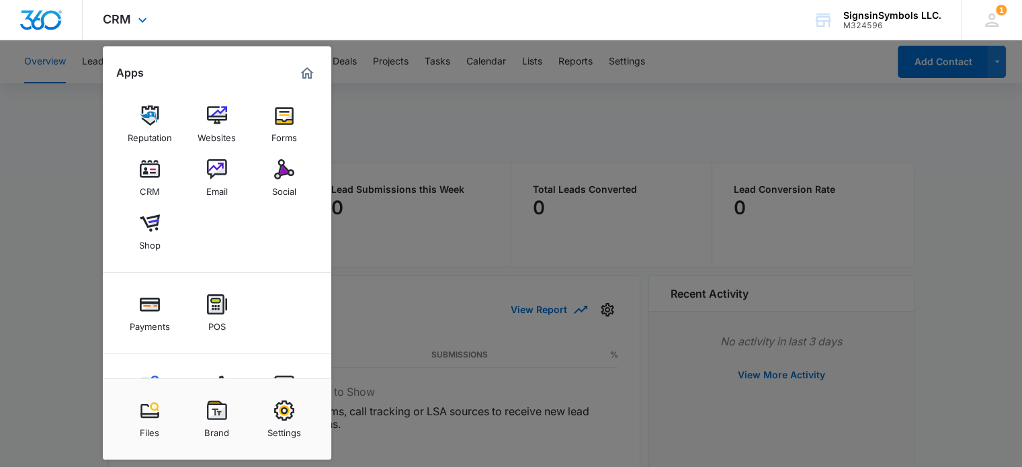
click at [302, 79] on img "Marketing 360® Dashboard" at bounding box center [307, 73] width 16 height 16
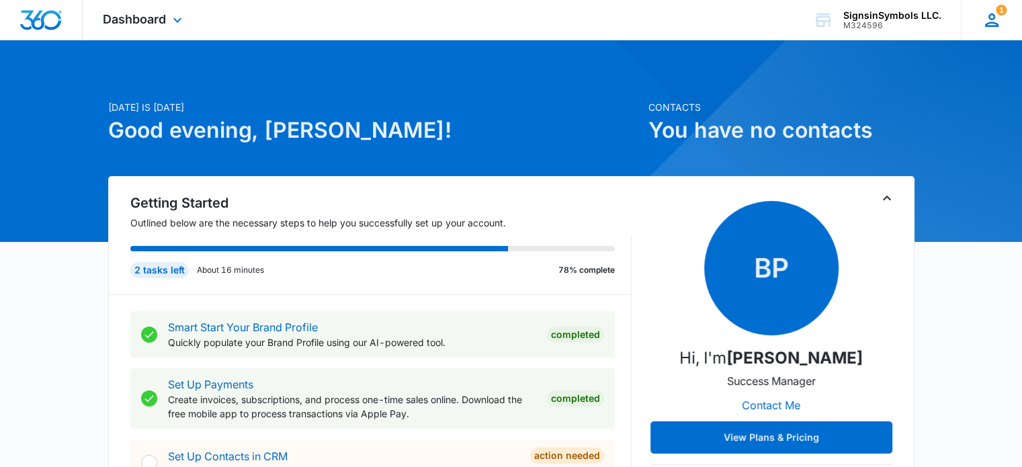
click at [996, 26] on icon at bounding box center [991, 19] width 13 height 13
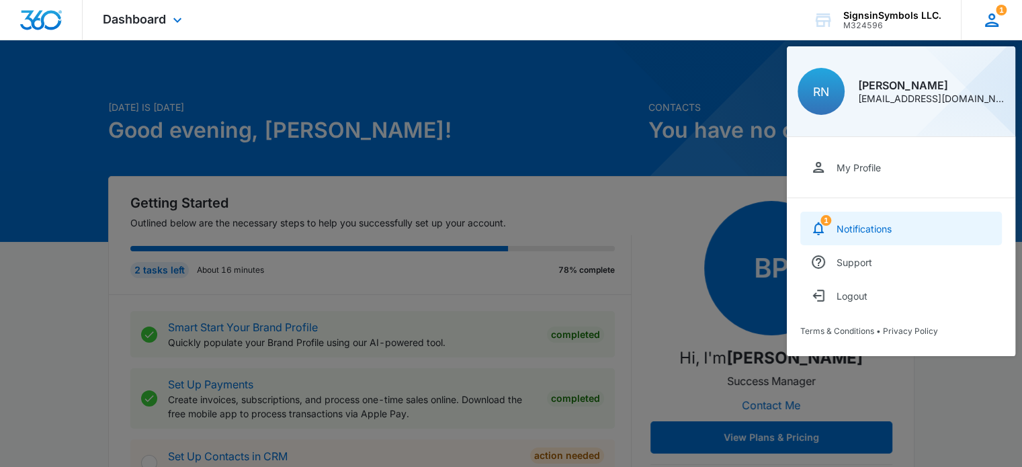
click at [862, 218] on link "1 Notifications" at bounding box center [901, 229] width 202 height 34
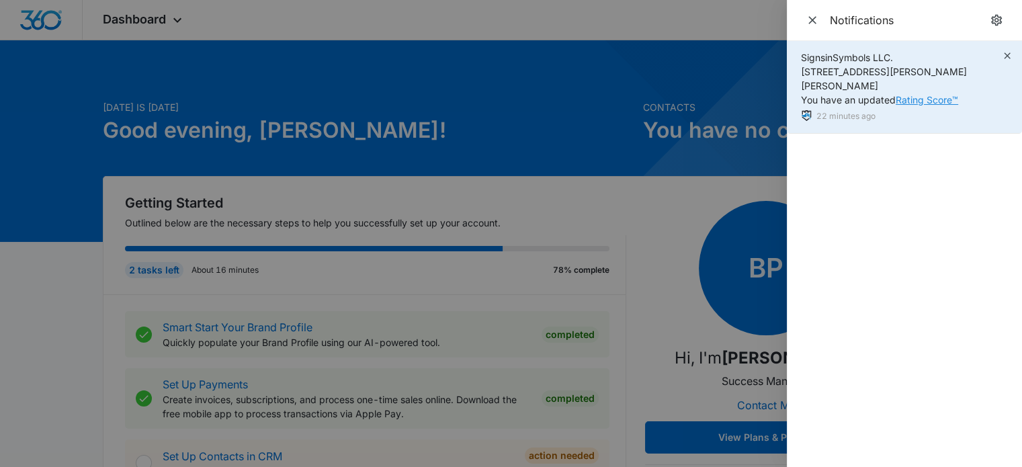
click at [911, 94] on link "Rating Score™" at bounding box center [927, 99] width 62 height 11
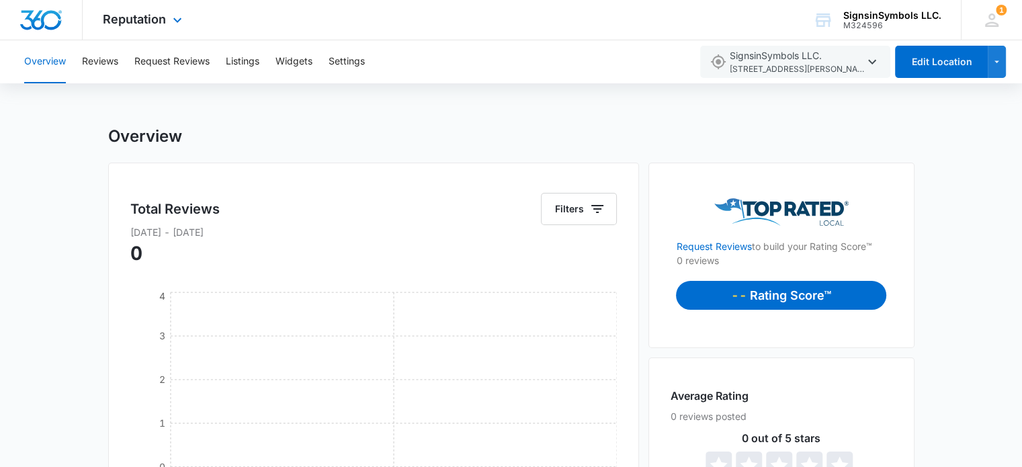
click at [145, 28] on div "Reputation Apps Reputation Websites Forms CRM Email Social Shop Payments POS Co…" at bounding box center [144, 20] width 123 height 40
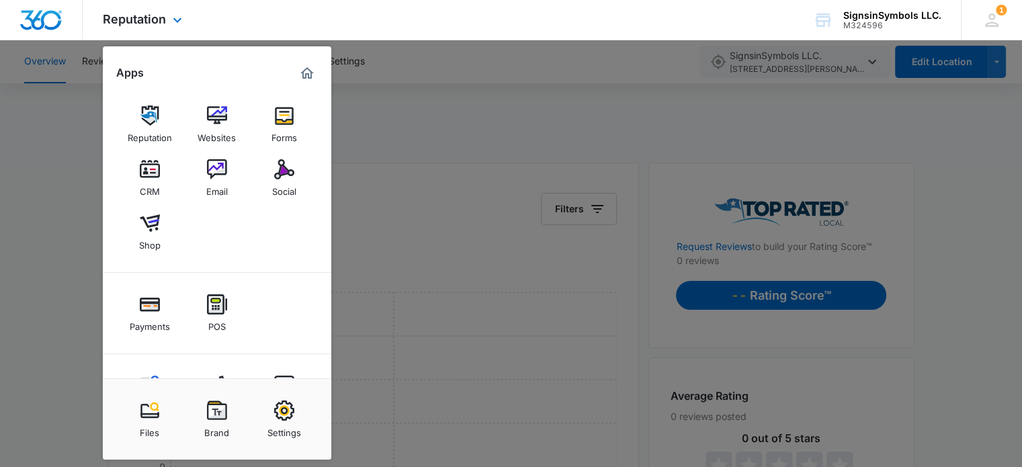
click at [301, 75] on img "Marketing 360® Dashboard" at bounding box center [307, 73] width 16 height 16
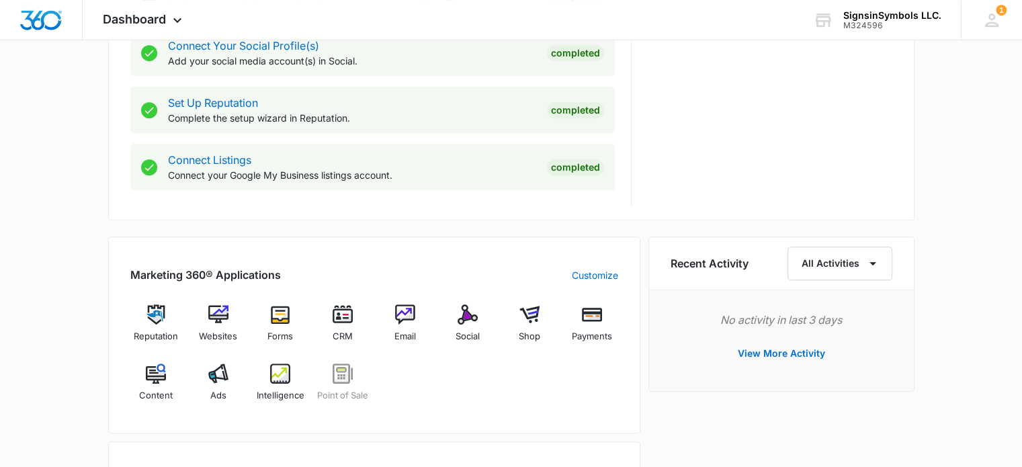
scroll to position [641, 0]
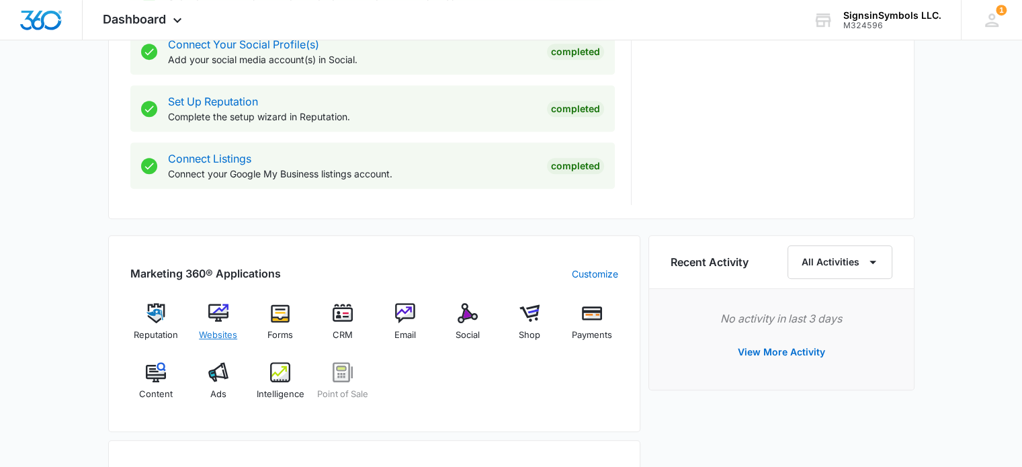
click at [218, 312] on img at bounding box center [218, 313] width 20 height 20
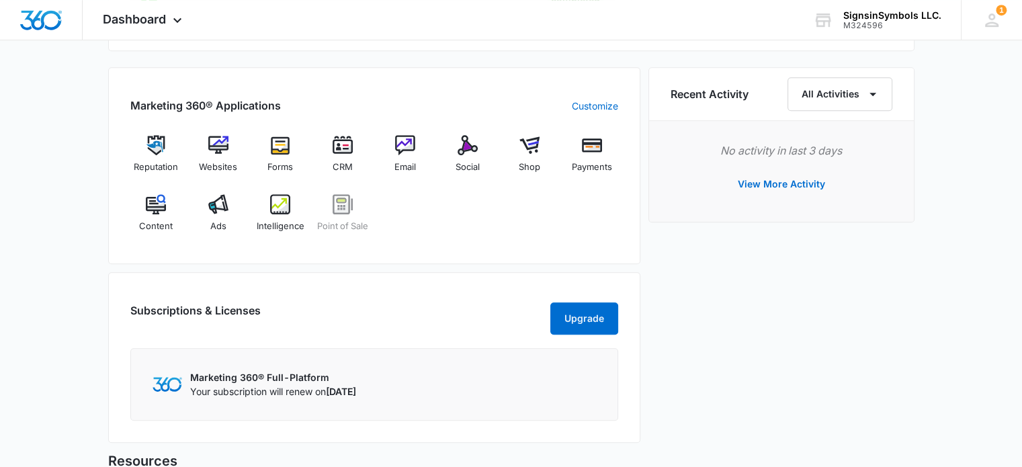
scroll to position [810, 0]
